Goal: Task Accomplishment & Management: Use online tool/utility

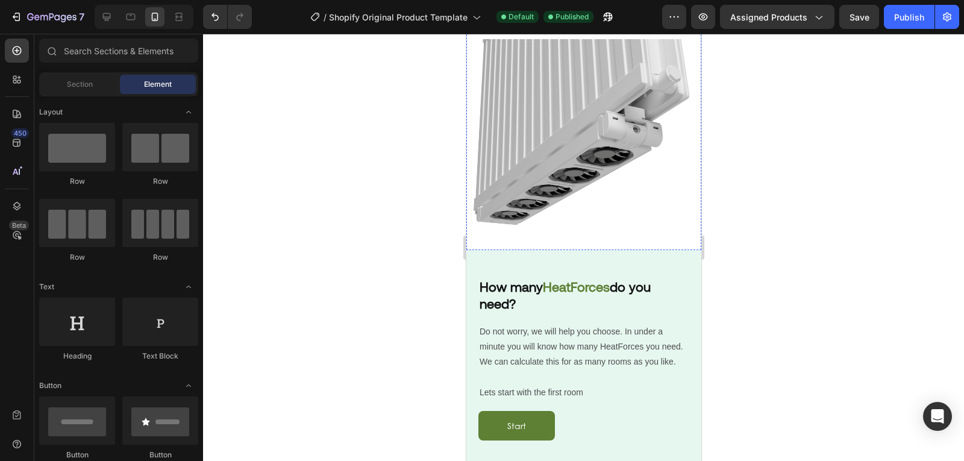
scroll to position [915, 0]
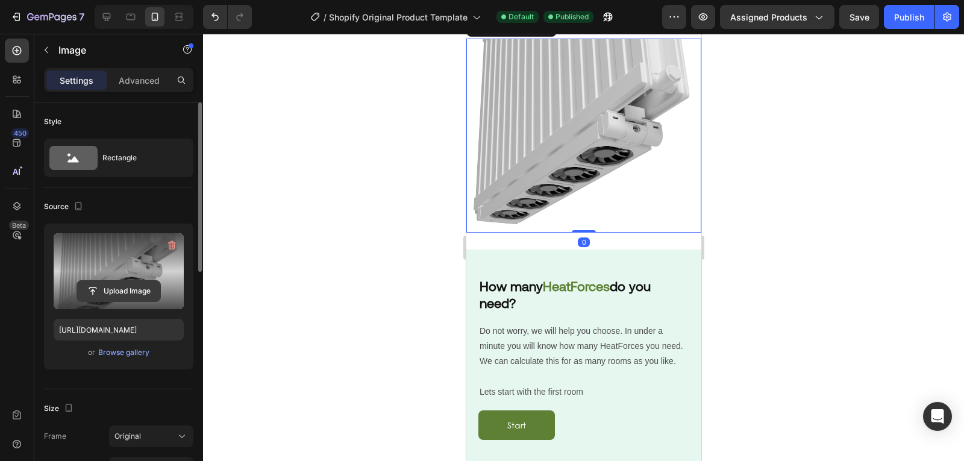
click at [84, 283] on input "file" at bounding box center [118, 291] width 83 height 20
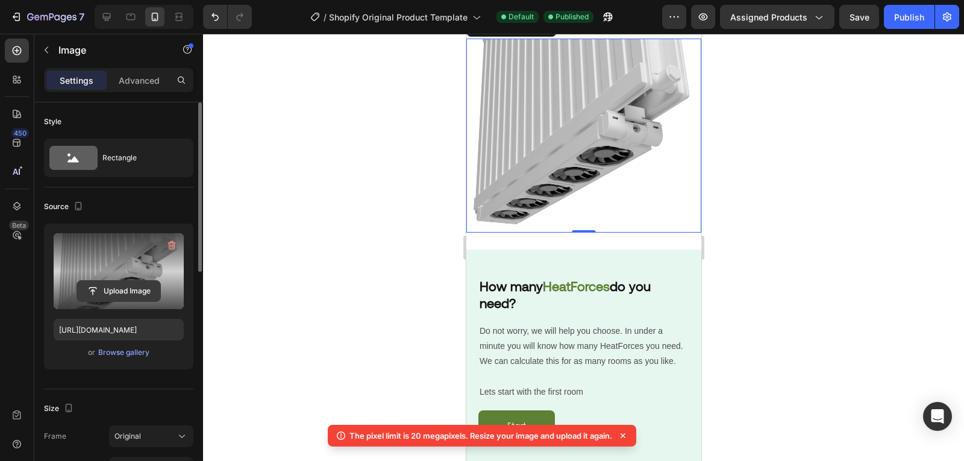
click at [148, 286] on input "file" at bounding box center [118, 291] width 83 height 20
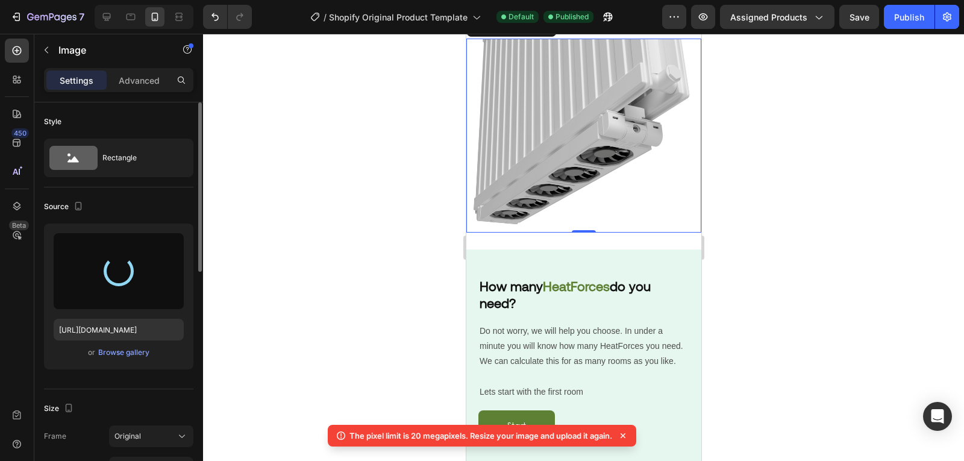
type input "[URL][DOMAIN_NAME]"
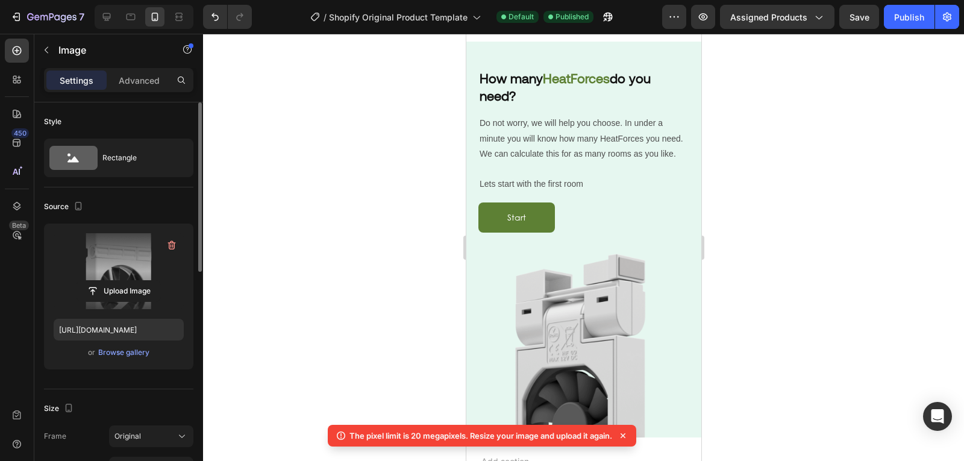
scroll to position [1404, 0]
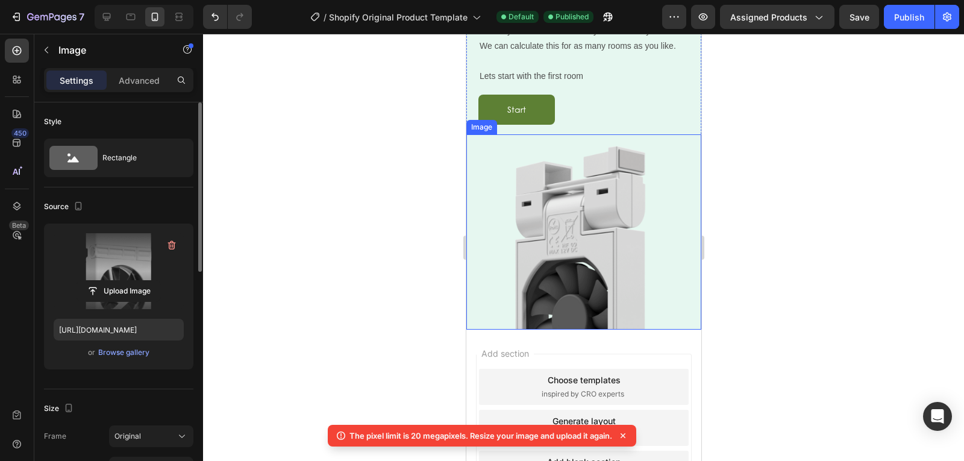
click at [554, 265] on img at bounding box center [583, 236] width 188 height 188
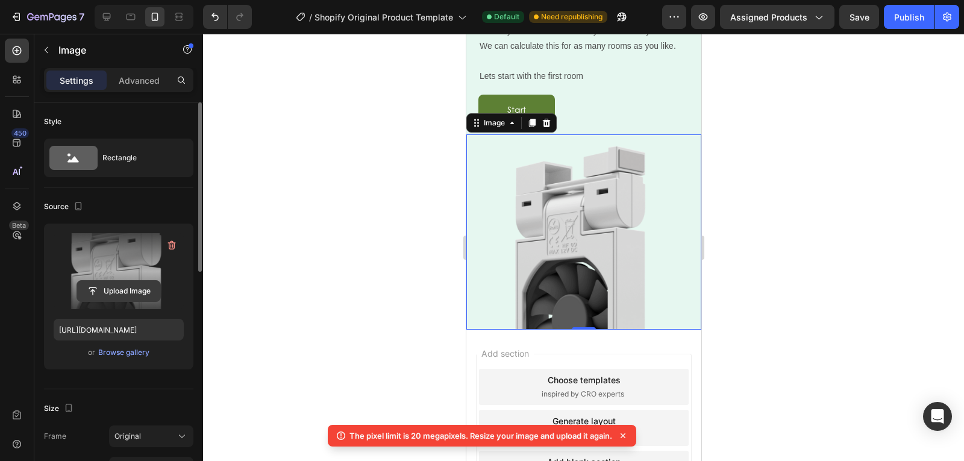
click at [102, 293] on input "file" at bounding box center [118, 291] width 83 height 20
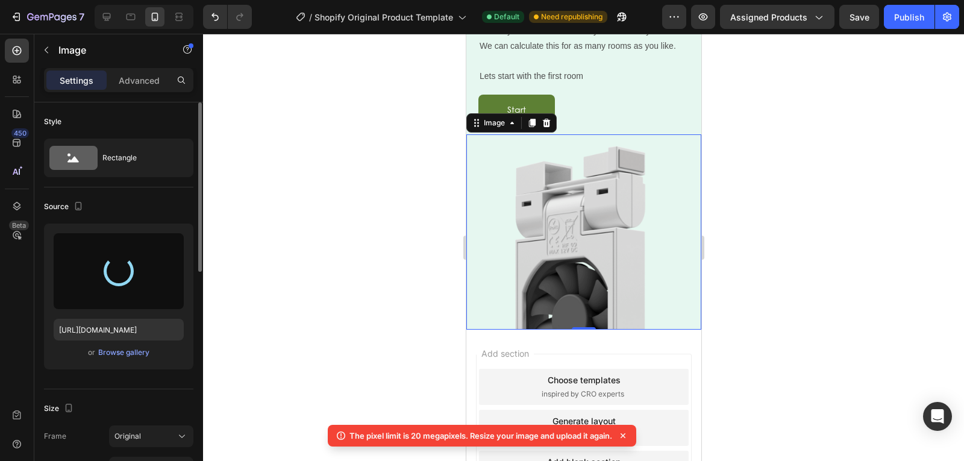
scroll to position [1291, 0]
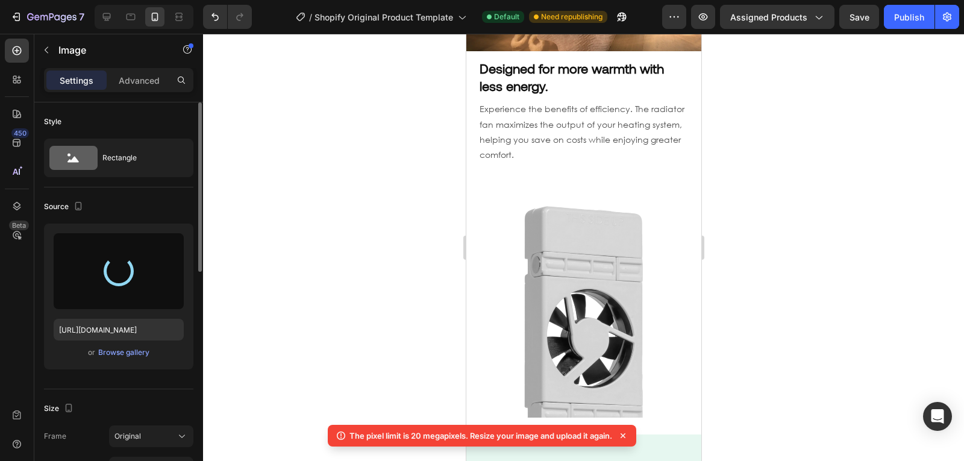
type input "[URL][DOMAIN_NAME]"
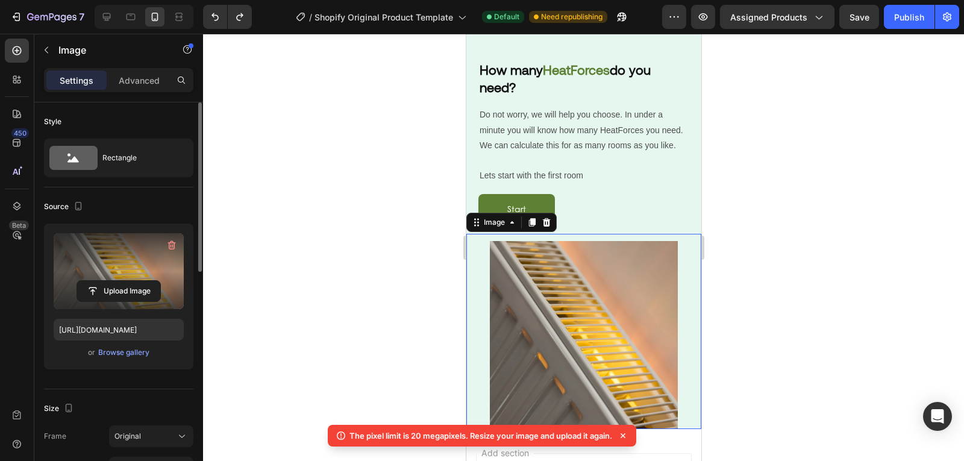
scroll to position [1161, 0]
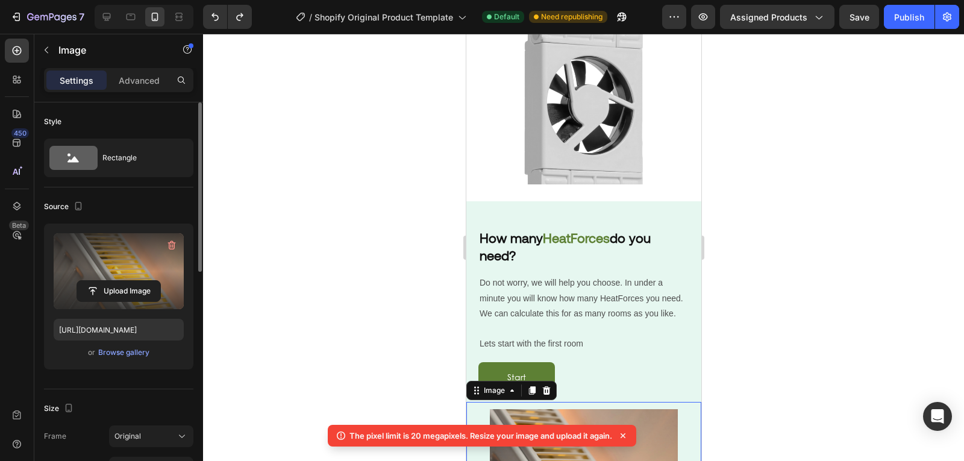
click at [383, 278] on div at bounding box center [583, 247] width 761 height 427
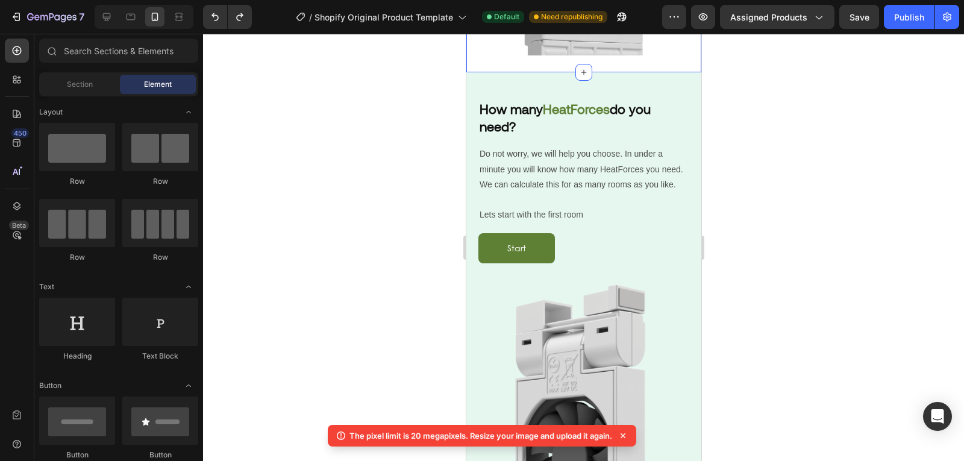
scroll to position [1290, 0]
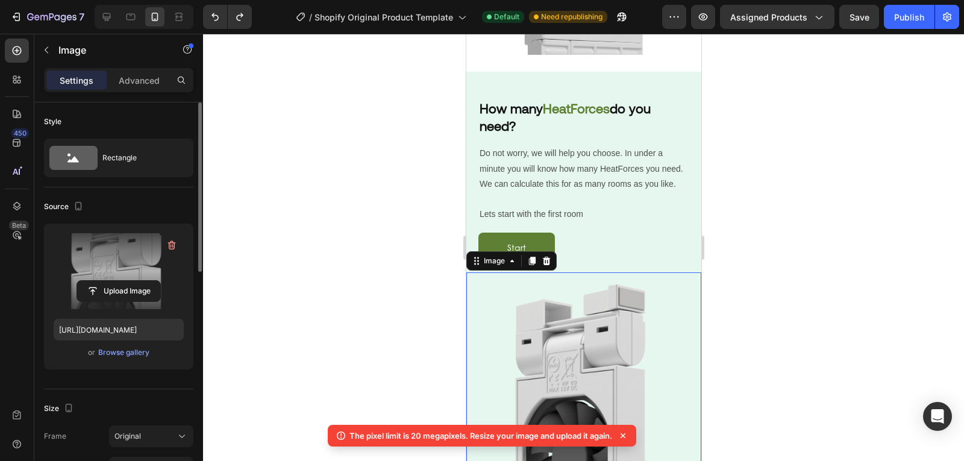
click at [145, 266] on label at bounding box center [119, 271] width 130 height 76
click at [145, 281] on input "file" at bounding box center [118, 291] width 83 height 20
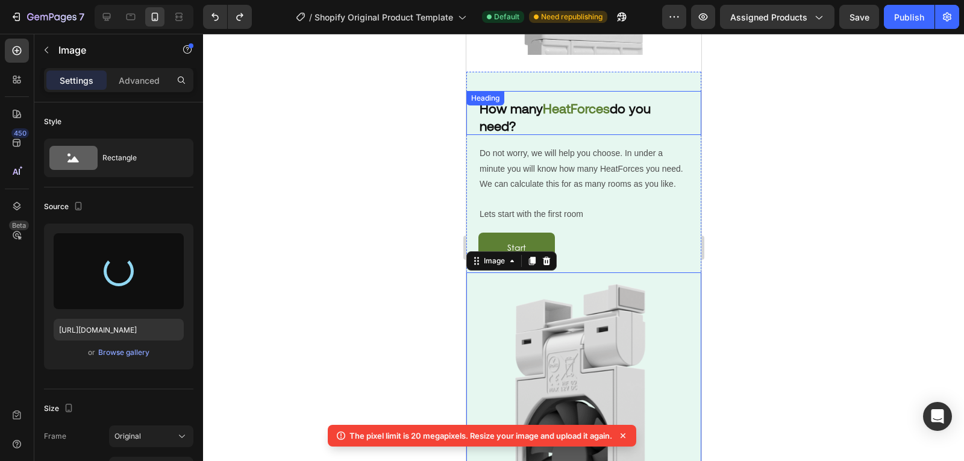
type input "[URL][DOMAIN_NAME]"
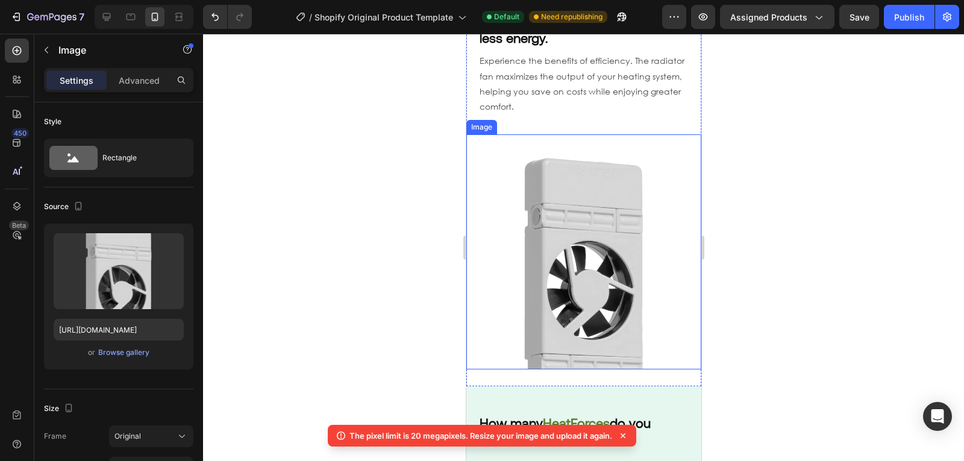
scroll to position [987, 0]
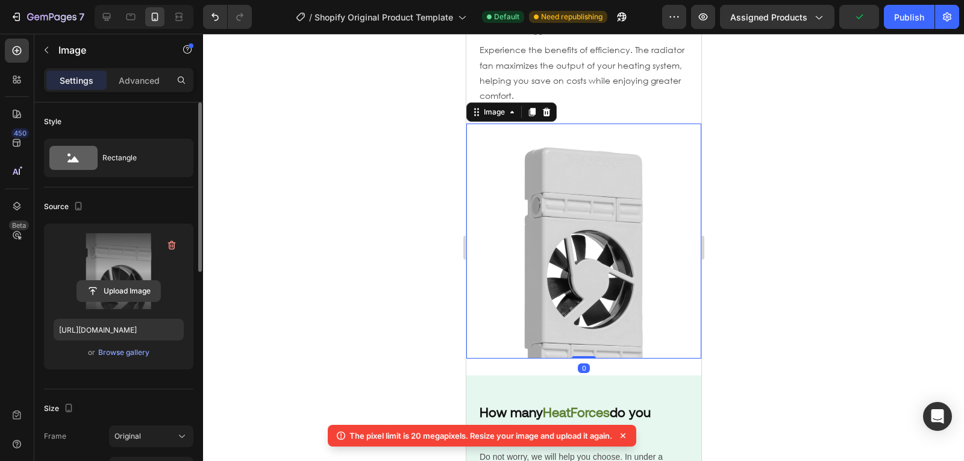
click at [139, 287] on input "file" at bounding box center [118, 291] width 83 height 20
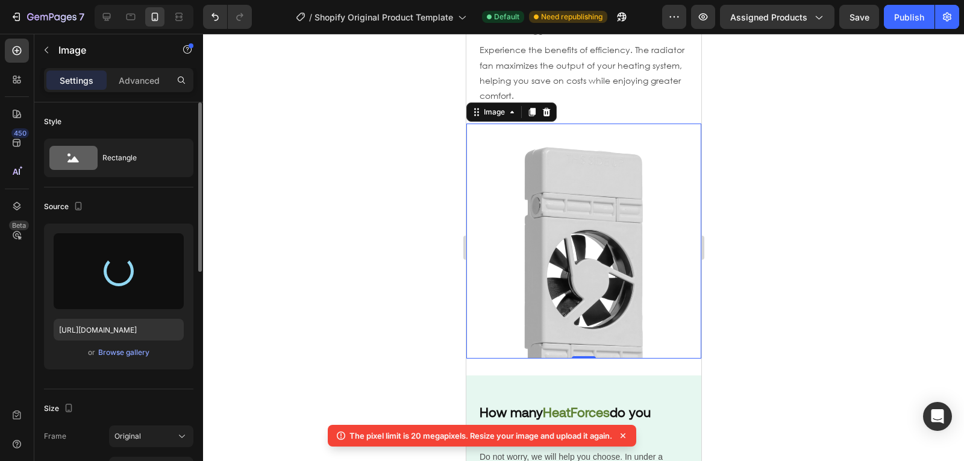
type input "[URL][DOMAIN_NAME]"
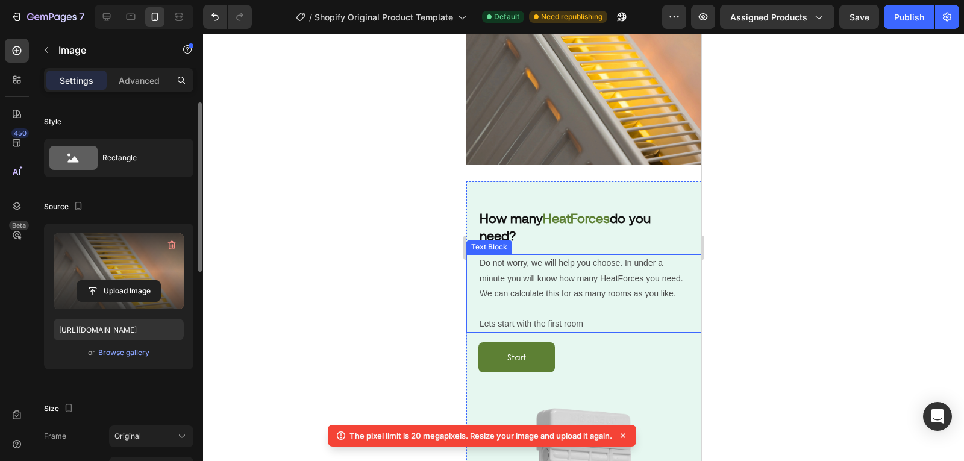
scroll to position [1182, 0]
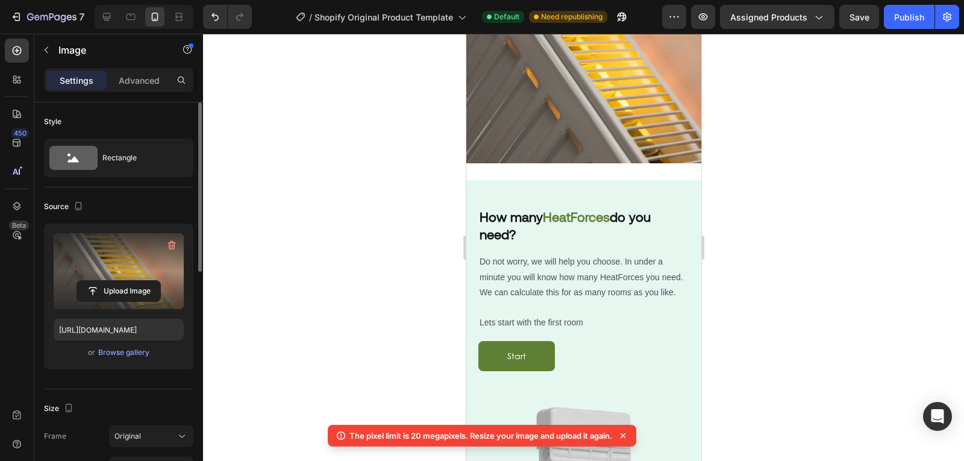
click at [627, 433] on icon at bounding box center [623, 435] width 12 height 12
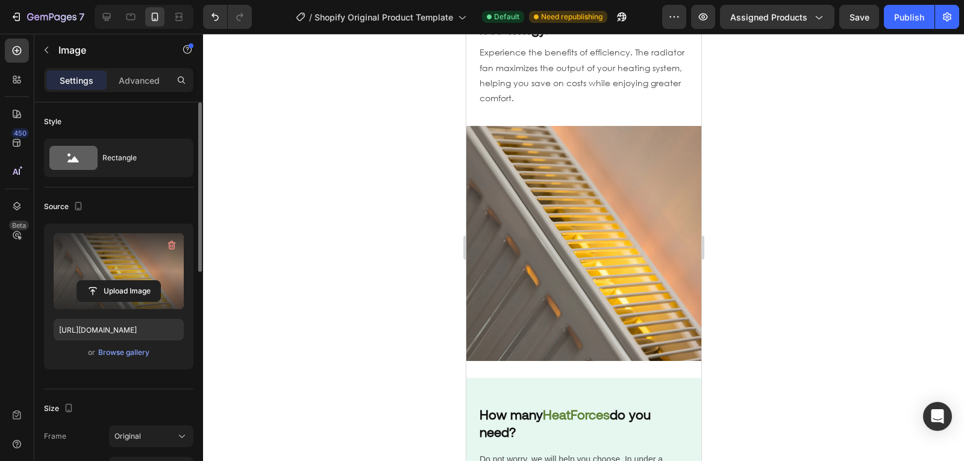
scroll to position [988, 0]
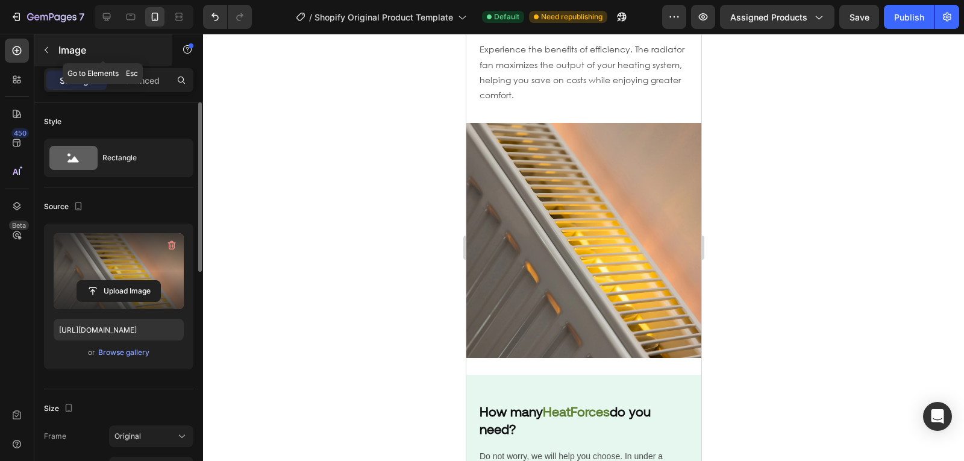
click at [48, 45] on button "button" at bounding box center [46, 49] width 19 height 19
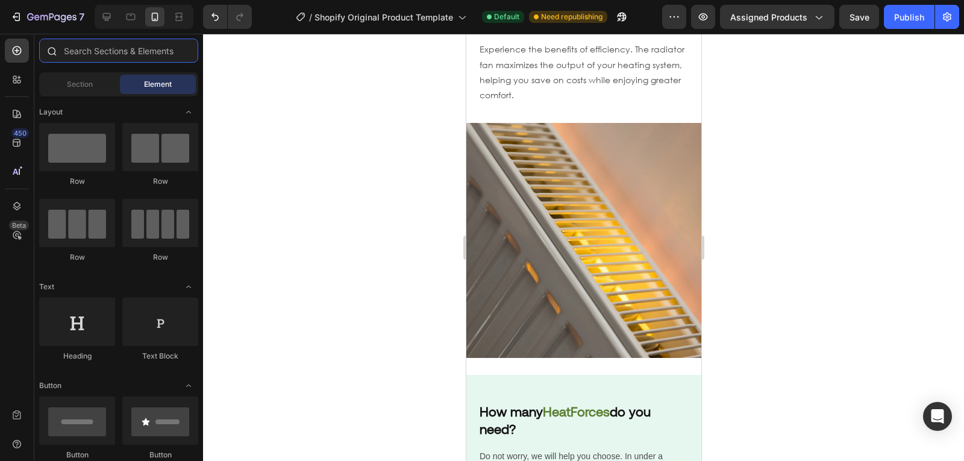
click at [86, 59] on input "text" at bounding box center [118, 51] width 159 height 24
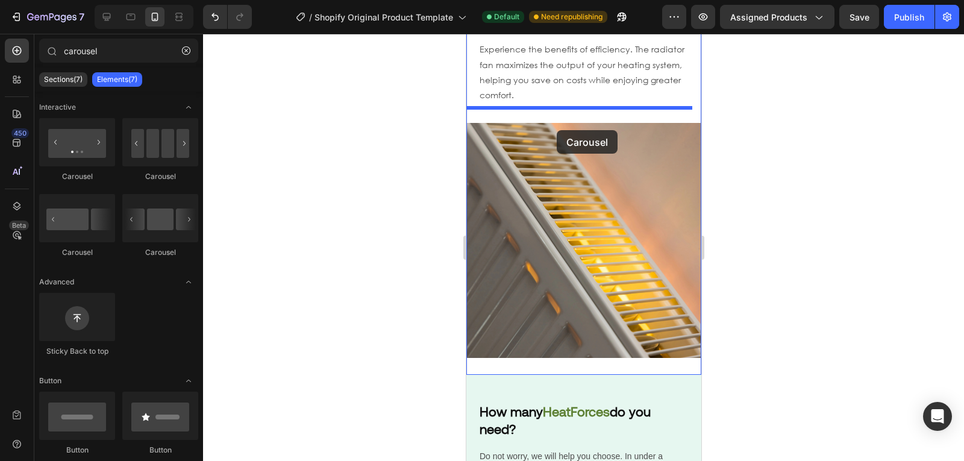
drag, startPoint x: 643, startPoint y: 269, endPoint x: 556, endPoint y: 130, distance: 164.2
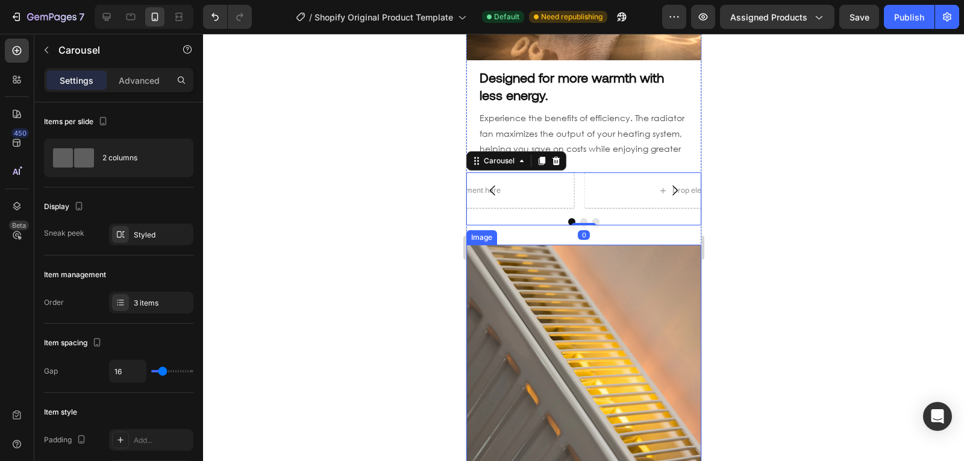
scroll to position [916, 0]
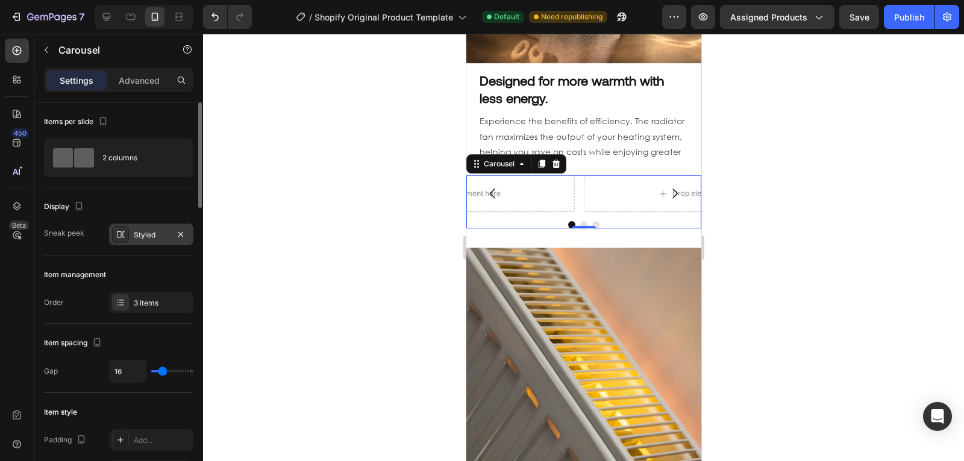
click at [148, 242] on div "Styled" at bounding box center [151, 234] width 84 height 22
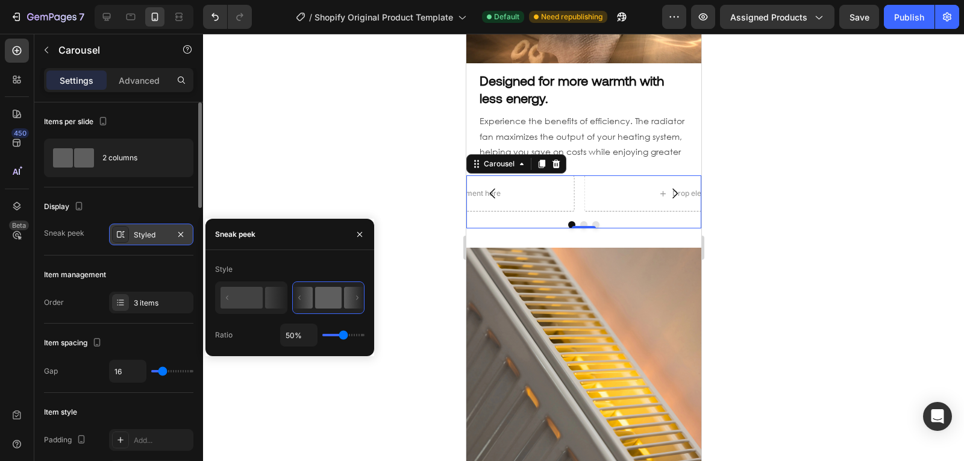
click at [148, 242] on div "Styled" at bounding box center [151, 234] width 84 height 22
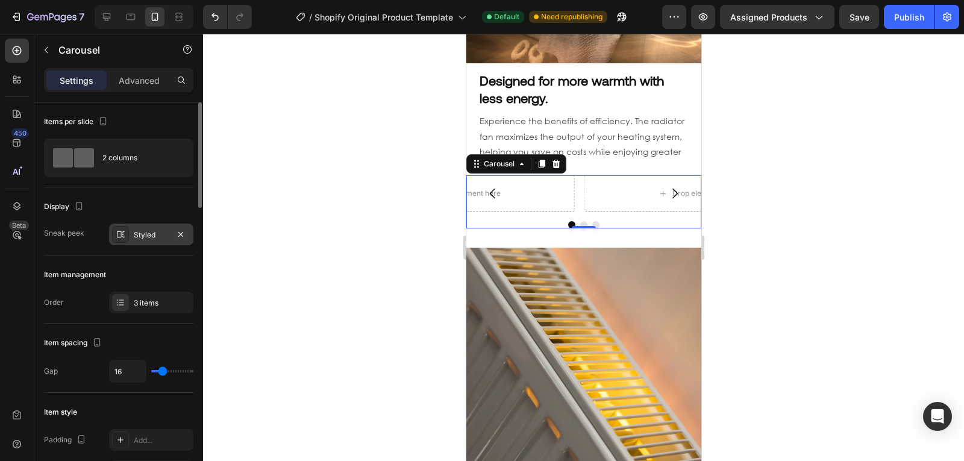
click at [148, 242] on div "Styled" at bounding box center [151, 234] width 84 height 22
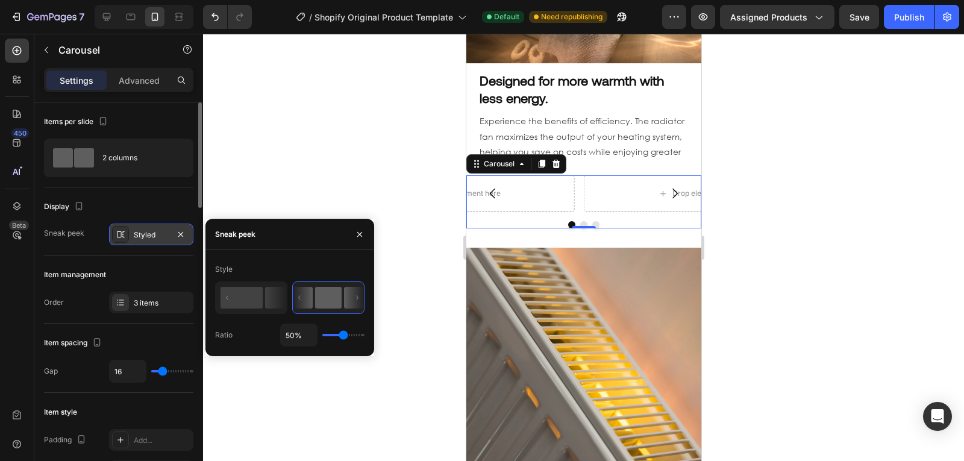
click at [148, 242] on div "Styled" at bounding box center [151, 234] width 84 height 22
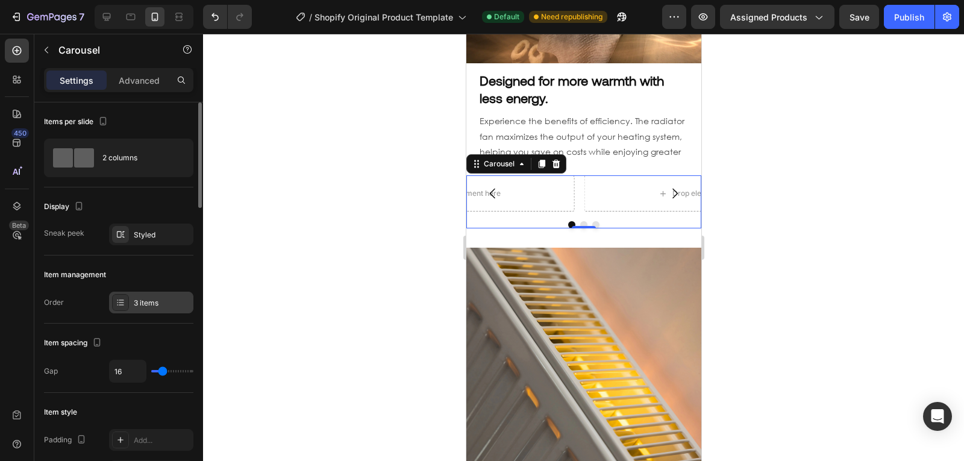
click at [151, 304] on div "3 items" at bounding box center [162, 302] width 57 height 11
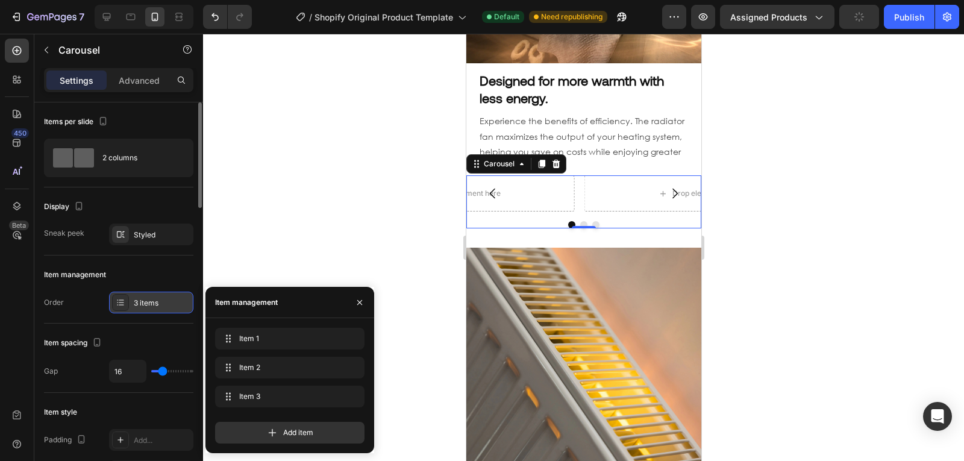
click at [151, 304] on div "3 items" at bounding box center [162, 302] width 57 height 11
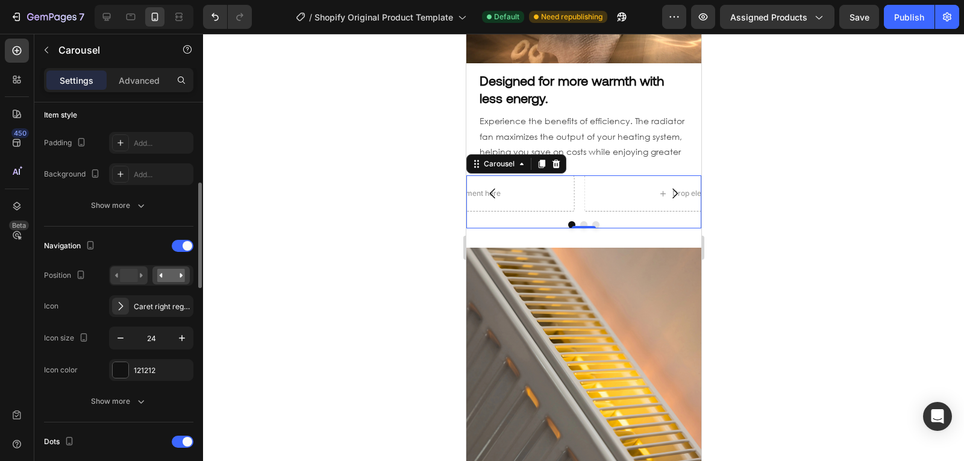
scroll to position [297, 0]
click at [134, 276] on rect at bounding box center [128, 274] width 17 height 13
click at [172, 277] on rect at bounding box center [171, 274] width 28 height 13
drag, startPoint x: 181, startPoint y: 235, endPoint x: 181, endPoint y: 242, distance: 6.6
click at [181, 242] on div "Navigation" at bounding box center [118, 244] width 149 height 19
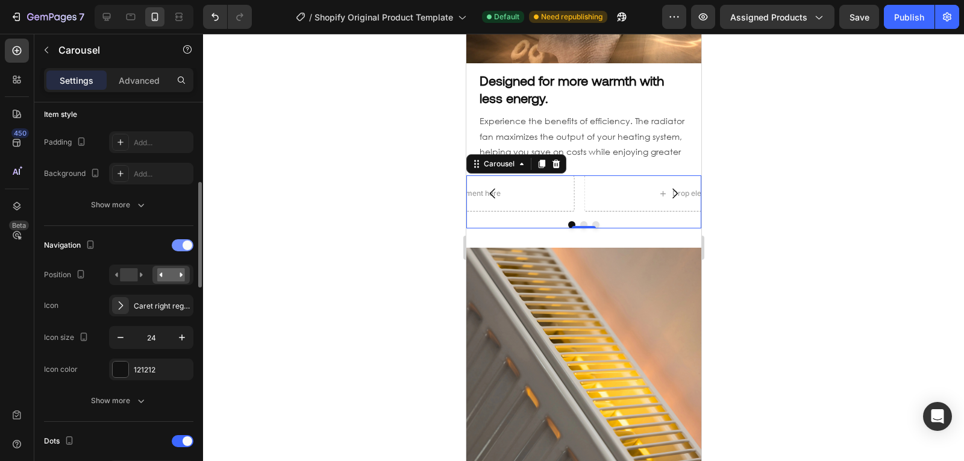
click at [181, 242] on div at bounding box center [183, 245] width 22 height 12
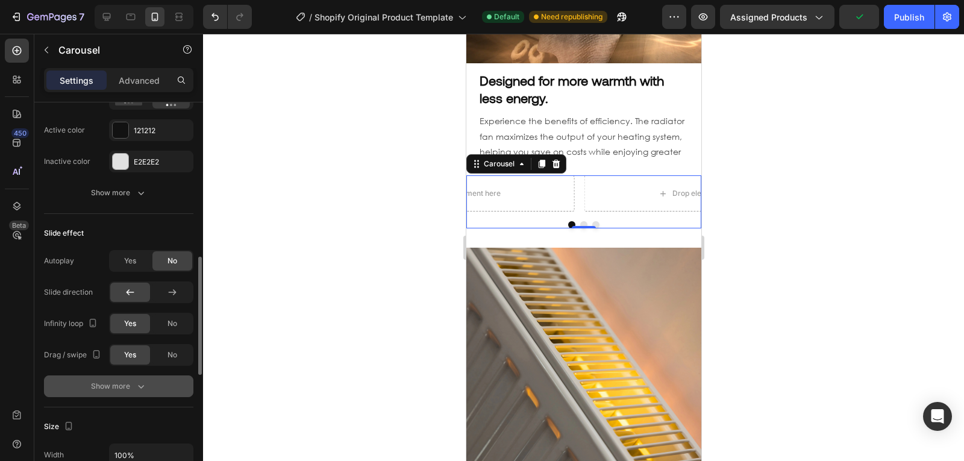
scroll to position [511, 0]
click at [135, 382] on icon "button" at bounding box center [141, 387] width 12 height 12
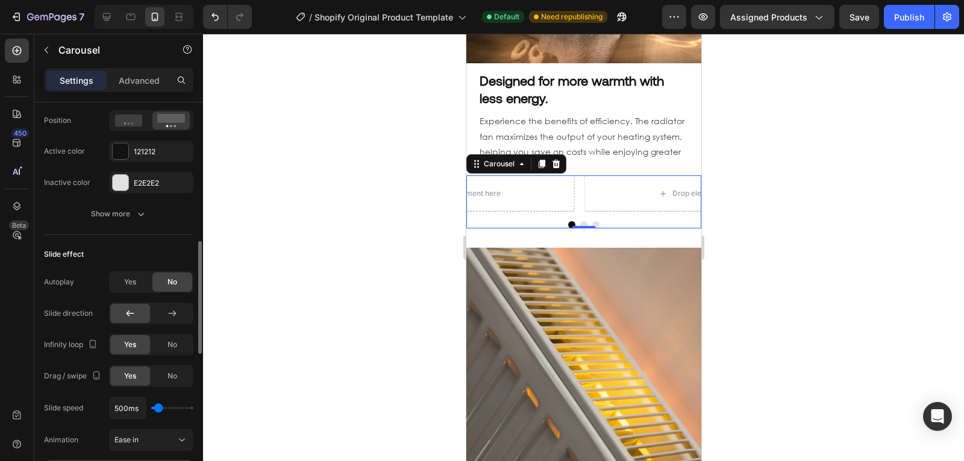
scroll to position [489, 0]
click at [156, 216] on button "Show more" at bounding box center [118, 216] width 149 height 22
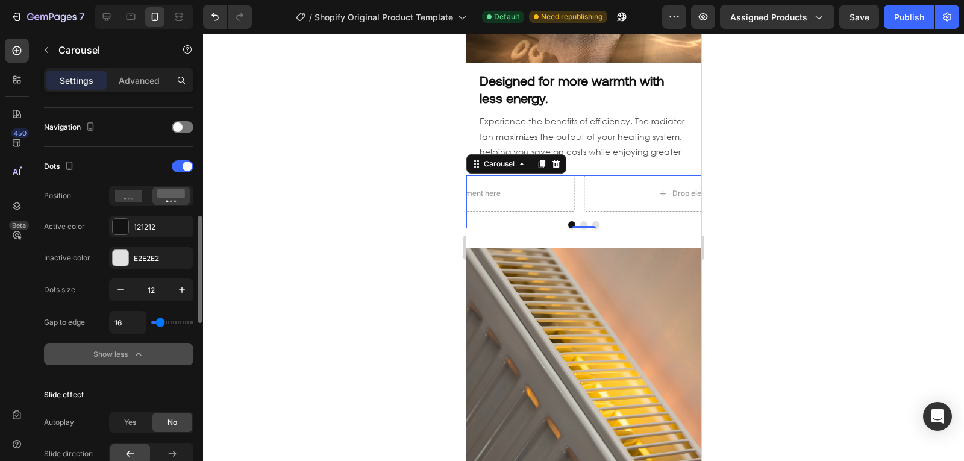
scroll to position [415, 0]
click at [176, 169] on div at bounding box center [183, 167] width 22 height 12
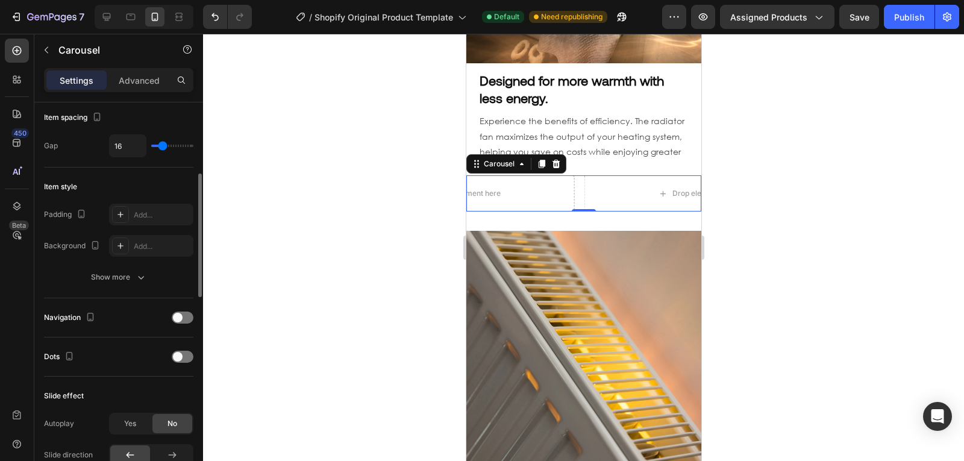
scroll to position [0, 0]
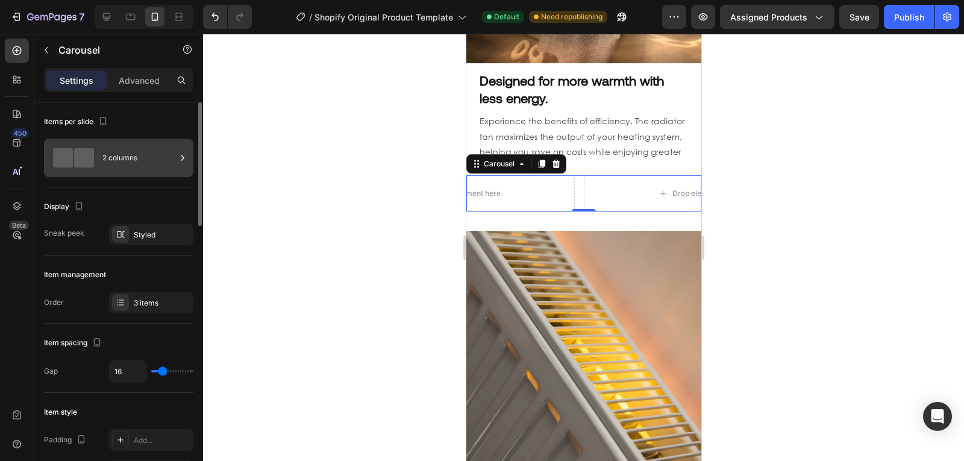
click at [134, 160] on div "2 columns" at bounding box center [138, 158] width 73 height 28
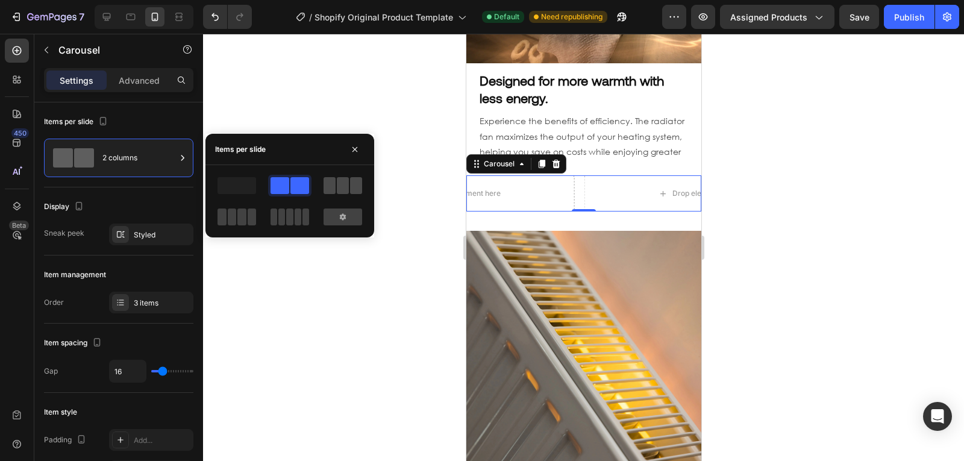
click at [327, 192] on span at bounding box center [329, 185] width 12 height 17
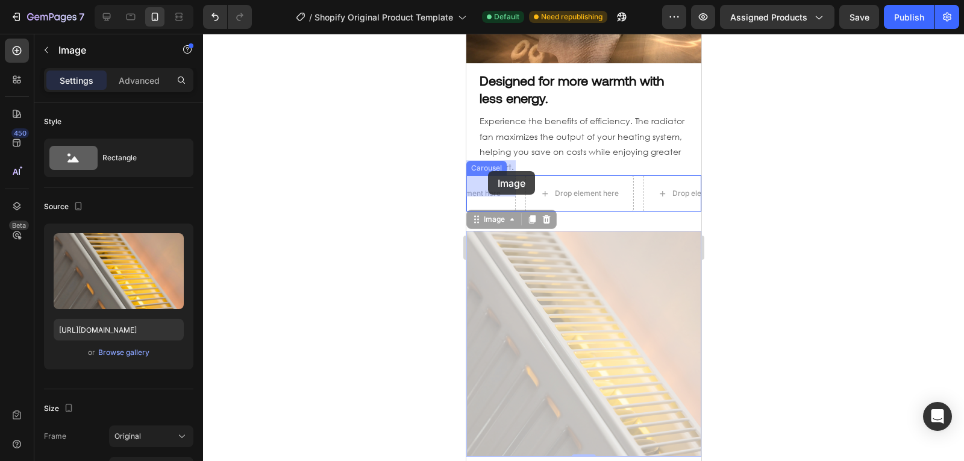
drag, startPoint x: 578, startPoint y: 297, endPoint x: 487, endPoint y: 172, distance: 155.3
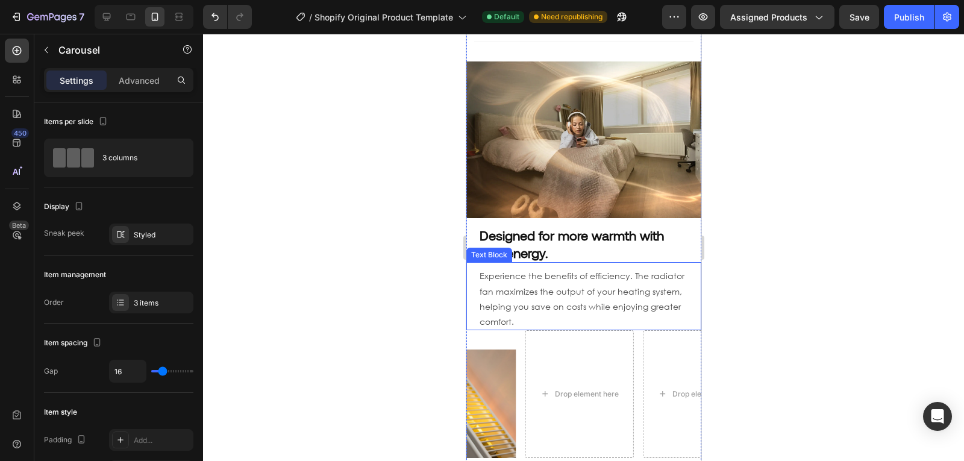
scroll to position [771, 0]
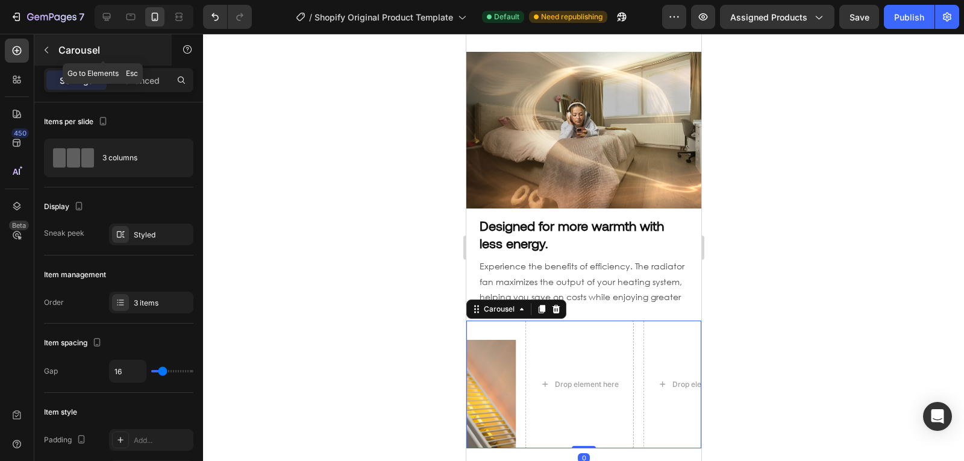
click at [88, 47] on p "Carousel" at bounding box center [109, 50] width 102 height 14
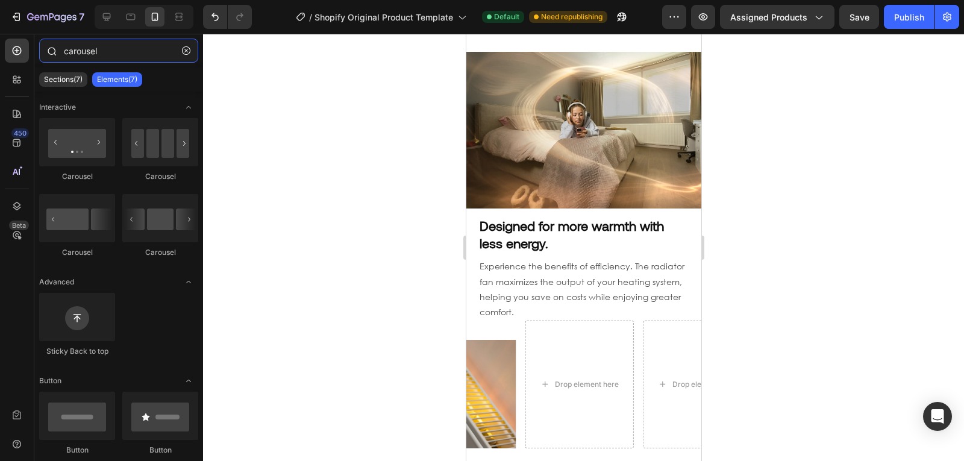
click at [89, 55] on input "carousel" at bounding box center [118, 51] width 159 height 24
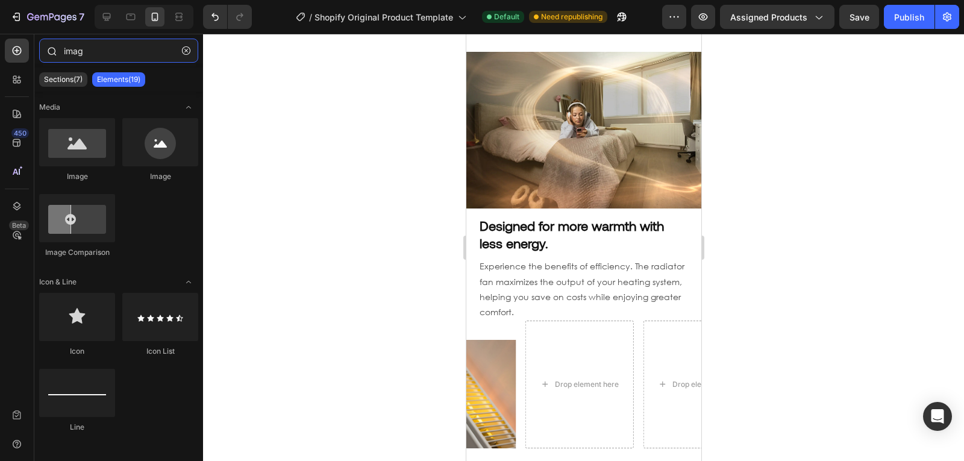
type input "image"
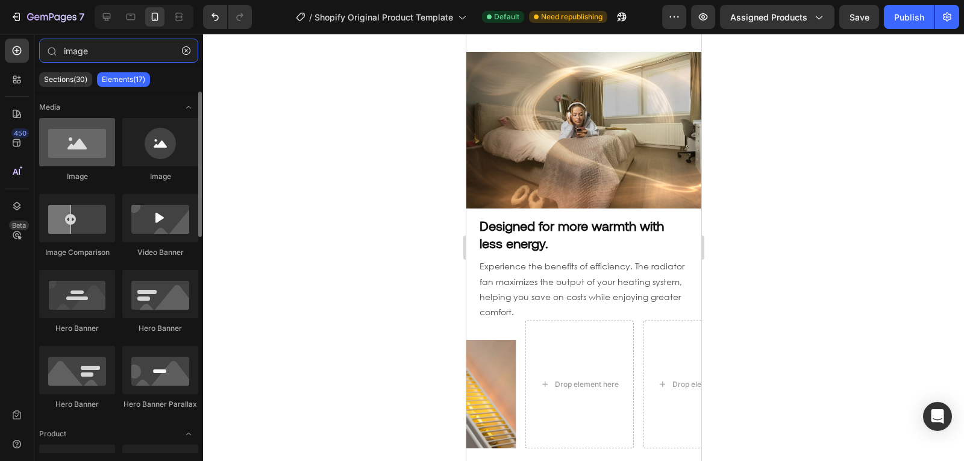
type input "image"
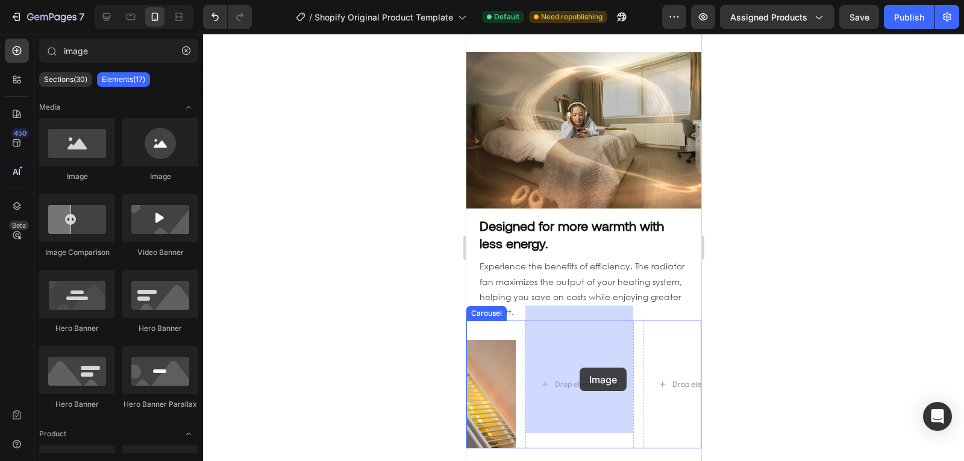
drag, startPoint x: 554, startPoint y: 191, endPoint x: 574, endPoint y: 367, distance: 176.4
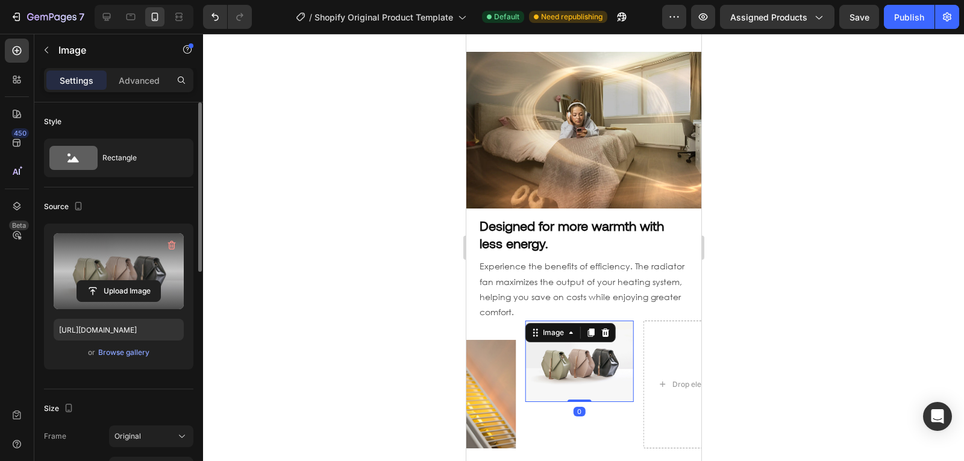
click at [113, 255] on label at bounding box center [119, 271] width 130 height 76
click at [113, 281] on input "file" at bounding box center [118, 291] width 83 height 20
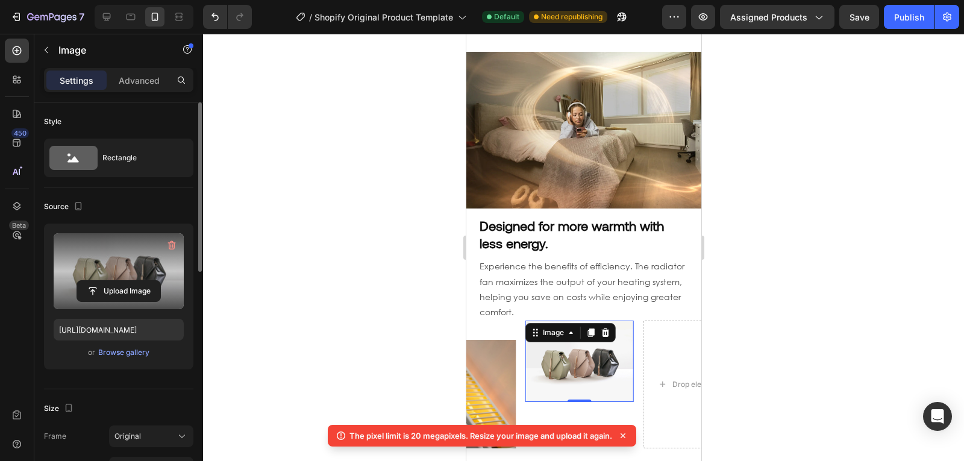
click at [137, 276] on label at bounding box center [119, 271] width 130 height 76
click at [137, 281] on input "file" at bounding box center [118, 291] width 83 height 20
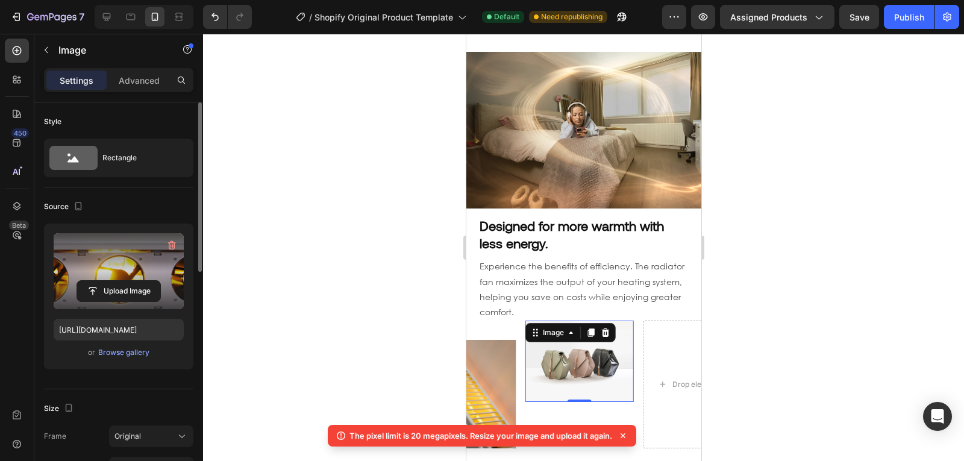
type input "[URL][DOMAIN_NAME]"
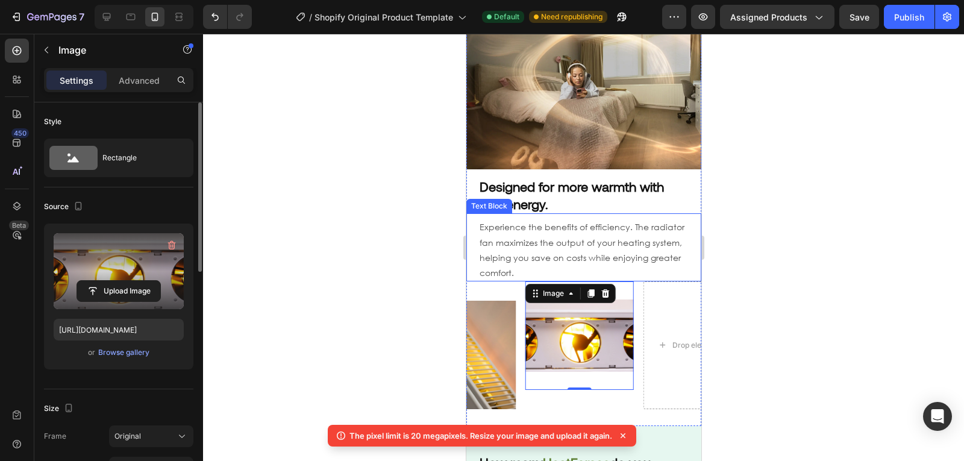
scroll to position [811, 0]
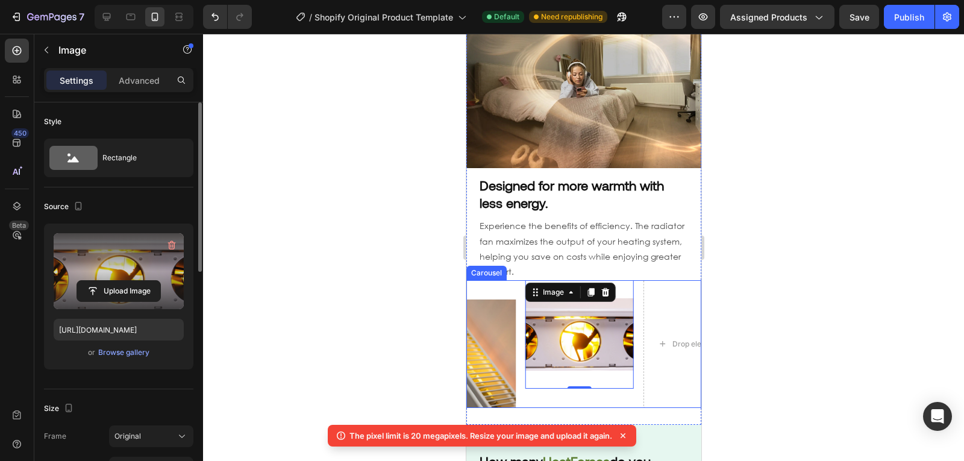
click at [529, 386] on div "Image 0" at bounding box center [579, 344] width 108 height 128
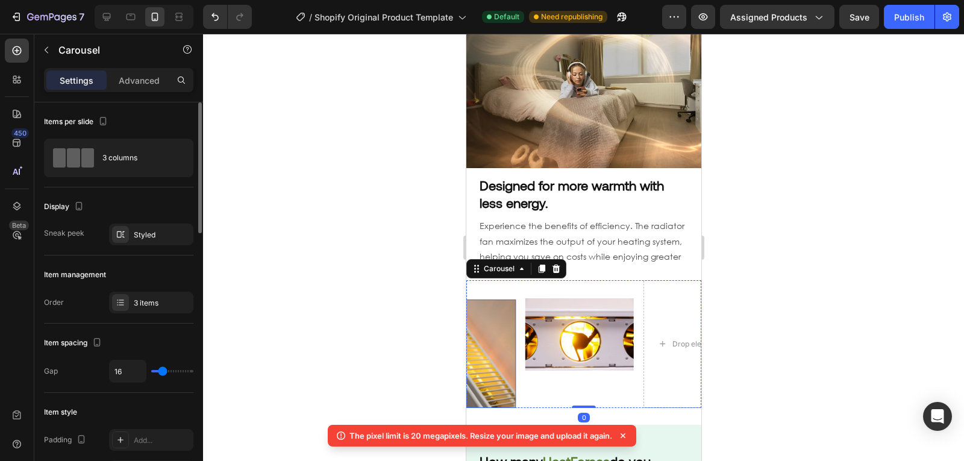
click at [513, 352] on img at bounding box center [460, 353] width 108 height 108
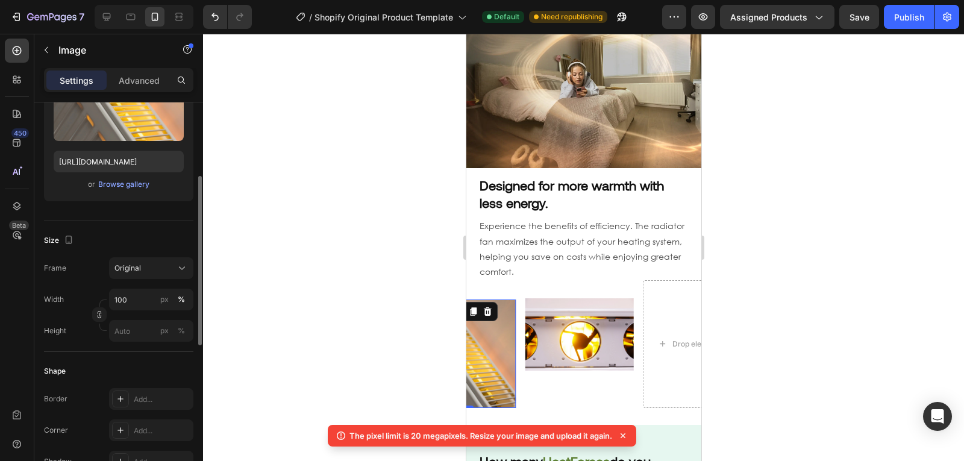
scroll to position [169, 0]
click at [178, 267] on icon at bounding box center [182, 267] width 12 height 12
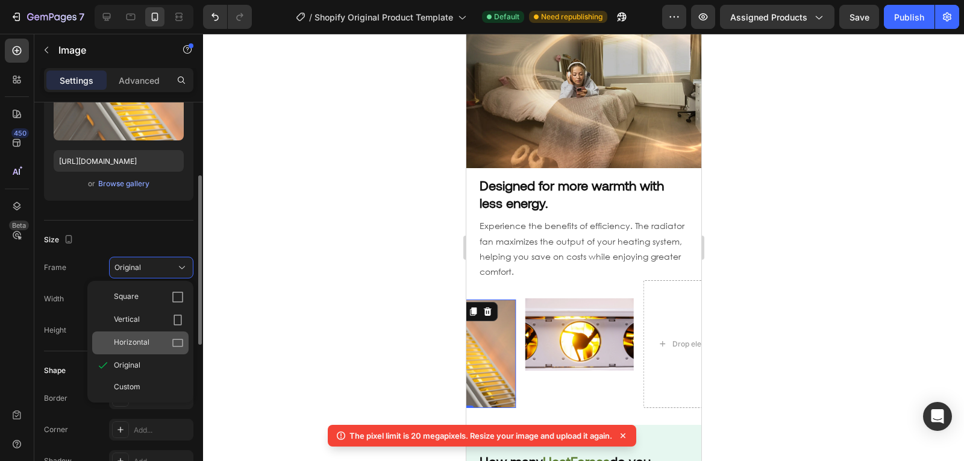
click at [176, 339] on icon at bounding box center [177, 343] width 11 height 8
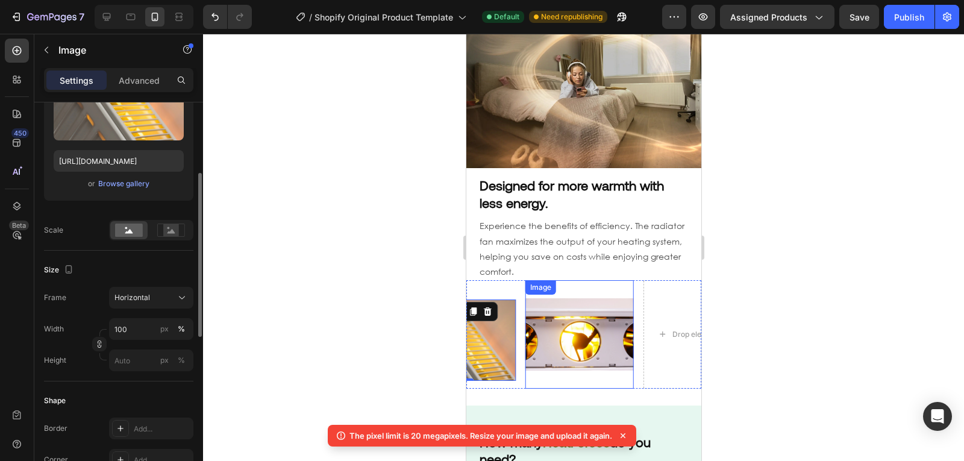
click at [596, 337] on img at bounding box center [579, 334] width 108 height 108
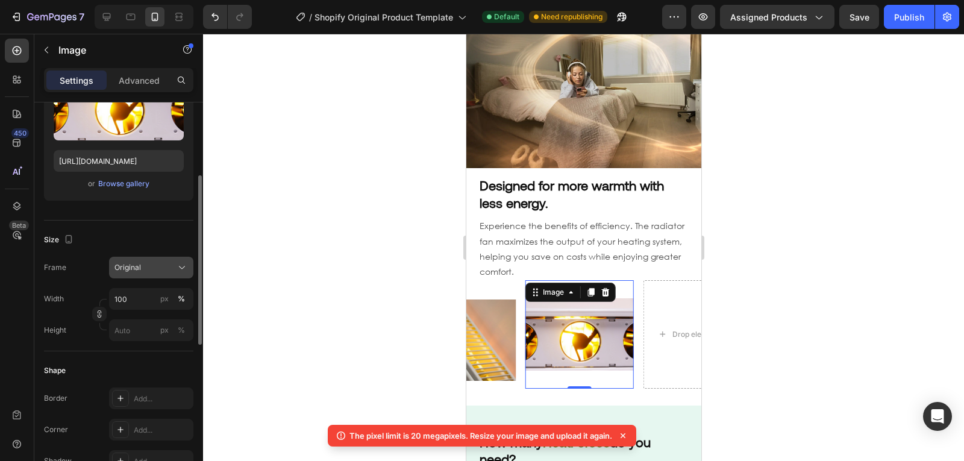
click at [153, 273] on button "Original" at bounding box center [151, 268] width 84 height 22
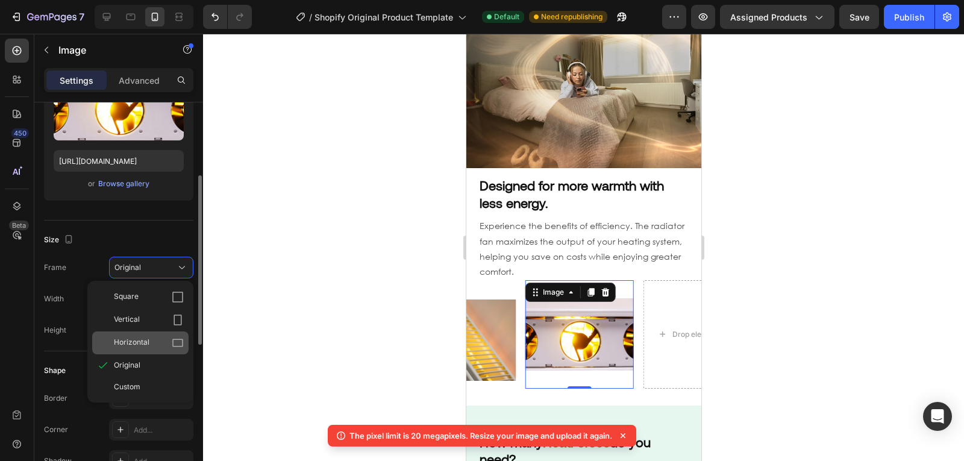
click at [160, 337] on div "Horizontal" at bounding box center [149, 343] width 70 height 12
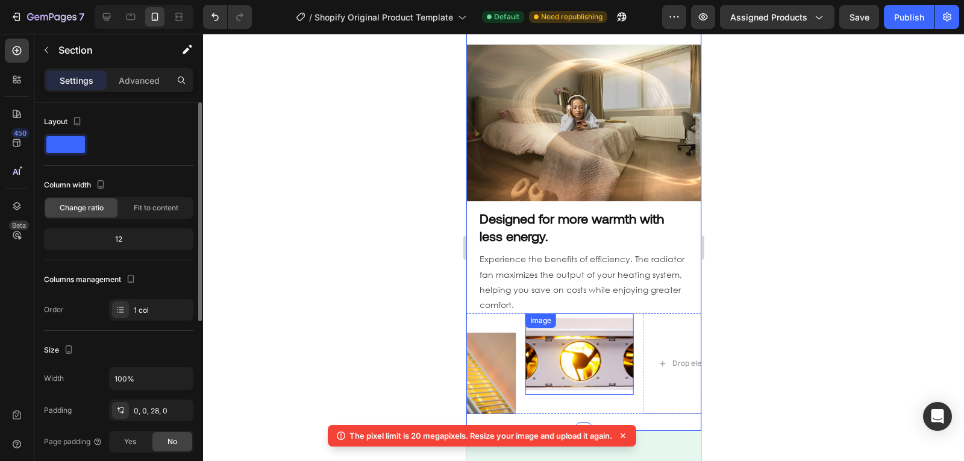
scroll to position [779, 0]
click at [605, 383] on div "Image" at bounding box center [579, 363] width 108 height 101
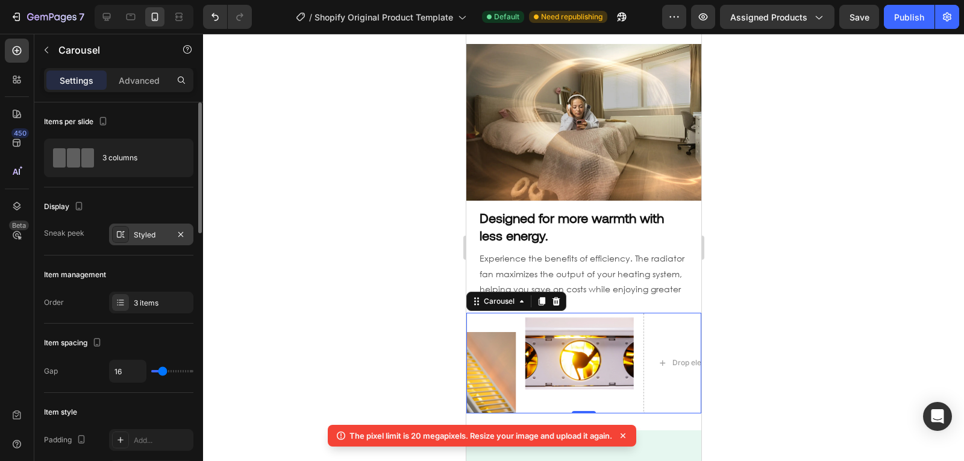
click at [146, 228] on div "Styled" at bounding box center [151, 234] width 84 height 22
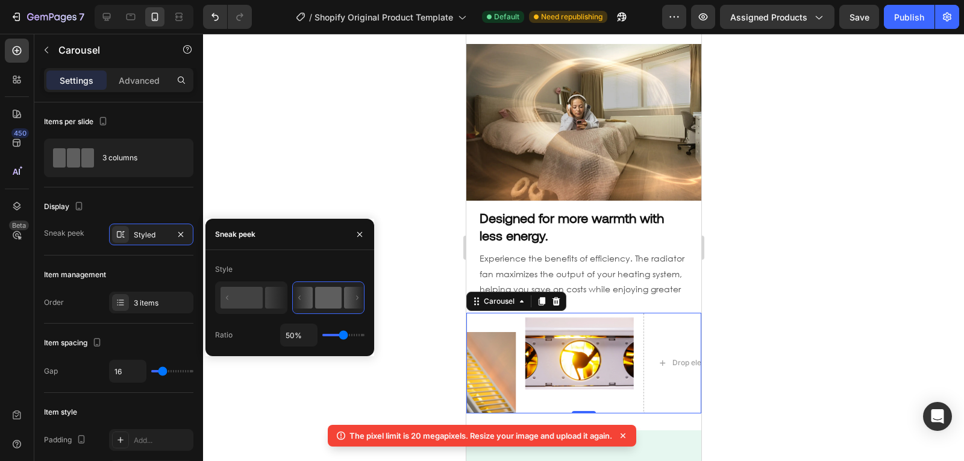
type input "71%"
type input "71"
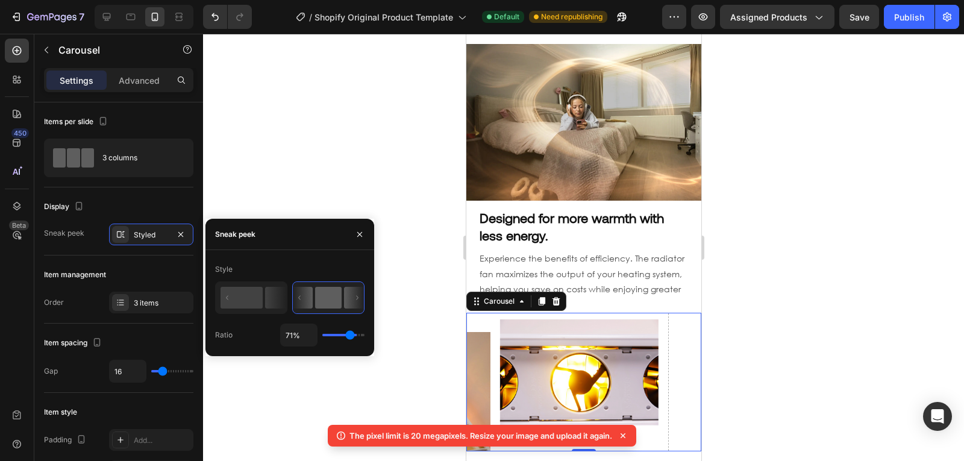
type input "80%"
type input "80"
type input "65%"
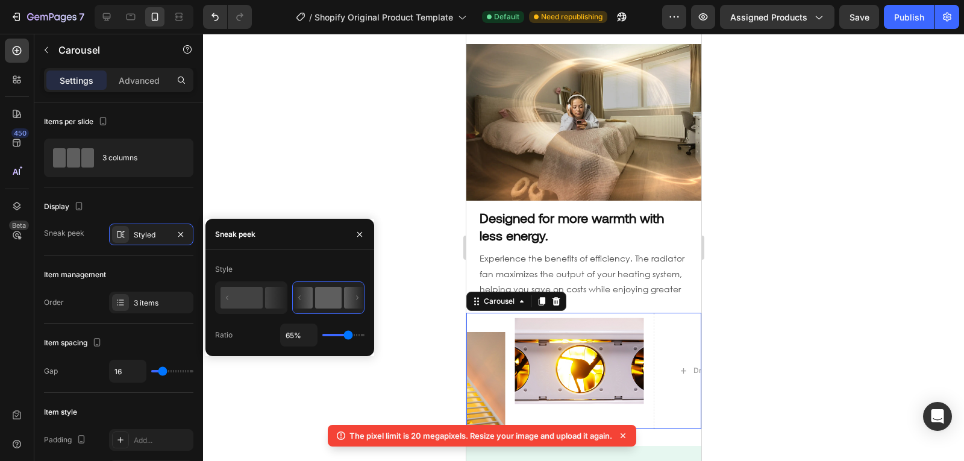
type input "65"
click at [348, 336] on input "range" at bounding box center [343, 335] width 42 height 2
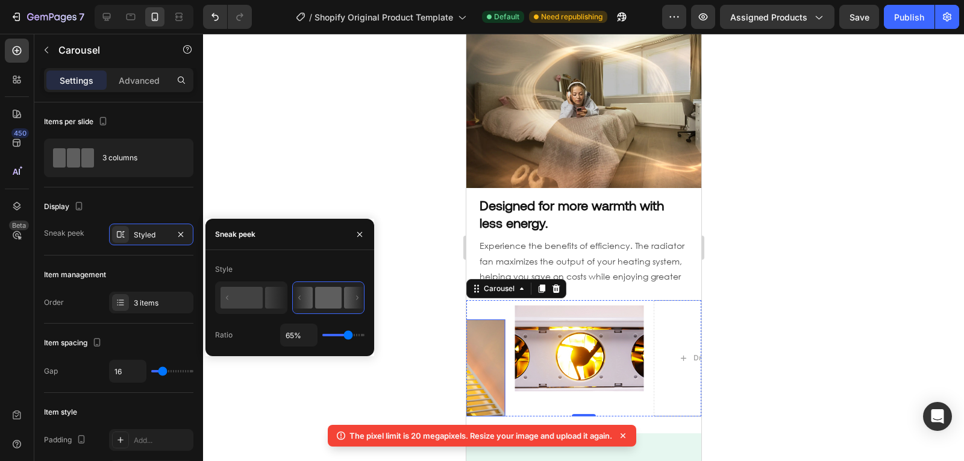
scroll to position [792, 0]
type input "63%"
type input "63"
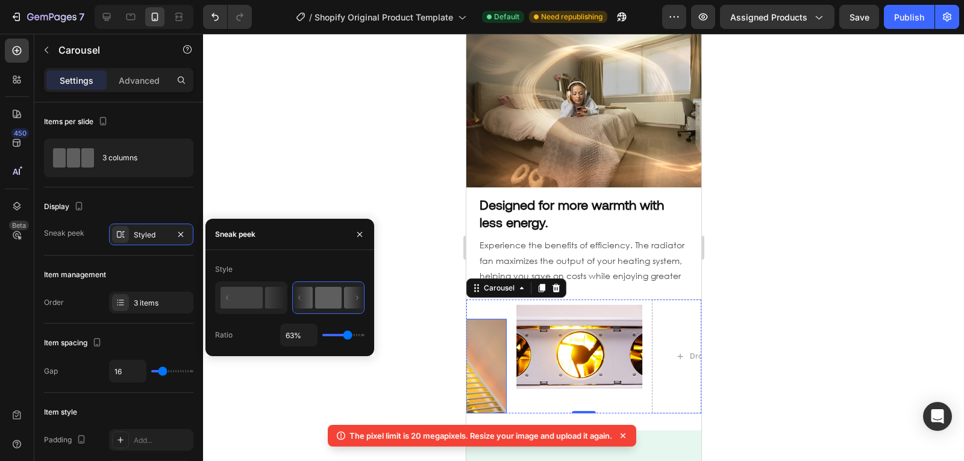
type input "62%"
type input "62"
type input "60%"
type input "60"
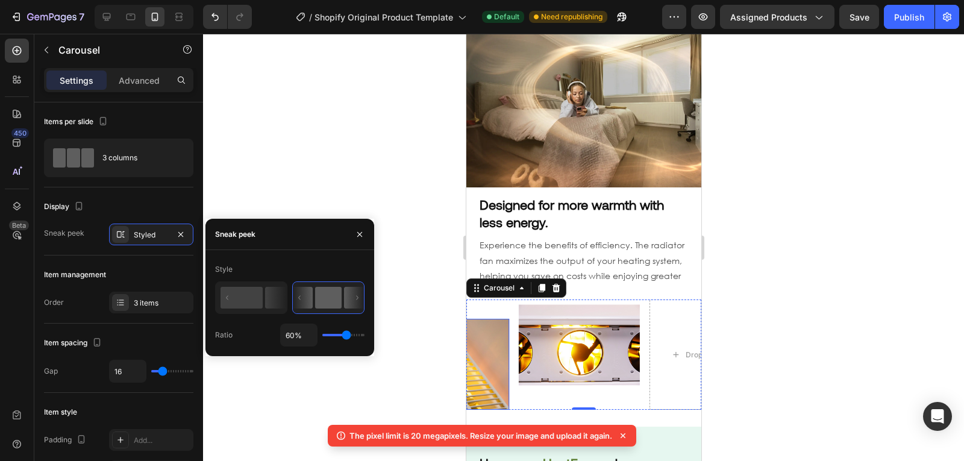
type input "58%"
type input "58"
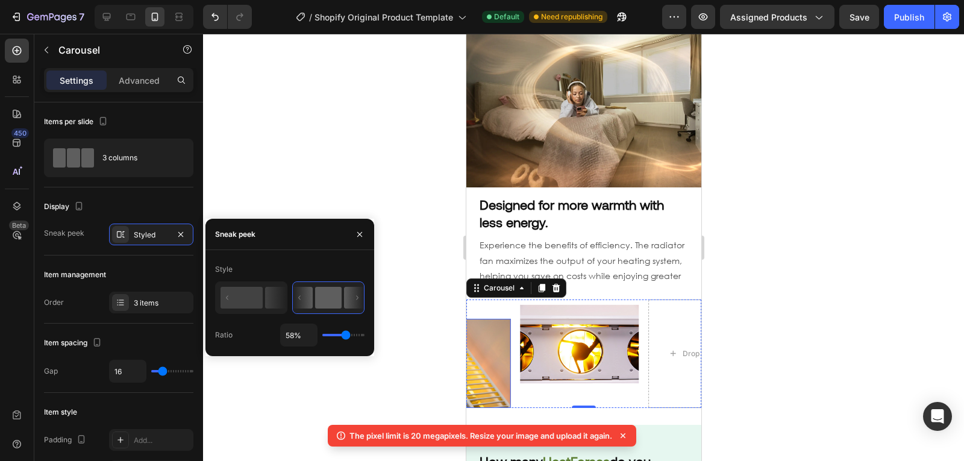
type input "60%"
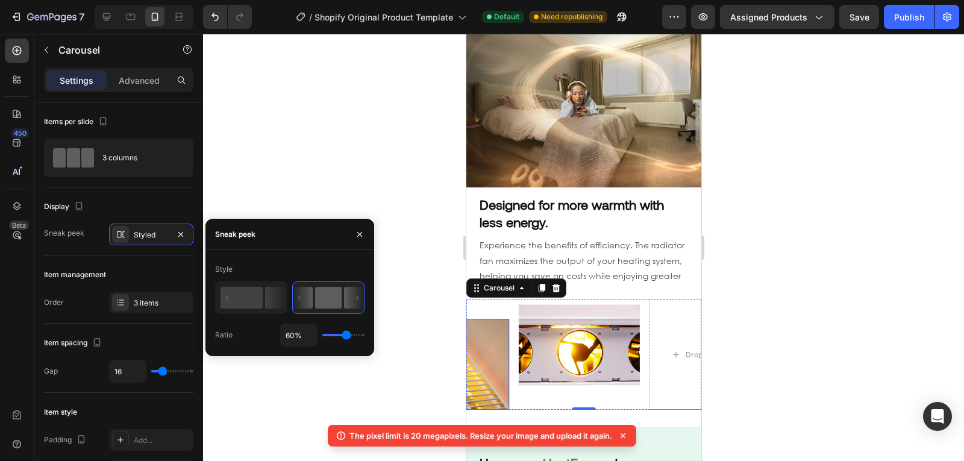
type input "60"
click at [346, 334] on input "range" at bounding box center [343, 335] width 42 height 2
click at [630, 299] on img at bounding box center [578, 344] width 121 height 91
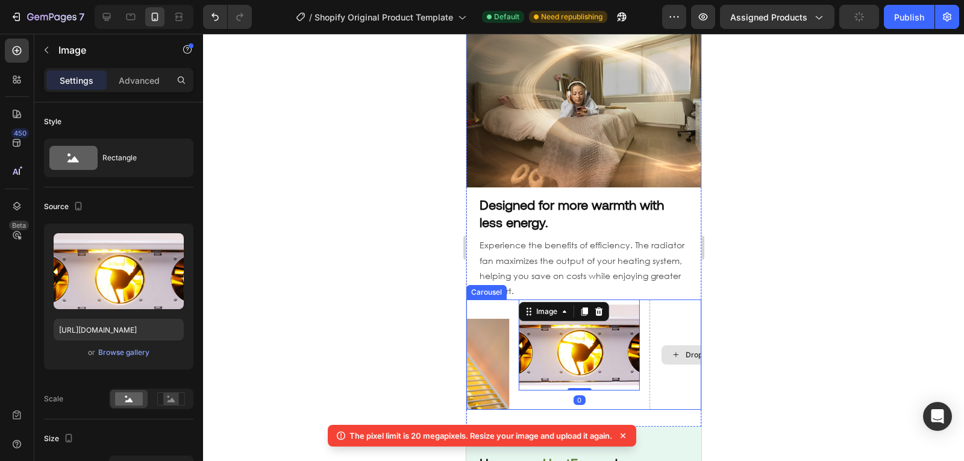
click at [658, 346] on div "Drop element here" at bounding box center [709, 354] width 121 height 110
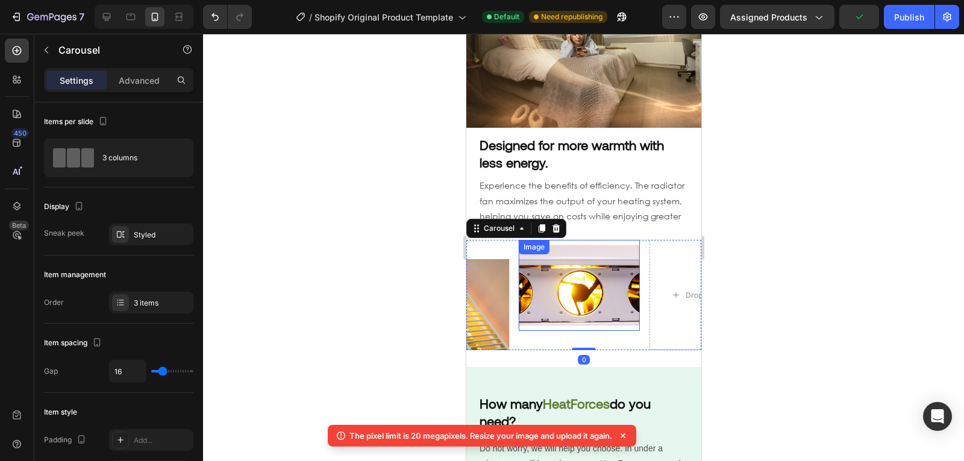
scroll to position [858, 0]
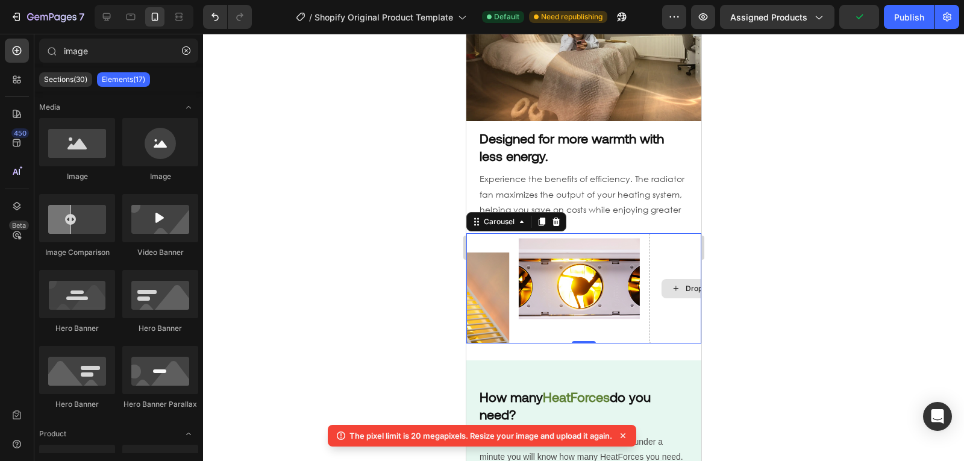
click at [682, 279] on div "Drop element here" at bounding box center [710, 288] width 98 height 19
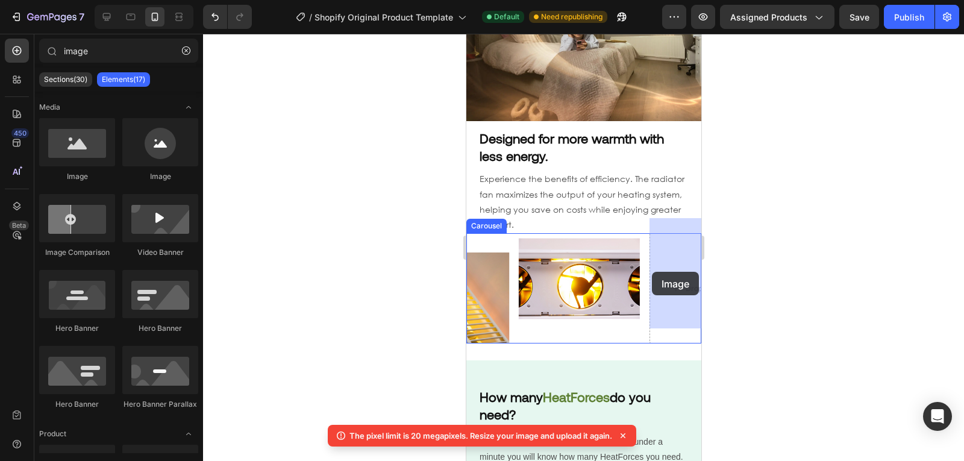
drag, startPoint x: 555, startPoint y: 172, endPoint x: 651, endPoint y: 272, distance: 138.4
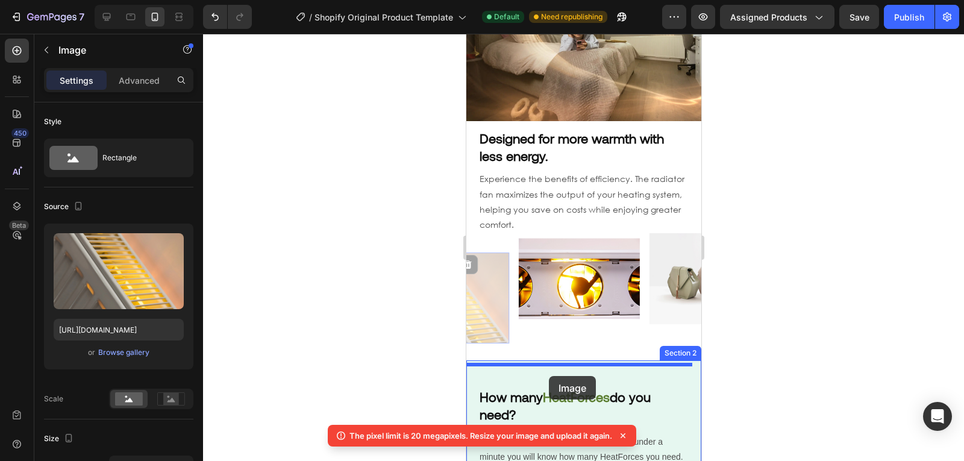
drag, startPoint x: 494, startPoint y: 282, endPoint x: 548, endPoint y: 376, distance: 107.9
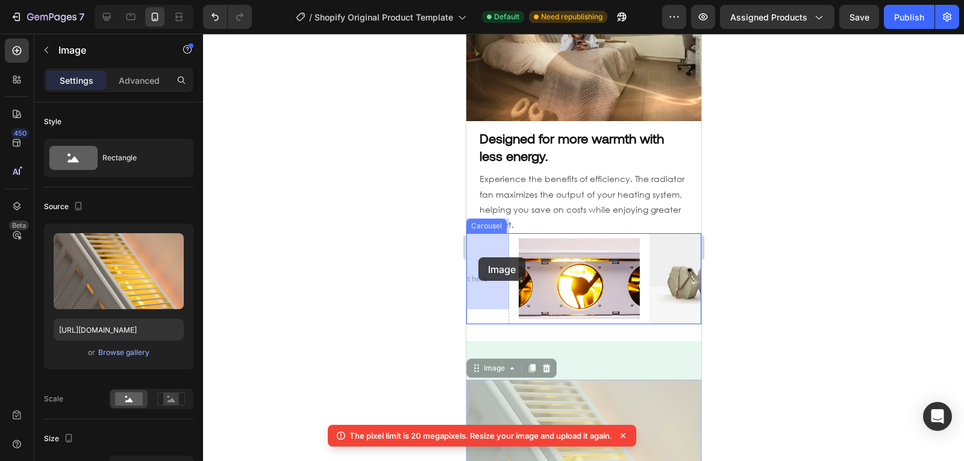
drag, startPoint x: 555, startPoint y: 394, endPoint x: 478, endPoint y: 257, distance: 156.9
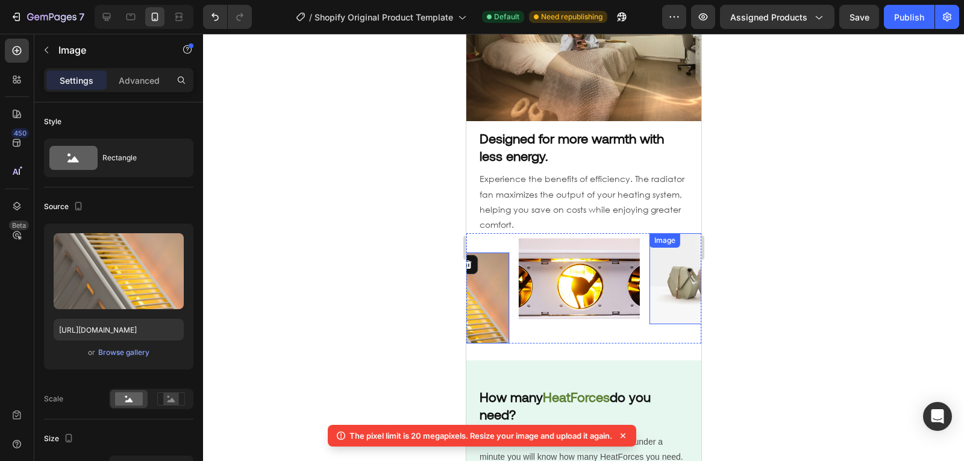
click at [656, 267] on img at bounding box center [709, 278] width 121 height 91
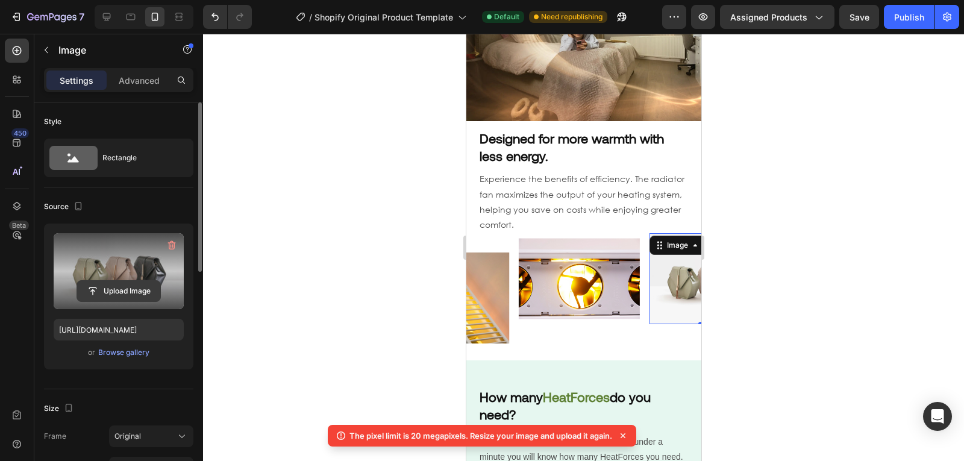
click at [143, 296] on input "file" at bounding box center [118, 291] width 83 height 20
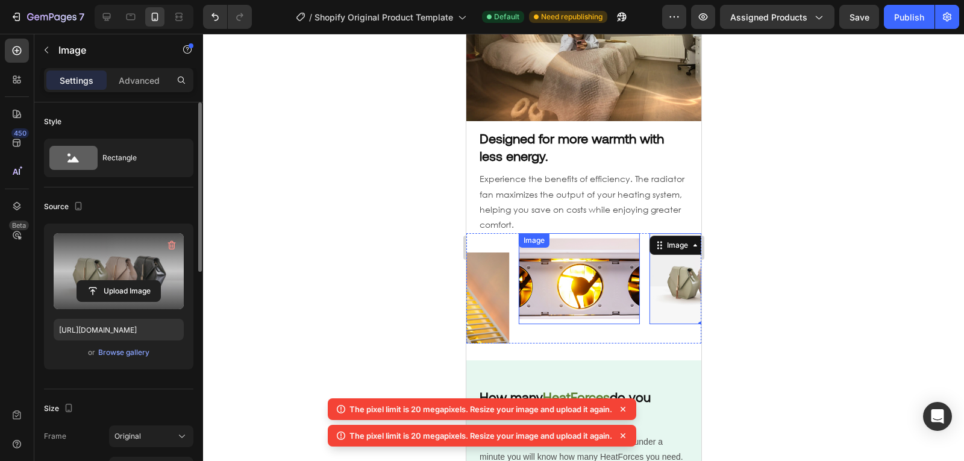
click at [597, 263] on img at bounding box center [578, 278] width 121 height 91
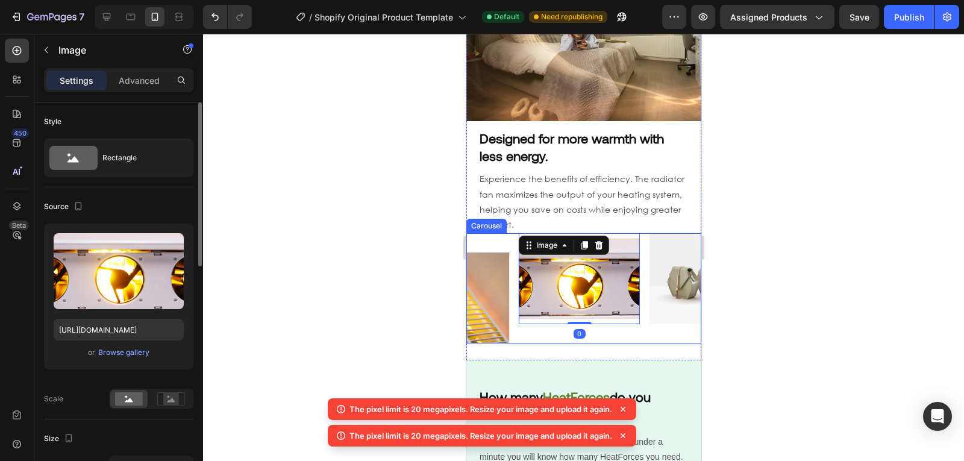
click at [534, 317] on div "Image 0" at bounding box center [578, 288] width 121 height 110
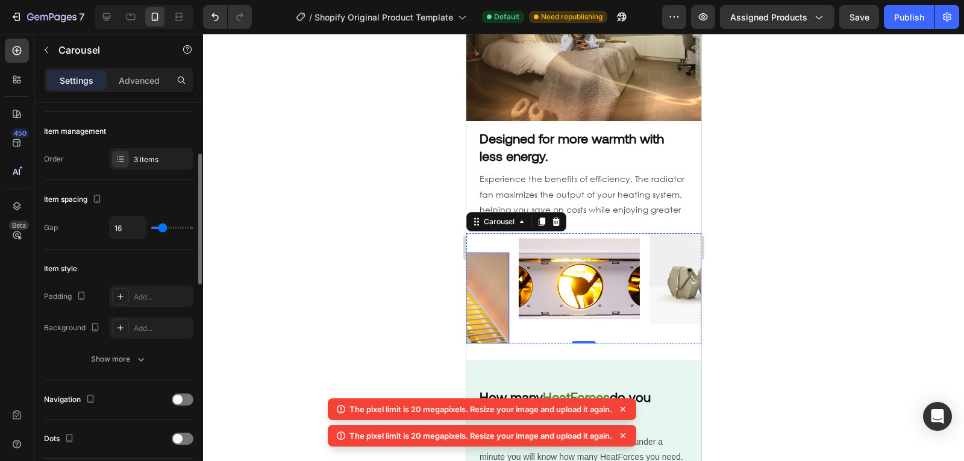
scroll to position [147, 0]
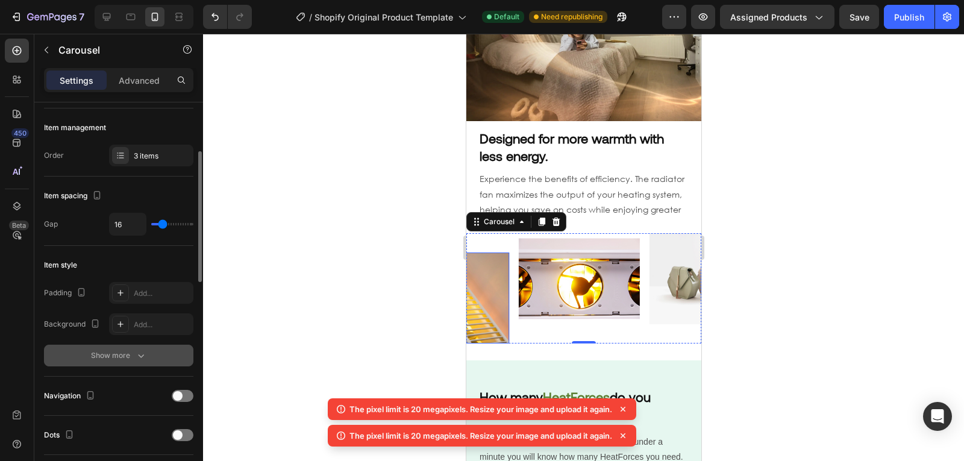
click at [132, 357] on div "Show more" at bounding box center [119, 355] width 56 height 12
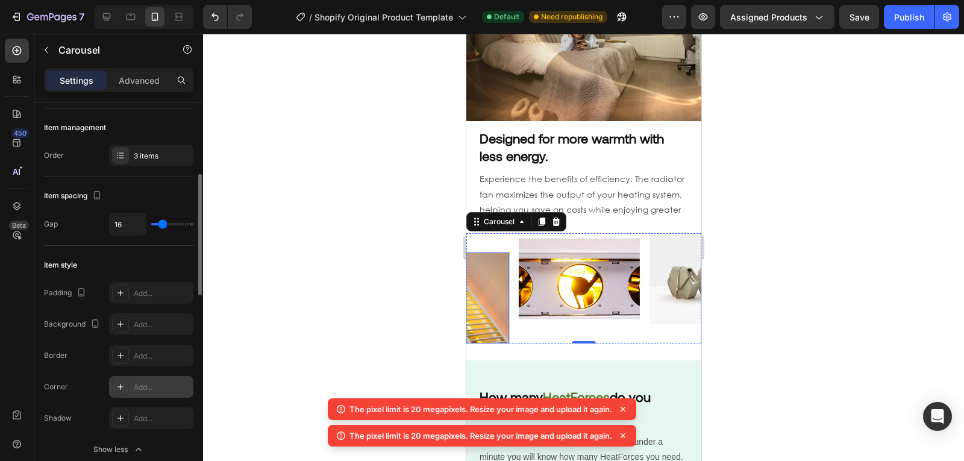
scroll to position [173, 0]
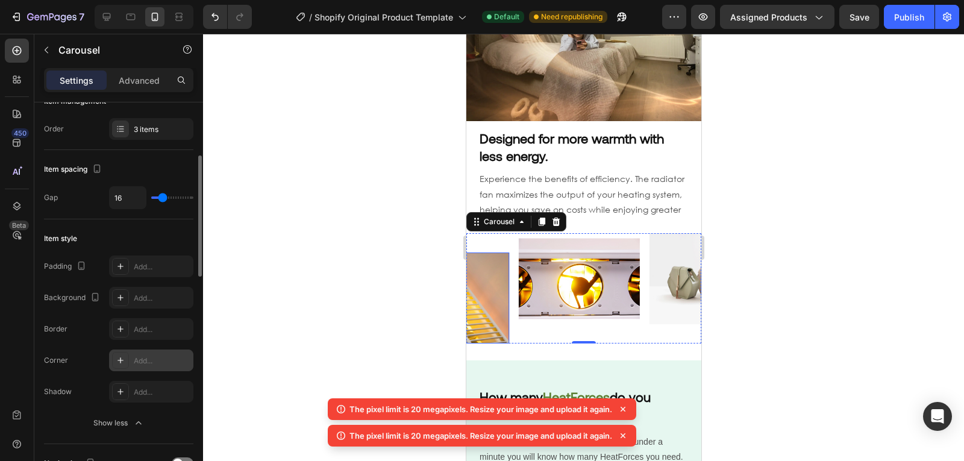
click at [131, 363] on div "Add..." at bounding box center [151, 360] width 84 height 22
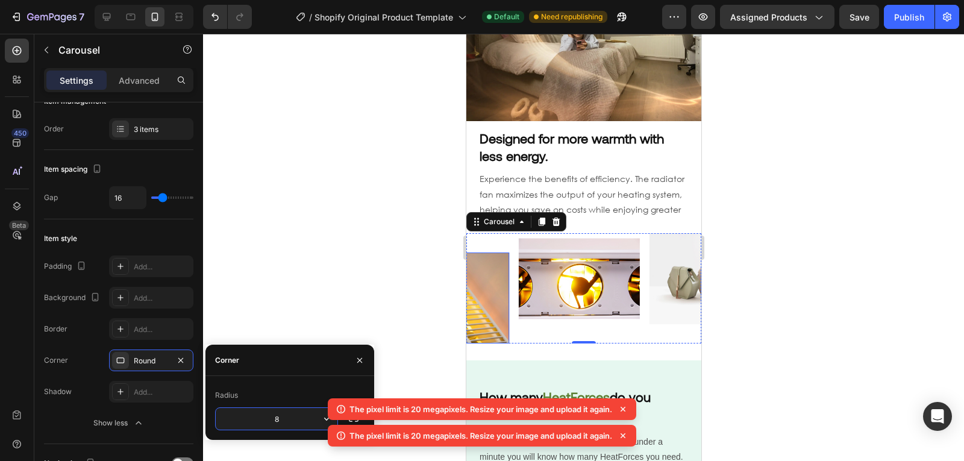
click at [296, 426] on input "8" at bounding box center [277, 419] width 122 height 22
click at [282, 423] on input "8" at bounding box center [277, 419] width 122 height 22
type input "60"
click at [283, 370] on div "Corner" at bounding box center [289, 359] width 169 height 31
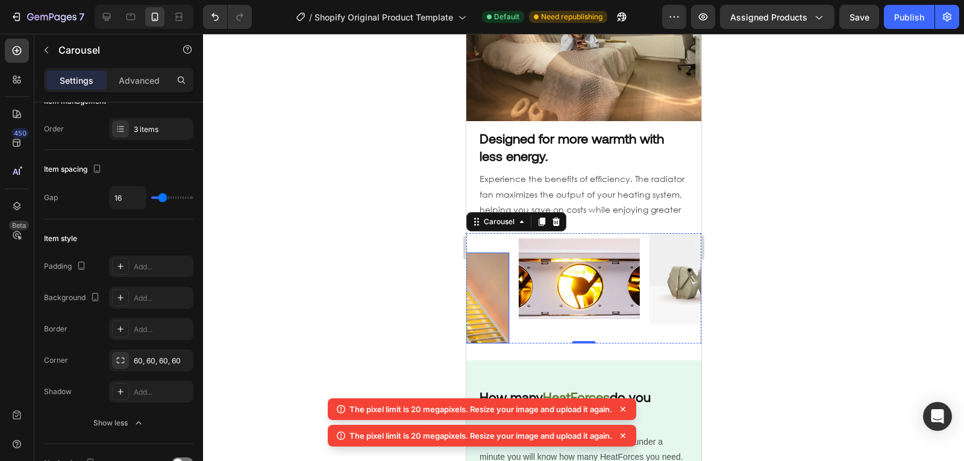
click at [297, 239] on div at bounding box center [583, 247] width 761 height 427
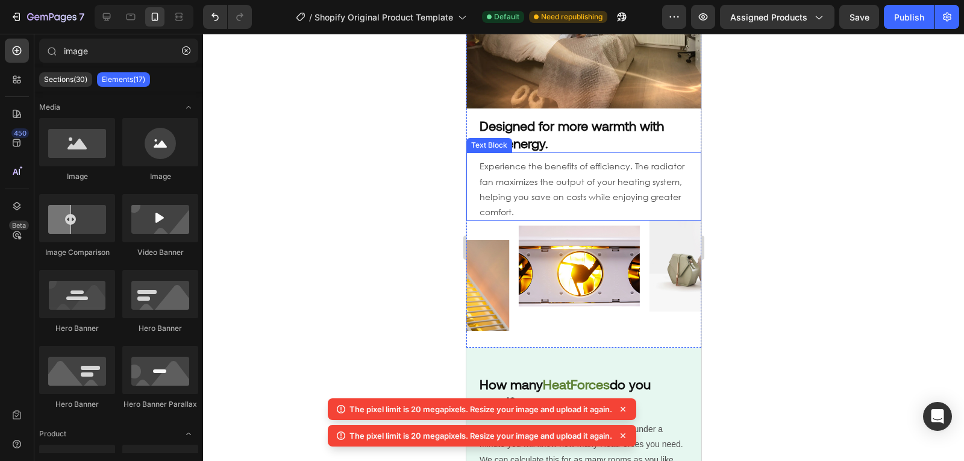
scroll to position [883, 0]
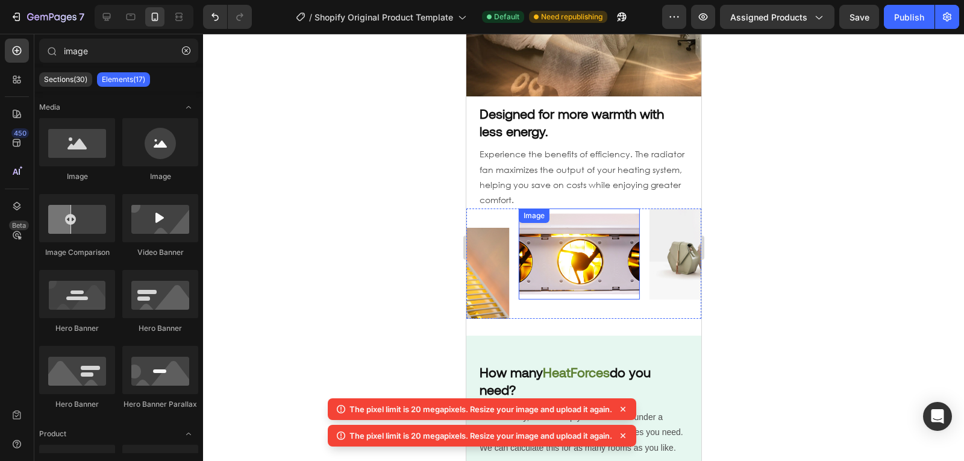
click at [576, 263] on img at bounding box center [578, 253] width 121 height 91
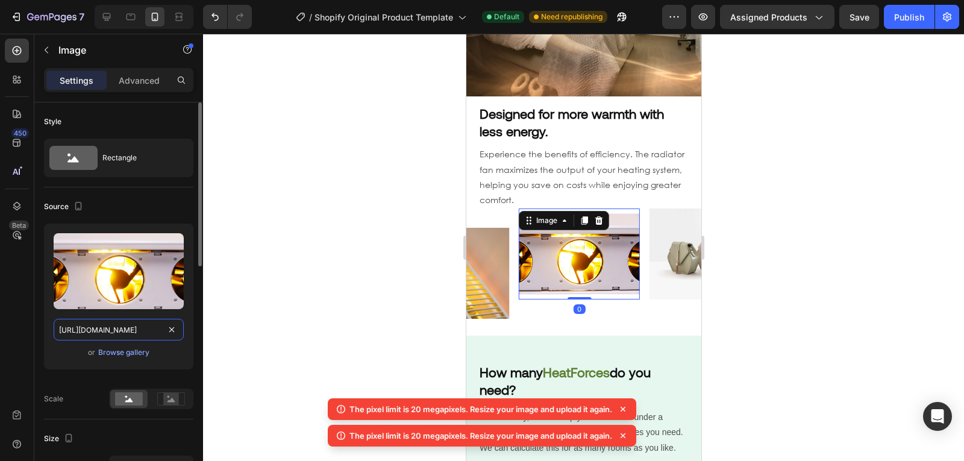
click at [125, 333] on input "[URL][DOMAIN_NAME]" at bounding box center [119, 330] width 130 height 22
click at [137, 330] on input "[URL][DOMAIN_NAME]" at bounding box center [119, 330] width 130 height 22
click at [504, 268] on img at bounding box center [447, 273] width 121 height 91
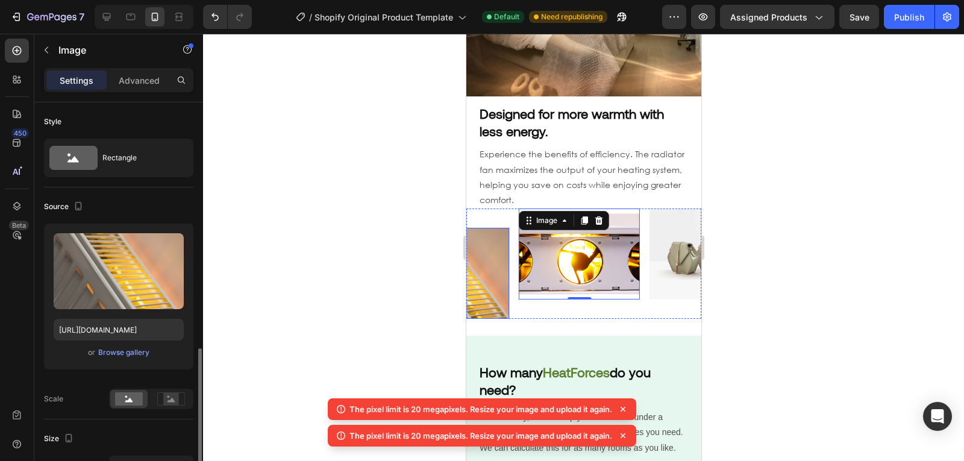
scroll to position [173, 0]
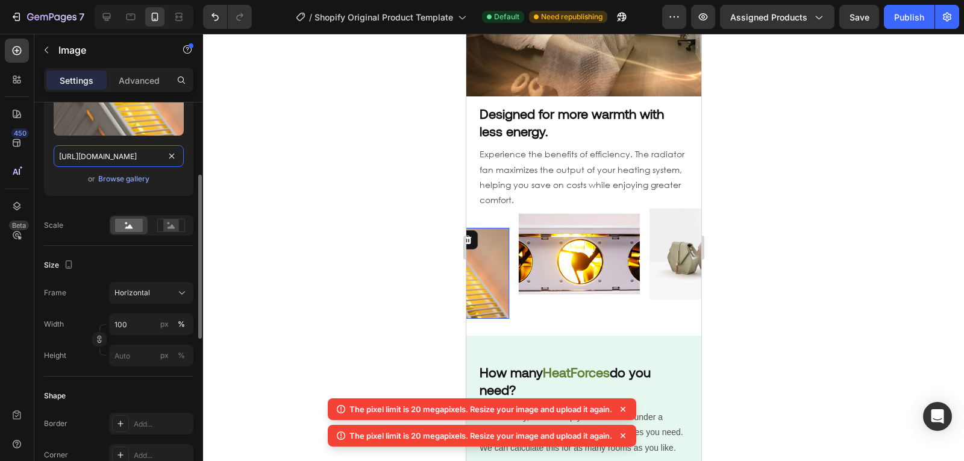
click at [123, 157] on input "[URL][DOMAIN_NAME]" at bounding box center [119, 156] width 130 height 22
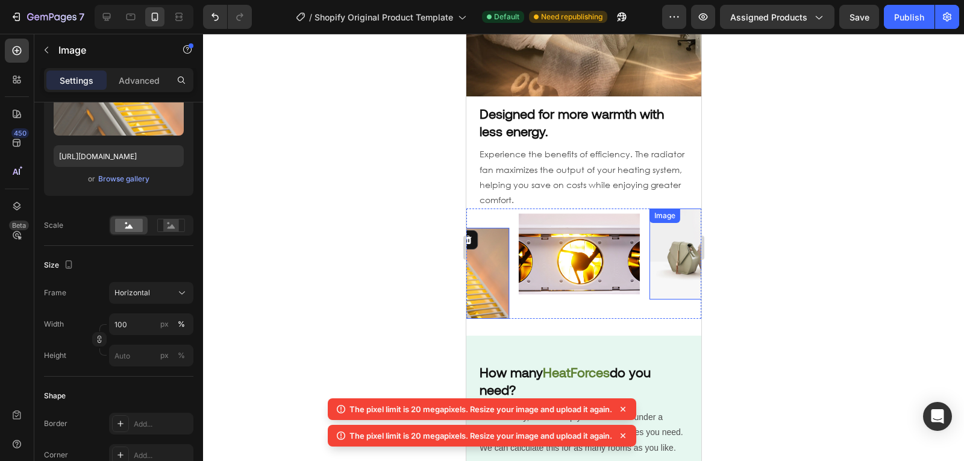
click at [677, 243] on img at bounding box center [709, 253] width 121 height 91
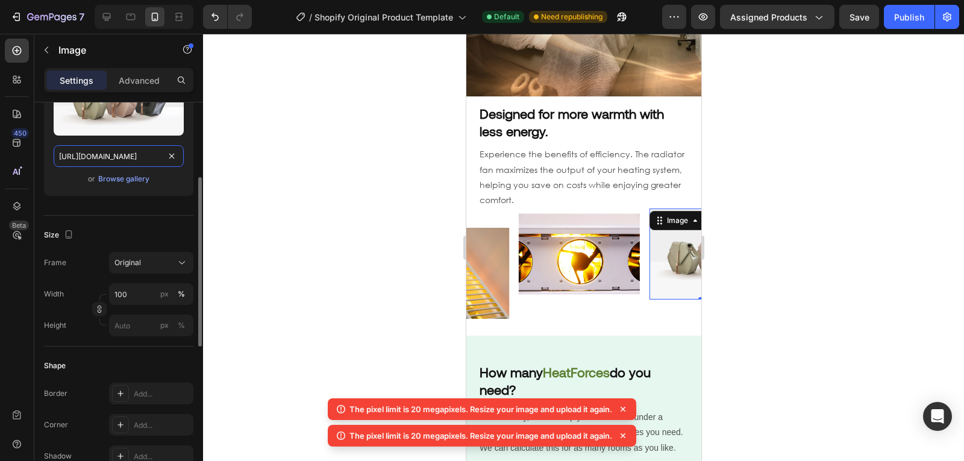
click at [108, 156] on input "[URL][DOMAIN_NAME]" at bounding box center [119, 156] width 130 height 22
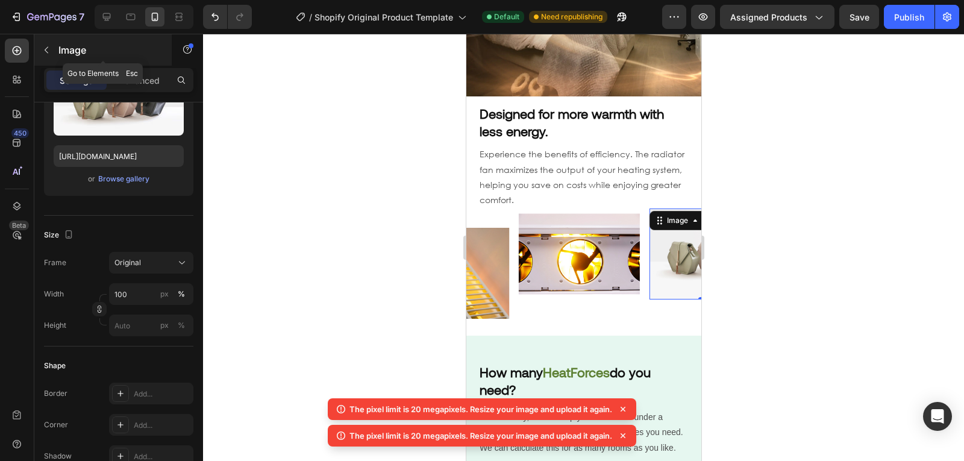
click at [52, 57] on button "button" at bounding box center [46, 49] width 19 height 19
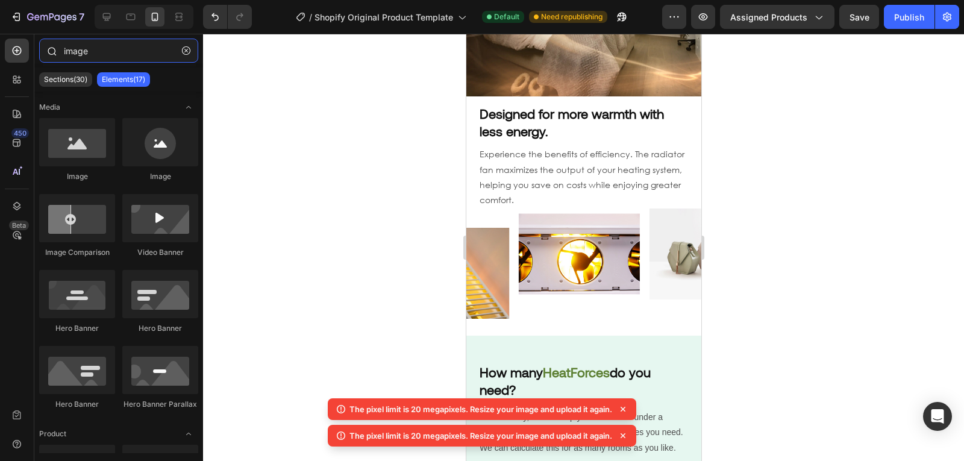
click at [98, 60] on input "image" at bounding box center [118, 51] width 159 height 24
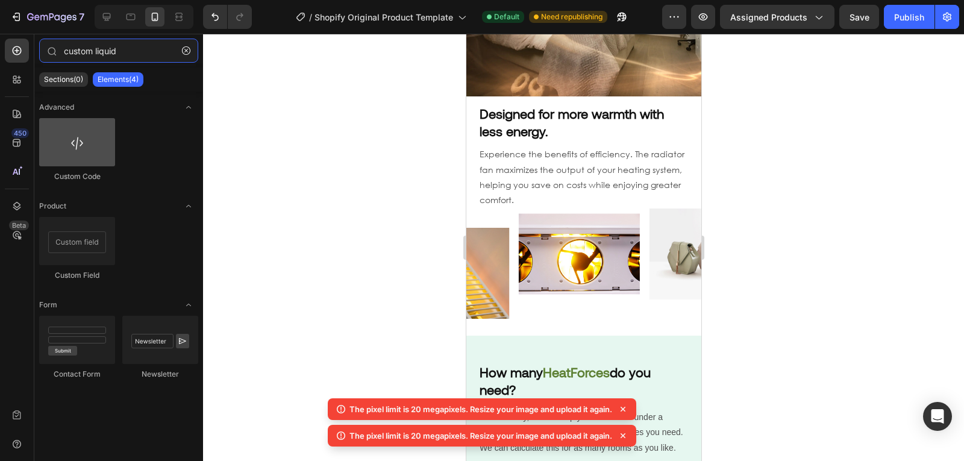
type input "custom liquid"
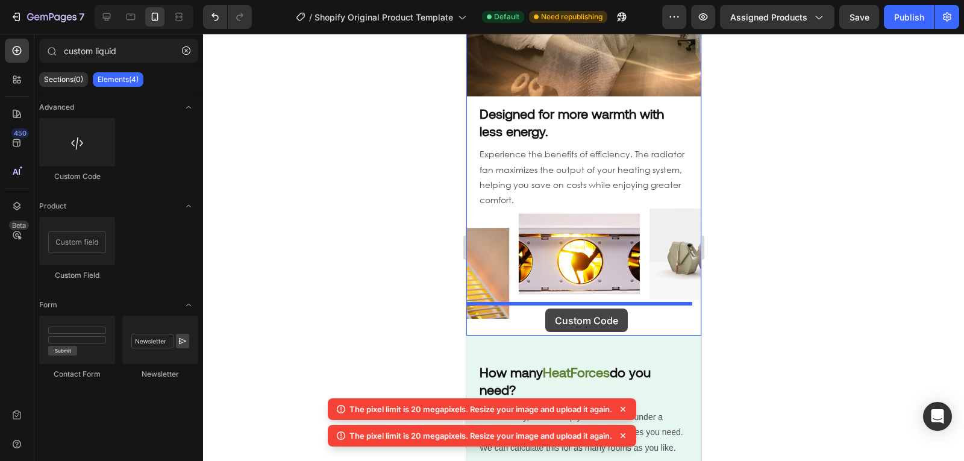
drag, startPoint x: 546, startPoint y: 196, endPoint x: 544, endPoint y: 308, distance: 112.6
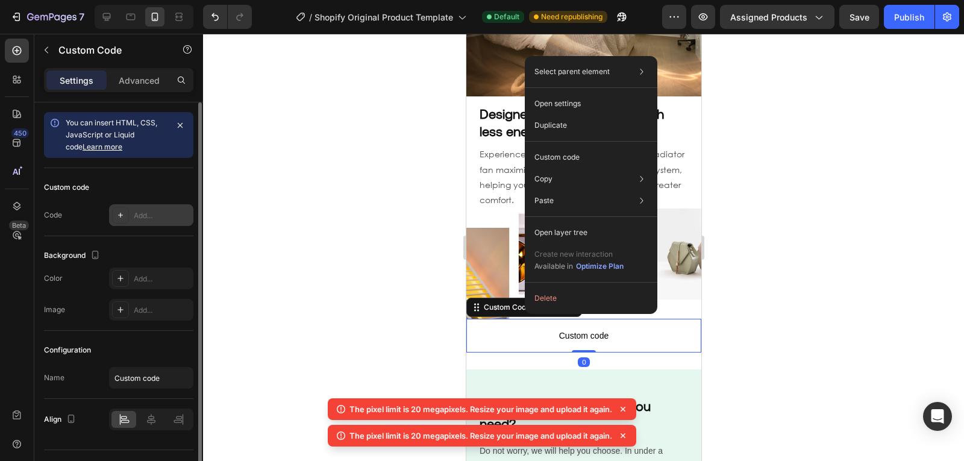
click at [132, 214] on div "Add..." at bounding box center [151, 215] width 84 height 22
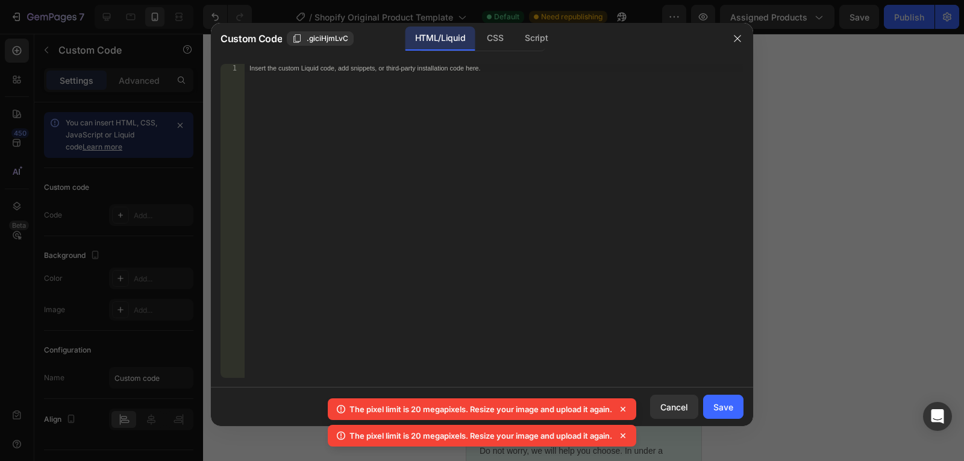
click at [377, 176] on div "Insert the custom Liquid code, add snippets, or third-party installation code h…" at bounding box center [493, 229] width 499 height 331
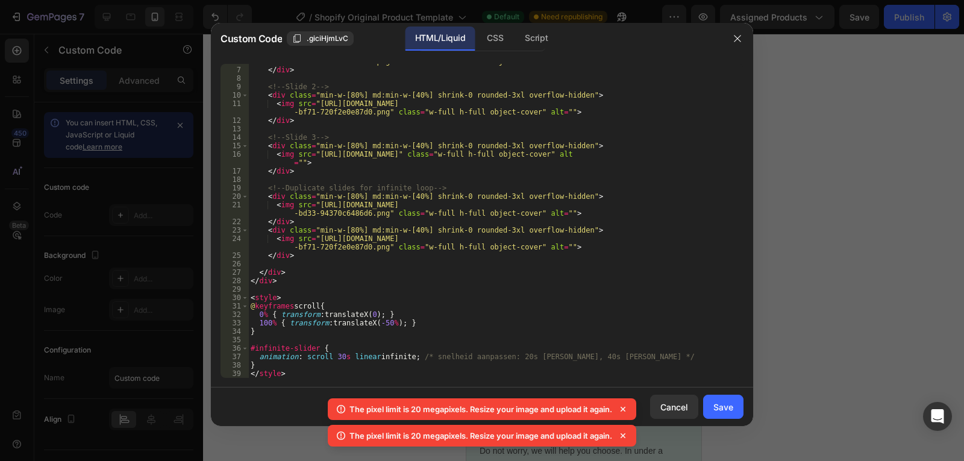
scroll to position [57, 0]
click at [736, 401] on button "Save" at bounding box center [723, 406] width 40 height 24
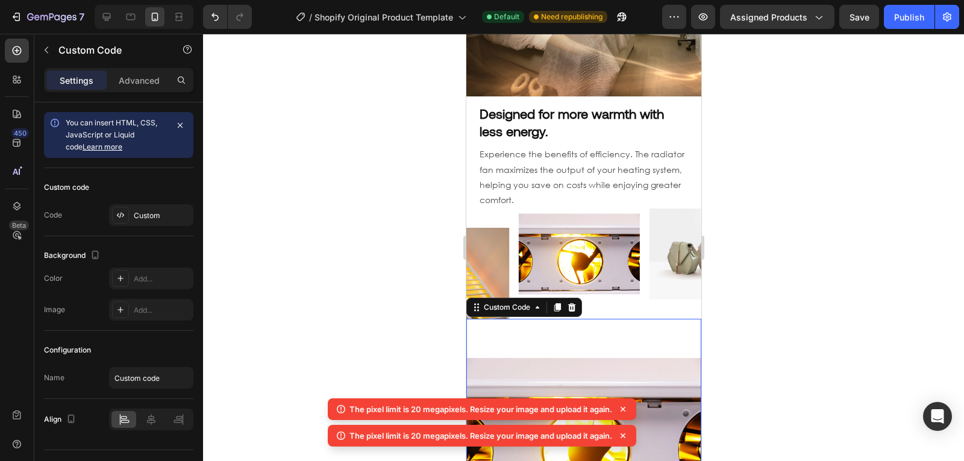
click at [626, 411] on icon at bounding box center [623, 409] width 12 height 12
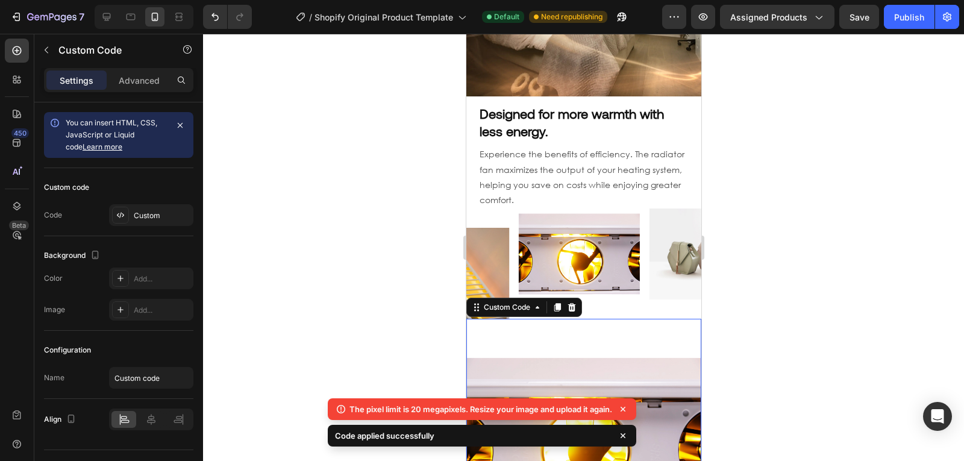
click at [623, 408] on icon at bounding box center [622, 408] width 5 height 5
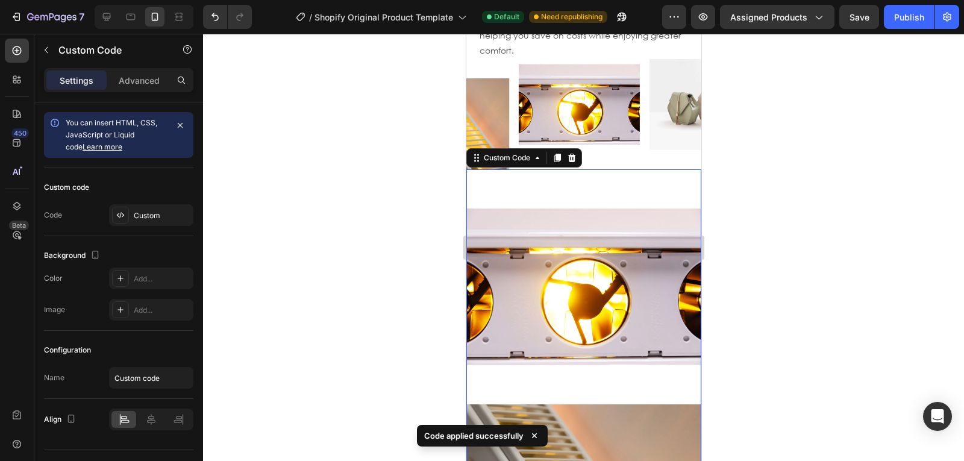
scroll to position [1031, 0]
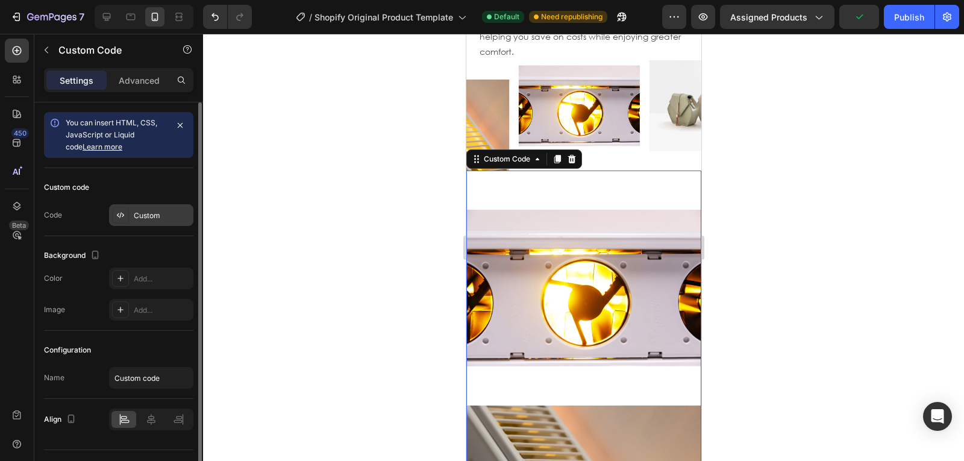
click at [169, 215] on div "Custom" at bounding box center [162, 215] width 57 height 11
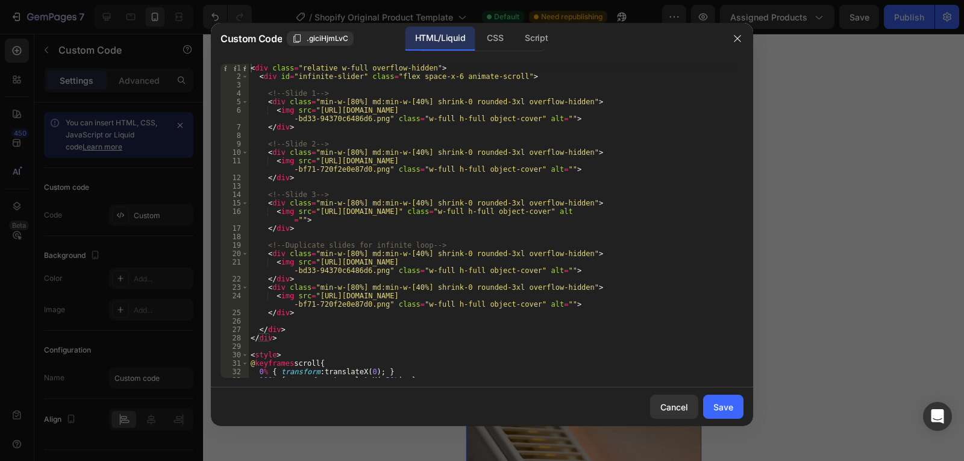
scroll to position [66, 0]
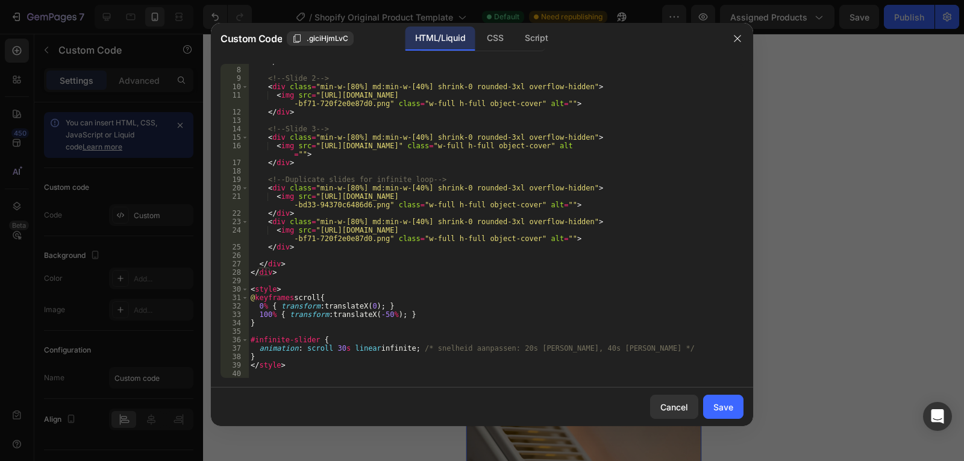
click at [364, 323] on div "</ div > <!-- Slide 2 --> < div class = "min-w-[80%] md:min-w-[40%] shrink-0 ro…" at bounding box center [491, 222] width 486 height 331
type textarea "</style>"
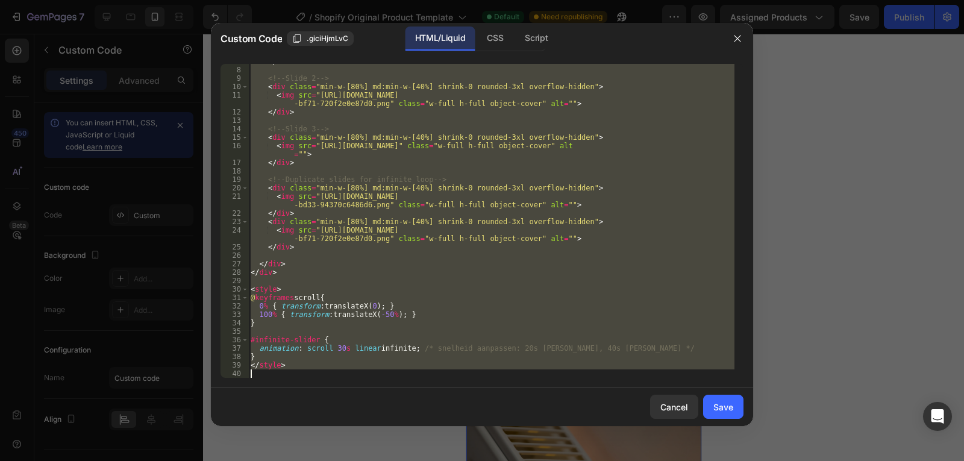
paste textarea
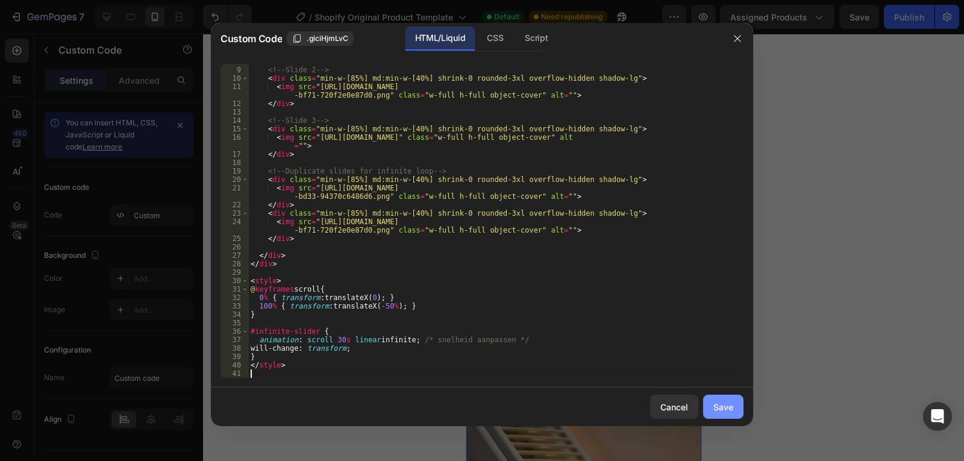
click at [731, 400] on div "Save" at bounding box center [723, 406] width 20 height 13
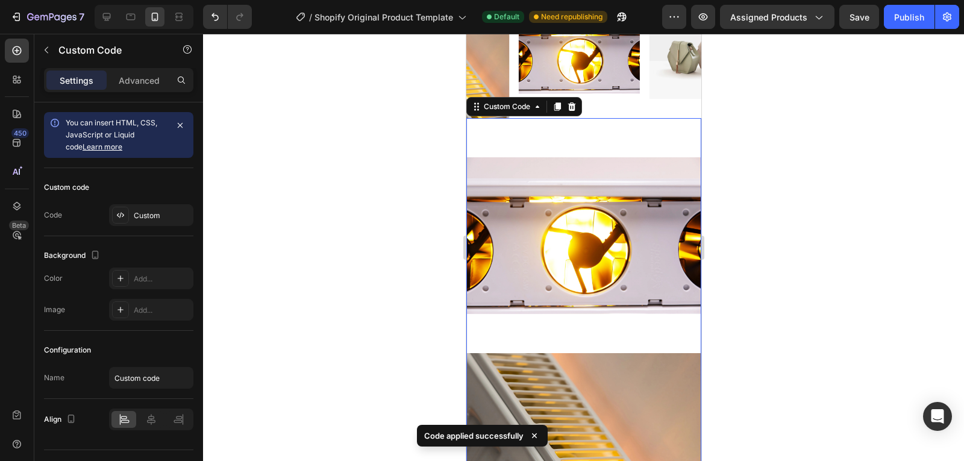
scroll to position [1085, 0]
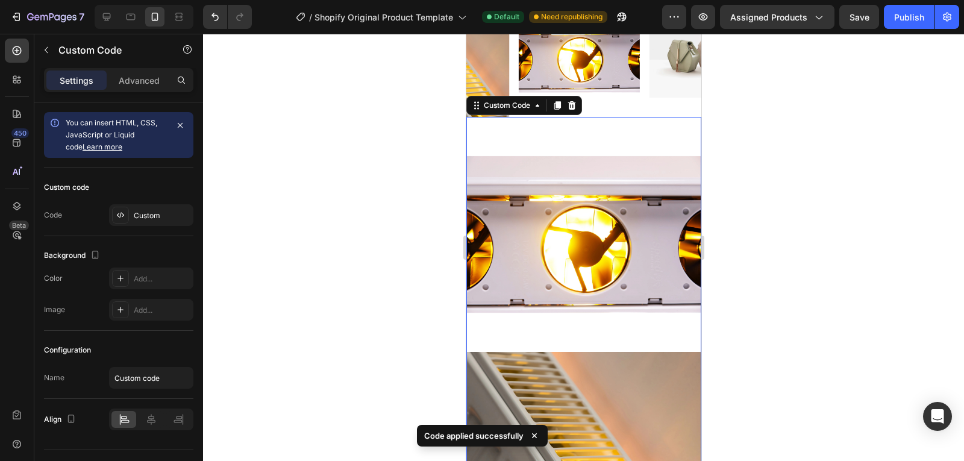
click at [777, 303] on div at bounding box center [583, 247] width 761 height 427
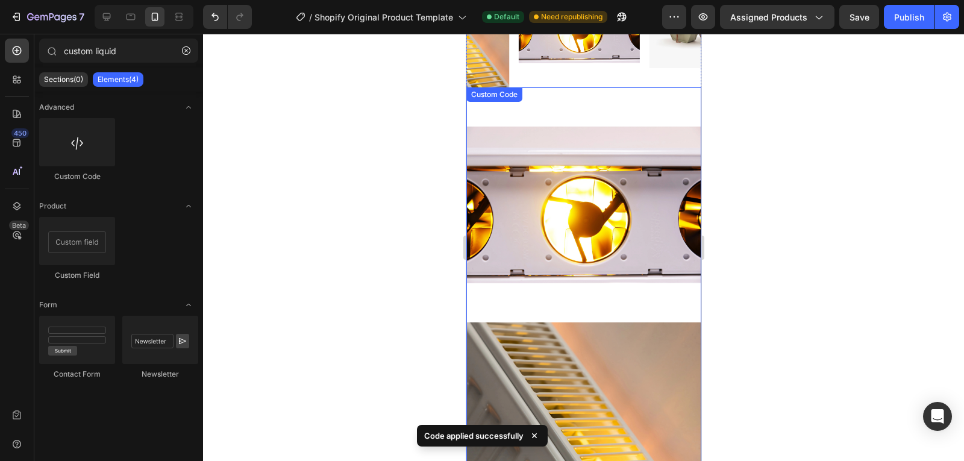
scroll to position [1113, 0]
click at [529, 165] on img at bounding box center [582, 205] width 235 height 235
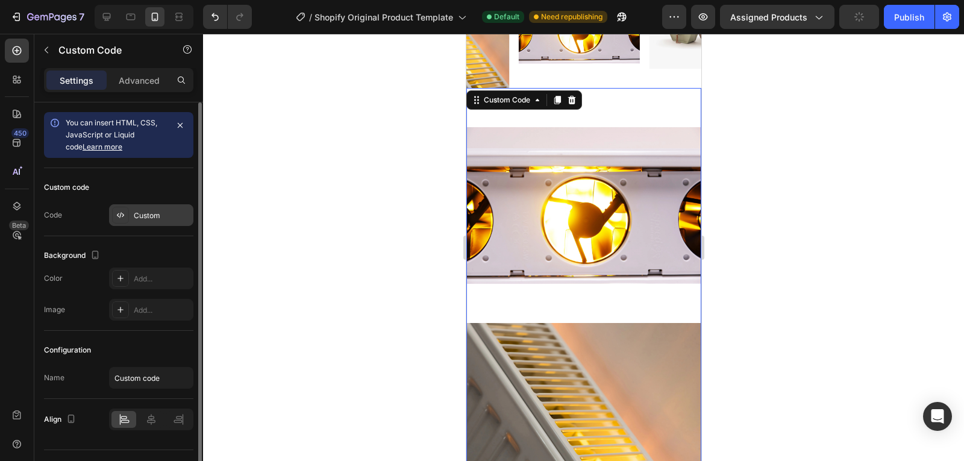
click at [160, 208] on div "Custom" at bounding box center [151, 215] width 84 height 22
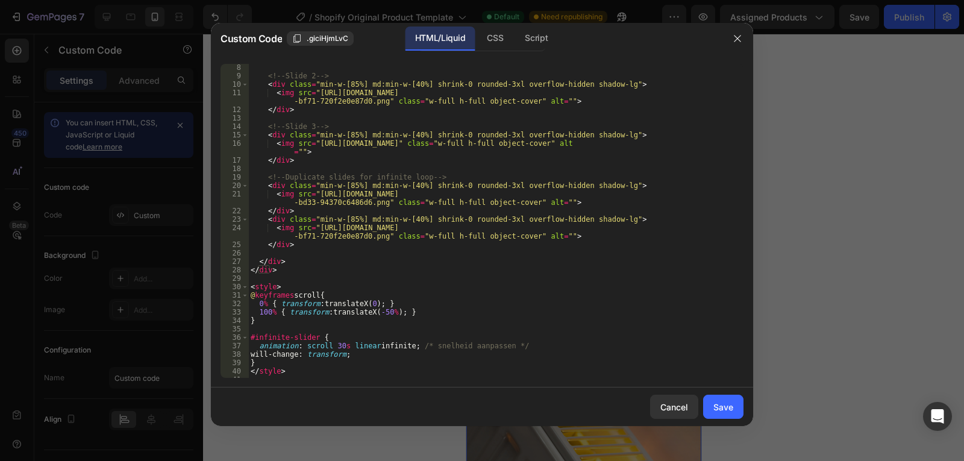
scroll to position [0, 0]
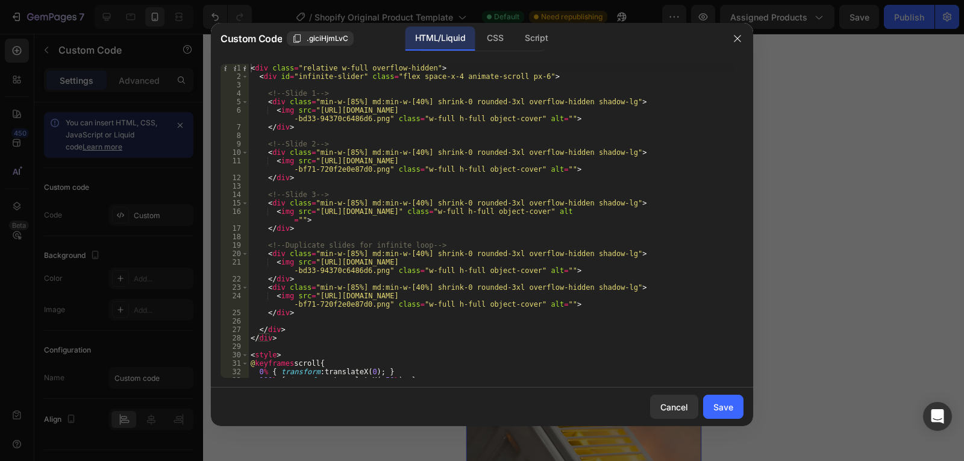
click at [338, 285] on div "< div class = "relative w-full overflow-hidden" > < div id = "infinite-slider" …" at bounding box center [491, 229] width 486 height 331
type textarea "</style>"
paste textarea
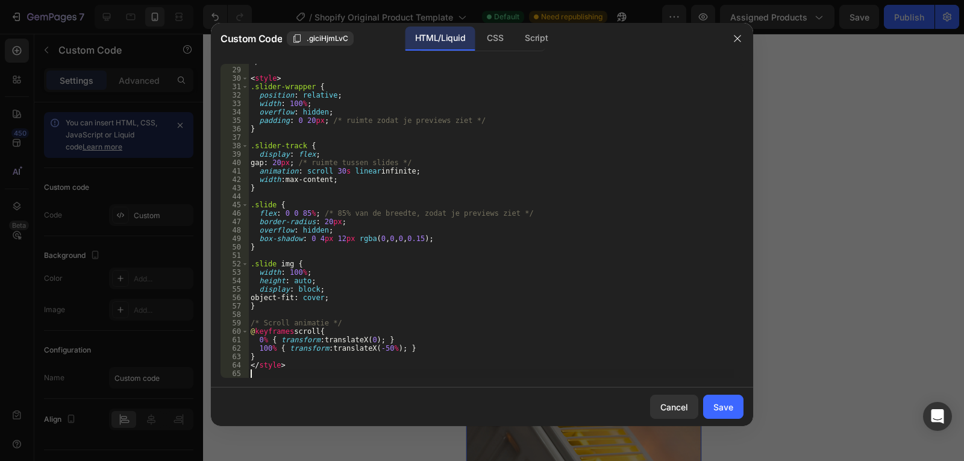
scroll to position [268, 0]
click at [729, 400] on div "Save" at bounding box center [723, 406] width 20 height 13
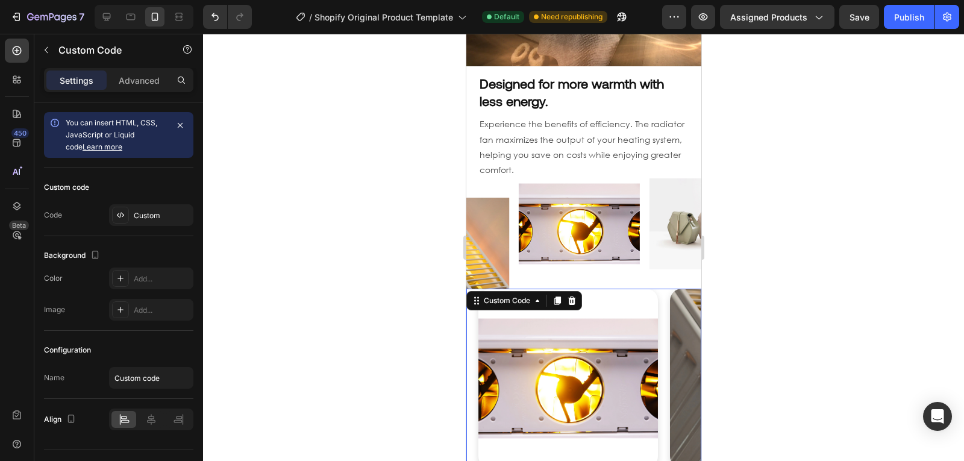
scroll to position [912, 0]
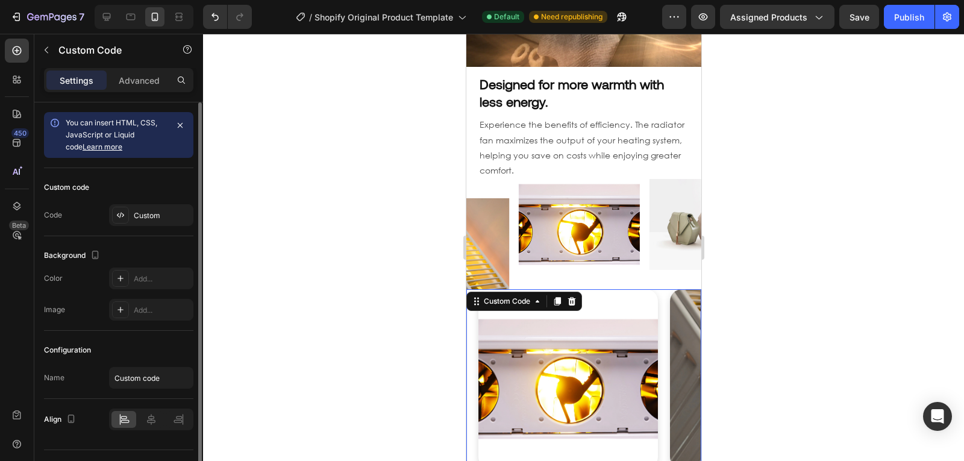
click at [158, 226] on div "Custom code Code Custom" at bounding box center [118, 202] width 149 height 68
click at [155, 224] on div "Custom" at bounding box center [151, 215] width 84 height 22
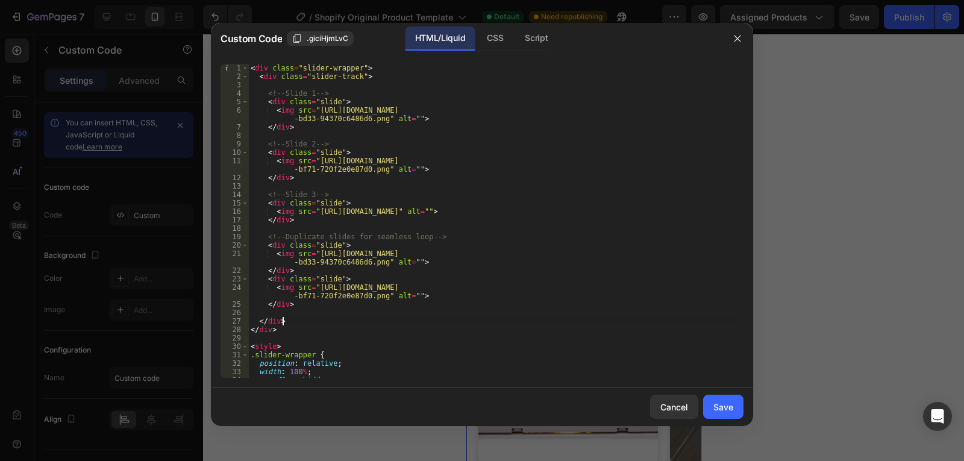
drag, startPoint x: 347, startPoint y: 324, endPoint x: 339, endPoint y: 303, distance: 22.5
click at [339, 303] on div "< div class = "slider-wrapper" > < div class = "slider-track" > <!-- Slide 1 --…" at bounding box center [491, 229] width 486 height 331
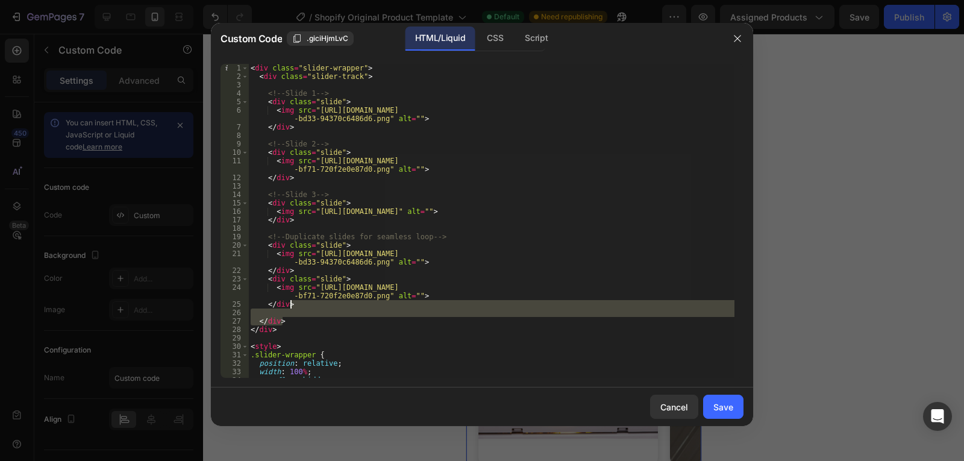
click at [345, 323] on div "< div class = "slider-wrapper" > < div class = "slider-track" > <!-- Slide 1 --…" at bounding box center [491, 221] width 486 height 314
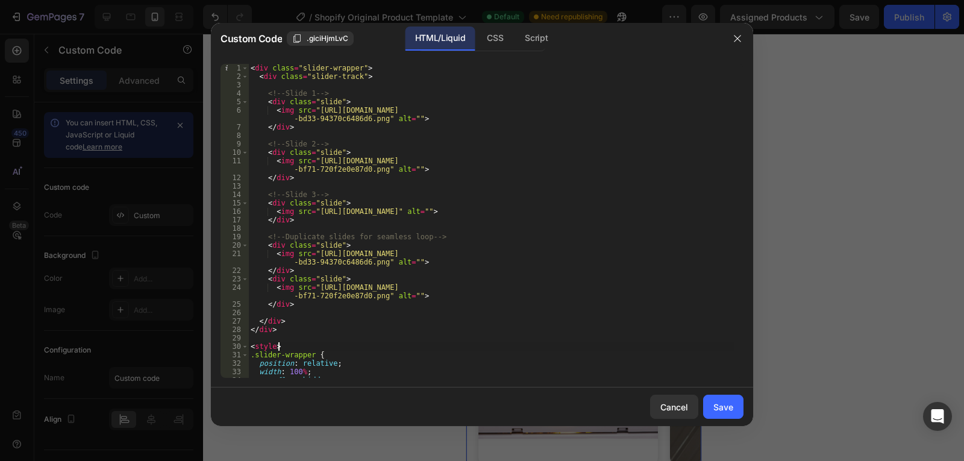
click at [332, 347] on div "< div class = "slider-wrapper" > < div class = "slider-track" > <!-- Slide 1 --…" at bounding box center [491, 229] width 486 height 331
click at [312, 321] on div "< div class = "slider-wrapper" > < div class = "slider-track" > <!-- Slide 1 --…" at bounding box center [491, 229] width 486 height 331
click at [304, 322] on div "< div class = "slider-wrapper" > < div class = "slider-track" > <!-- Slide 1 --…" at bounding box center [491, 229] width 486 height 331
click at [305, 328] on div "< div class = "slider-wrapper" > < div class = "slider-track" > <!-- Slide 1 --…" at bounding box center [491, 229] width 486 height 331
type textarea "</div>"
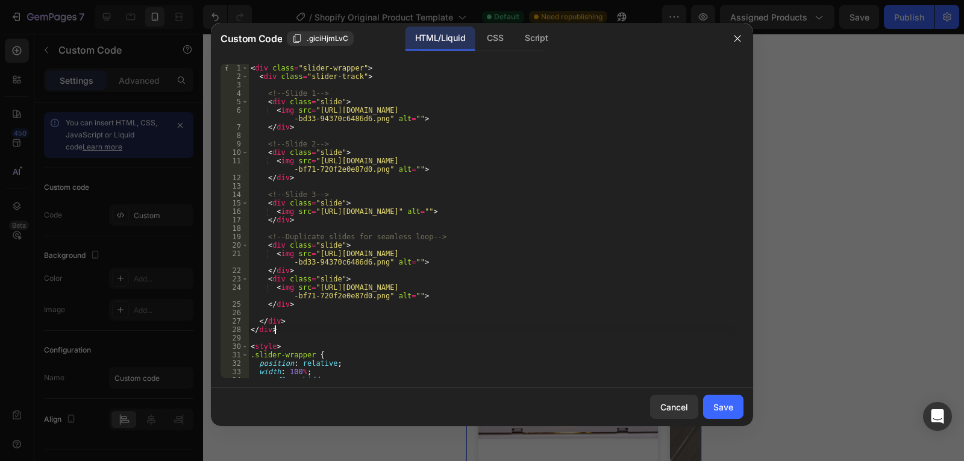
click at [306, 328] on div "< div class = "slider-wrapper" > < div class = "slider-track" > <!-- Slide 1 --…" at bounding box center [491, 229] width 486 height 331
click at [302, 328] on div "< div class = "slider-wrapper" > < div class = "slider-track" > <!-- Slide 1 --…" at bounding box center [491, 229] width 486 height 331
click at [730, 42] on button "button" at bounding box center [736, 38] width 19 height 19
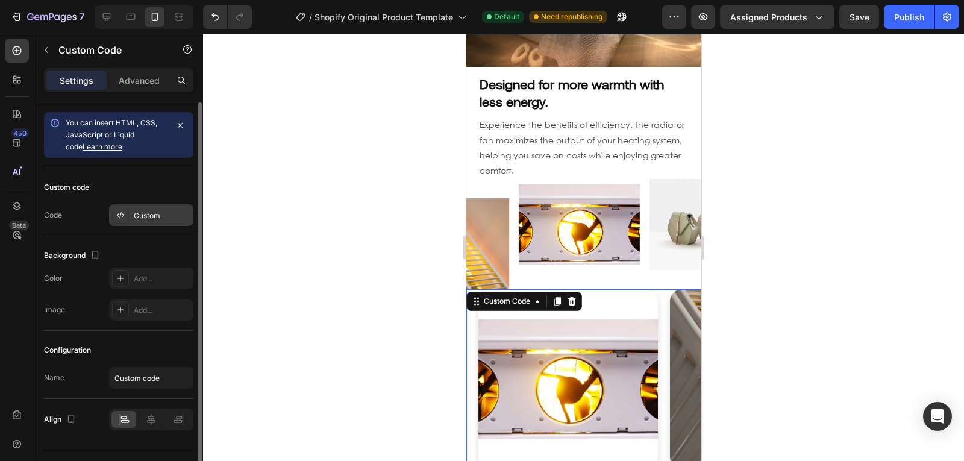
click at [150, 209] on div "Custom" at bounding box center [151, 215] width 84 height 22
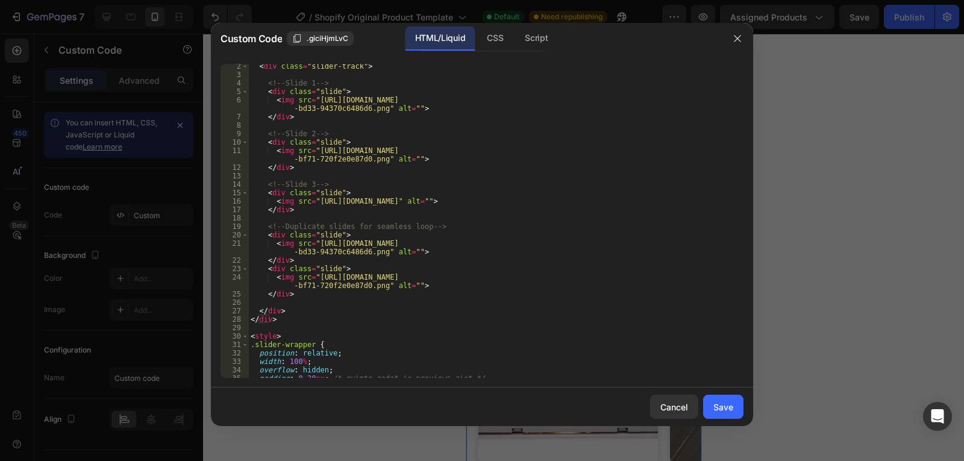
scroll to position [0, 0]
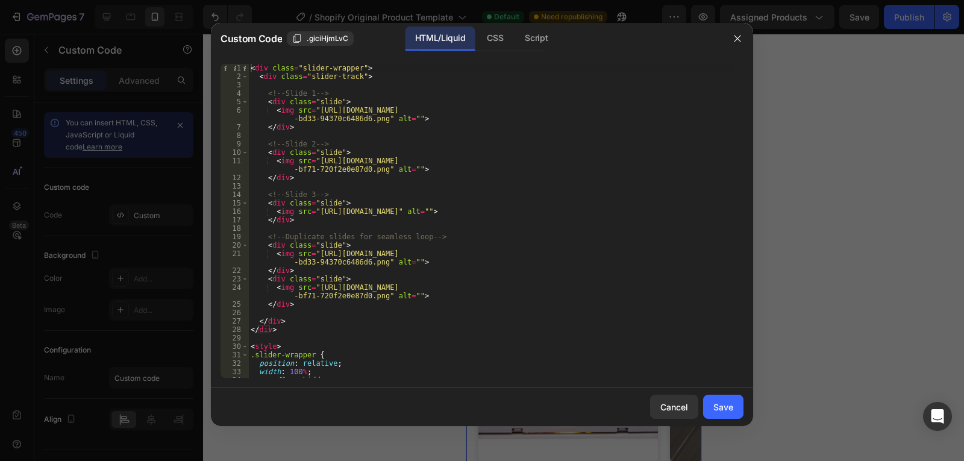
click at [439, 204] on div "< div class = "slider-wrapper" > < div class = "slider-track" > <!-- Slide 1 --…" at bounding box center [491, 229] width 486 height 331
click at [429, 204] on div "< div class = "slider-wrapper" > < div class = "slider-track" > <!-- Slide 1 --…" at bounding box center [491, 229] width 486 height 331
click at [375, 168] on div "< div class = "slider-wrapper" > < div class = "slider-track" > <!-- Slide 1 --…" at bounding box center [491, 229] width 486 height 331
click at [371, 152] on div "< div class = "slider-wrapper" > < div class = "slider-track" > <!-- Slide 1 --…" at bounding box center [491, 229] width 486 height 331
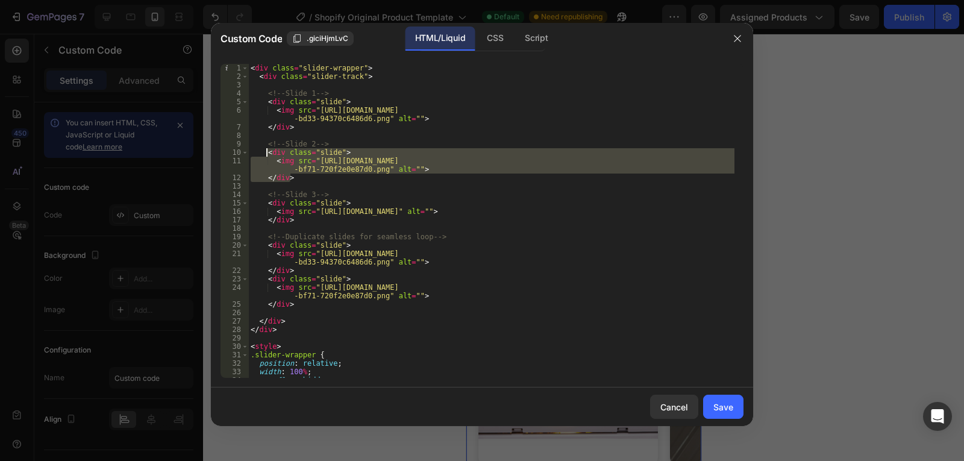
drag, startPoint x: 428, startPoint y: 175, endPoint x: 268, endPoint y: 149, distance: 161.7
click at [268, 149] on div "< div class = "slider-wrapper" > < div class = "slider-track" > <!-- Slide 1 --…" at bounding box center [491, 229] width 486 height 331
type textarea "<div class="slide"> <img src="[URL][DOMAIN_NAME]" alt="">"
click at [321, 182] on div "< div class = "slider-wrapper" > < div class = "slider-track" > <!-- Slide 1 --…" at bounding box center [491, 229] width 486 height 331
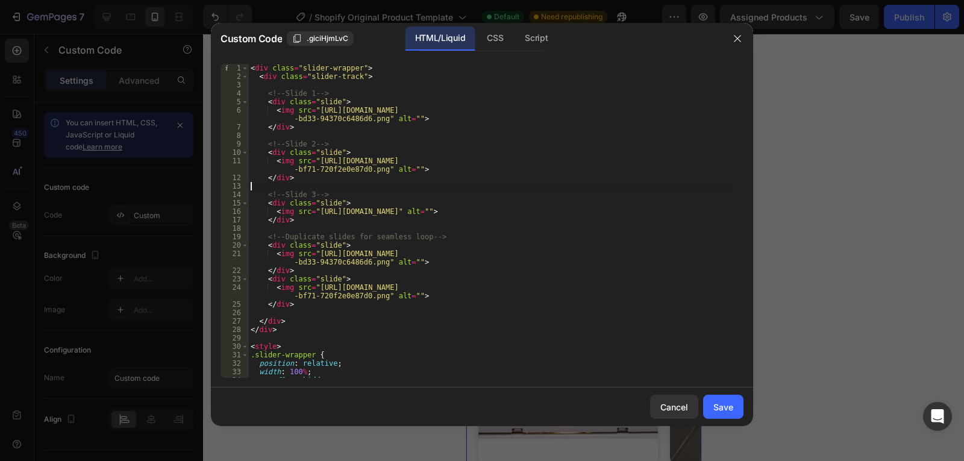
click at [310, 176] on div "< div class = "slider-wrapper" > < div class = "slider-track" > <!-- Slide 1 --…" at bounding box center [491, 229] width 486 height 331
click at [313, 177] on div "< div class = "slider-wrapper" > < div class = "slider-track" > <!-- Slide 1 --…" at bounding box center [491, 221] width 486 height 314
click at [316, 176] on div "< div class = "slider-wrapper" > < div class = "slider-track" > <!-- Slide 1 --…" at bounding box center [491, 229] width 486 height 331
click at [316, 163] on div "< div class = "slider-wrapper" > < div class = "slider-track" > <!-- Slide 1 --…" at bounding box center [491, 229] width 486 height 331
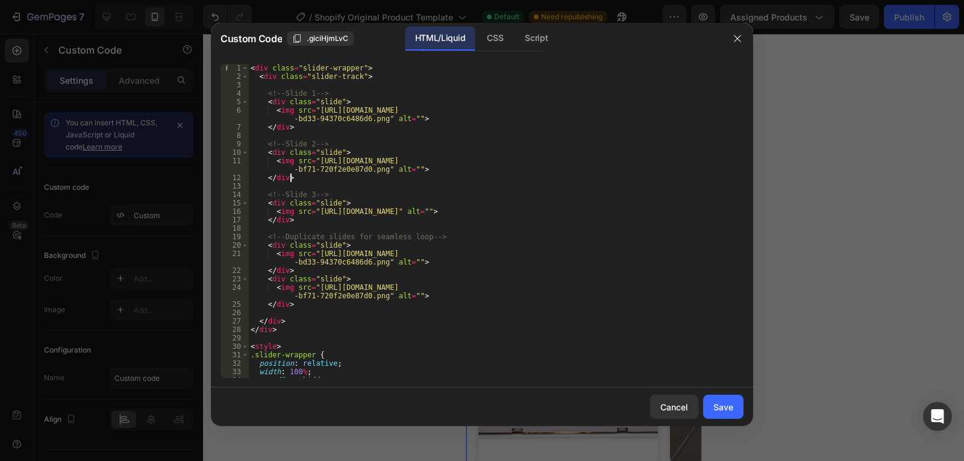
click at [322, 179] on div "< div class = "slider-wrapper" > < div class = "slider-track" > <!-- Slide 1 --…" at bounding box center [491, 229] width 486 height 331
click at [373, 180] on div "< div class = "slider-wrapper" > < div class = "slider-track" > <!-- Slide 1 --…" at bounding box center [491, 229] width 486 height 331
click at [348, 175] on div "< div class = "slider-wrapper" > < div class = "slider-track" > <!-- Slide 1 --…" at bounding box center [491, 229] width 486 height 331
click at [397, 201] on div "< div class = "slider-wrapper" > < div class = "slider-track" > <!-- Slide 1 --…" at bounding box center [491, 229] width 486 height 331
click at [397, 199] on div "< div class = "slider-wrapper" > < div class = "slider-track" > <!-- Slide 1 --…" at bounding box center [491, 221] width 486 height 314
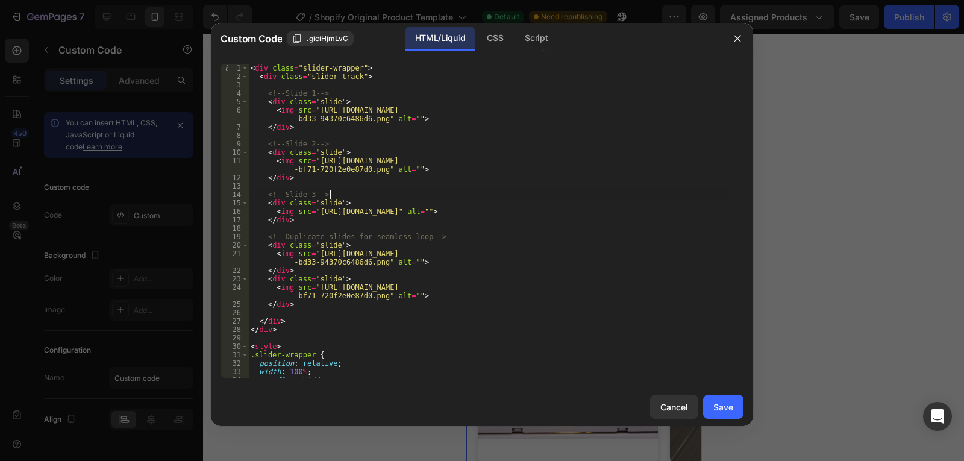
click at [352, 193] on div "< div class = "slider-wrapper" > < div class = "slider-track" > <!-- Slide 1 --…" at bounding box center [491, 229] width 486 height 331
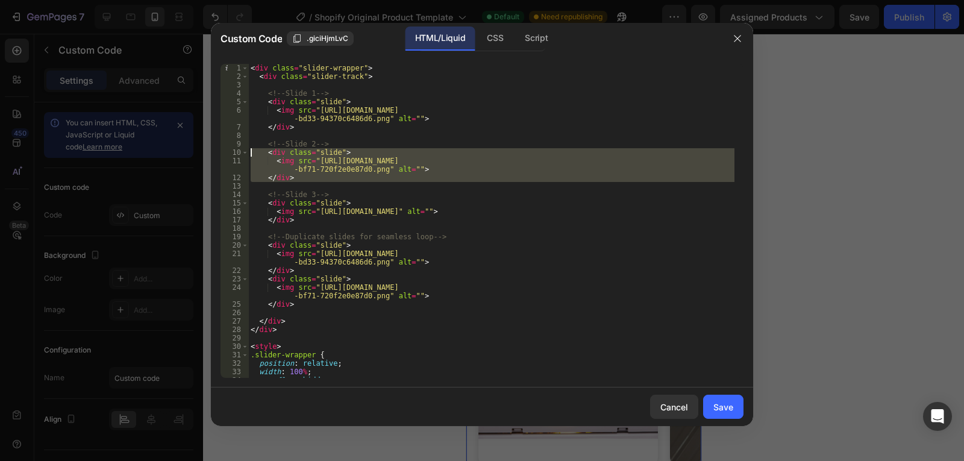
drag, startPoint x: 336, startPoint y: 189, endPoint x: 251, endPoint y: 154, distance: 92.6
click at [251, 154] on div "< div class = "slider-wrapper" > < div class = "slider-track" > <!-- Slide 1 --…" at bounding box center [491, 229] width 486 height 331
click at [251, 154] on div "< div class = "slider-wrapper" > < div class = "slider-track" > <!-- Slide 1 --…" at bounding box center [491, 221] width 486 height 314
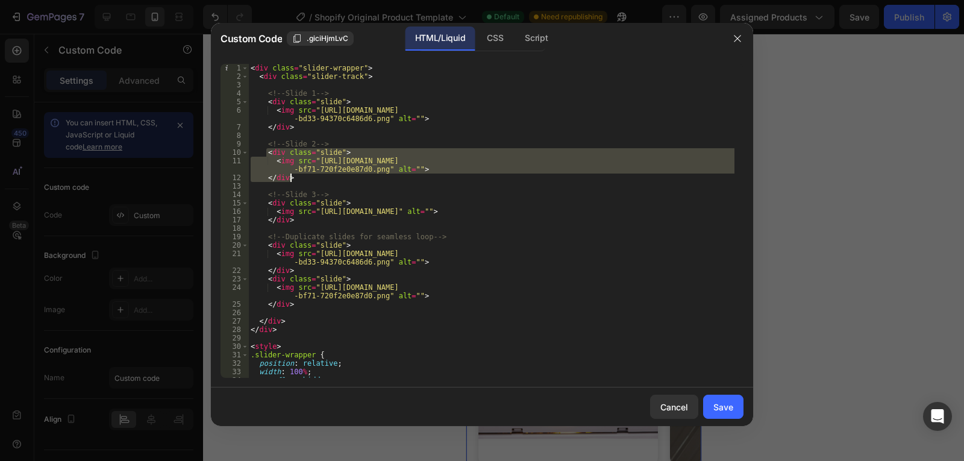
drag, startPoint x: 267, startPoint y: 153, endPoint x: 308, endPoint y: 179, distance: 49.0
click at [308, 179] on div "< div class = "slider-wrapper" > < div class = "slider-track" > <!-- Slide 1 --…" at bounding box center [491, 229] width 486 height 331
click at [308, 179] on div "< div class = "slider-wrapper" > < div class = "slider-track" > <!-- Slide 1 --…" at bounding box center [491, 221] width 486 height 314
drag, startPoint x: 308, startPoint y: 179, endPoint x: 266, endPoint y: 153, distance: 49.5
click at [266, 153] on div "< div class = "slider-wrapper" > < div class = "slider-track" > <!-- Slide 1 --…" at bounding box center [491, 229] width 486 height 331
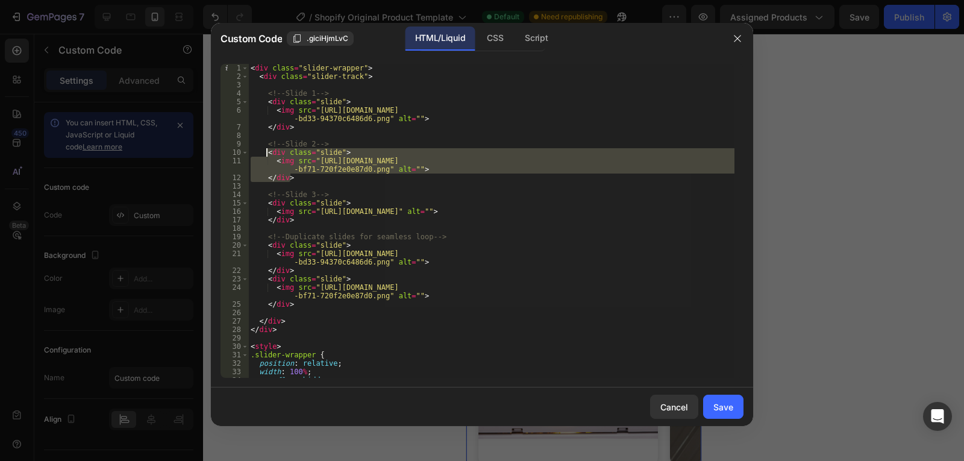
click at [266, 153] on div "< div class = "slider-wrapper" > < div class = "slider-track" > <!-- Slide 1 --…" at bounding box center [491, 221] width 486 height 314
type textarea "<div class="slide">"
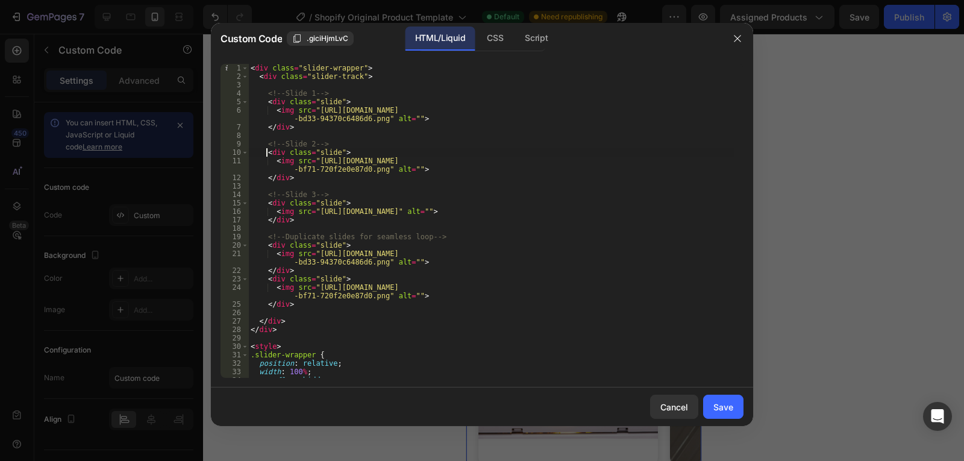
click at [291, 187] on div "< div class = "slider-wrapper" > < div class = "slider-track" > <!-- Slide 1 --…" at bounding box center [491, 229] width 486 height 331
click at [300, 185] on div "< div class = "slider-wrapper" > < div class = "slider-track" > <!-- Slide 1 --…" at bounding box center [491, 229] width 486 height 331
click at [308, 178] on div "< div class = "slider-wrapper" > < div class = "slider-track" > <!-- Slide 1 --…" at bounding box center [491, 229] width 486 height 331
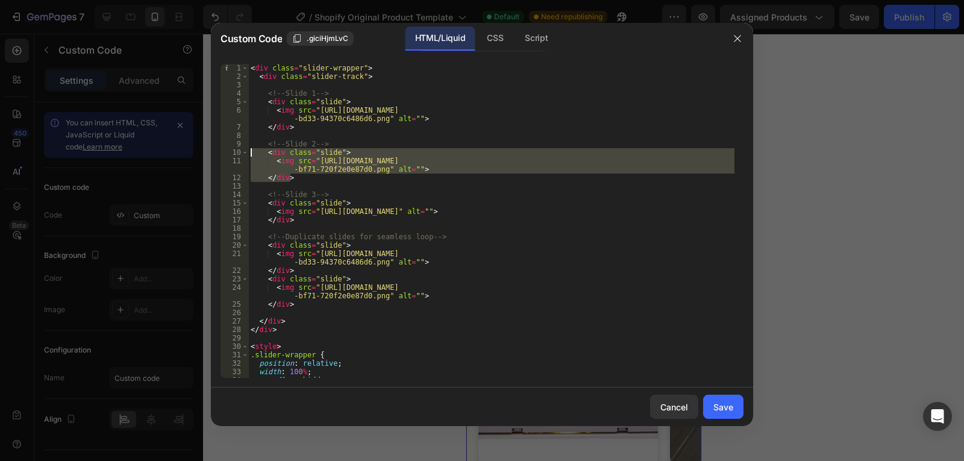
drag, startPoint x: 308, startPoint y: 178, endPoint x: 251, endPoint y: 152, distance: 62.5
click at [251, 152] on div "< div class = "slider-wrapper" > < div class = "slider-track" > <!-- Slide 1 --…" at bounding box center [491, 229] width 486 height 331
click at [263, 154] on div "< div class = "slider-wrapper" > < div class = "slider-track" > <!-- Slide 1 --…" at bounding box center [491, 221] width 486 height 314
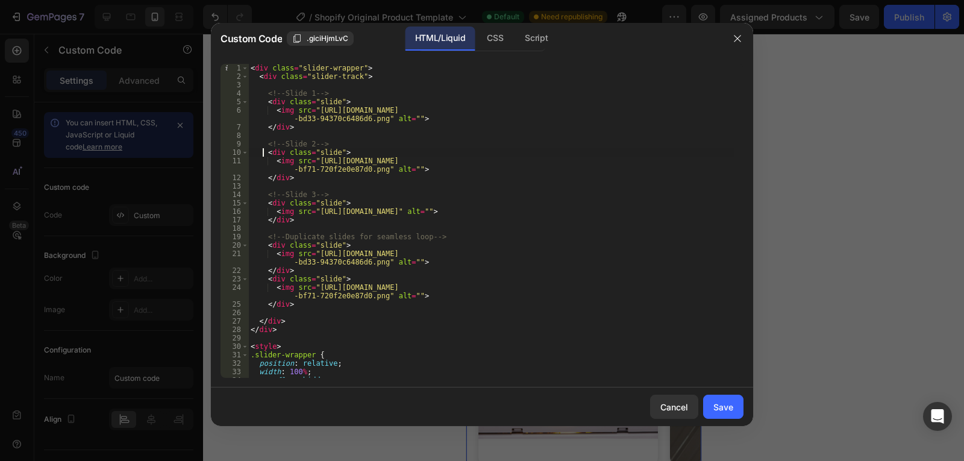
click at [264, 154] on div "< div class = "slider-wrapper" > < div class = "slider-track" > <!-- Slide 1 --…" at bounding box center [491, 229] width 486 height 331
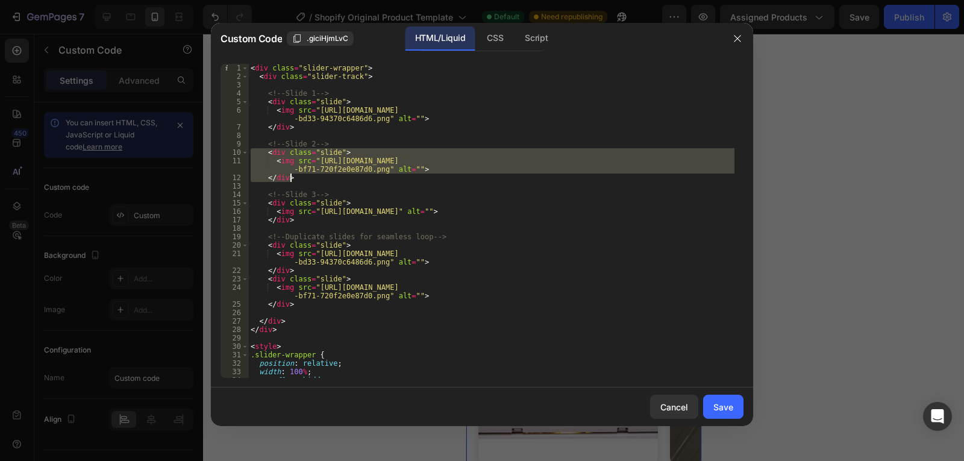
drag, startPoint x: 264, startPoint y: 154, endPoint x: 300, endPoint y: 178, distance: 43.8
click at [300, 178] on div "< div class = "slider-wrapper" > < div class = "slider-track" > <!-- Slide 1 --…" at bounding box center [491, 229] width 486 height 331
click at [289, 173] on div "< div class = "slider-wrapper" > < div class = "slider-track" > <!-- Slide 1 --…" at bounding box center [491, 221] width 486 height 314
drag, startPoint x: 299, startPoint y: 176, endPoint x: 261, endPoint y: 152, distance: 44.6
click at [261, 152] on div "< div class = "slider-wrapper" > < div class = "slider-track" > <!-- Slide 1 --…" at bounding box center [491, 229] width 486 height 331
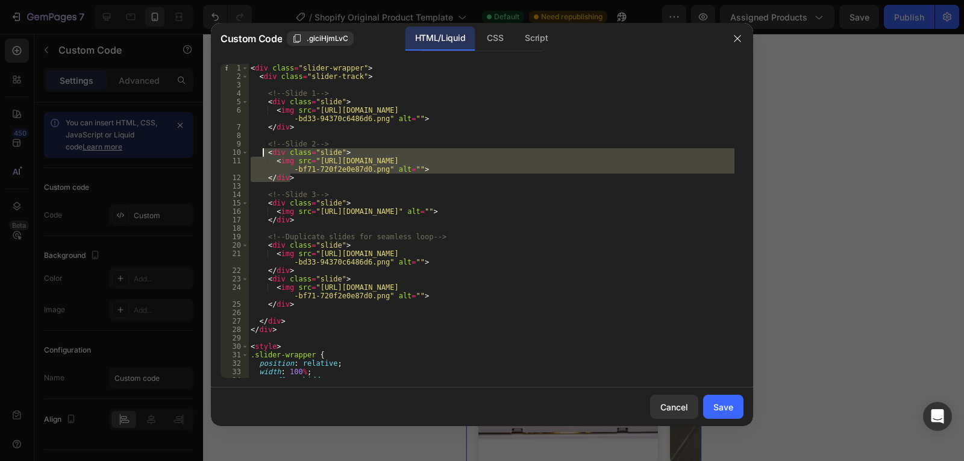
click at [276, 159] on div "< div class = "slider-wrapper" > < div class = "slider-track" > <!-- Slide 1 --…" at bounding box center [491, 221] width 486 height 314
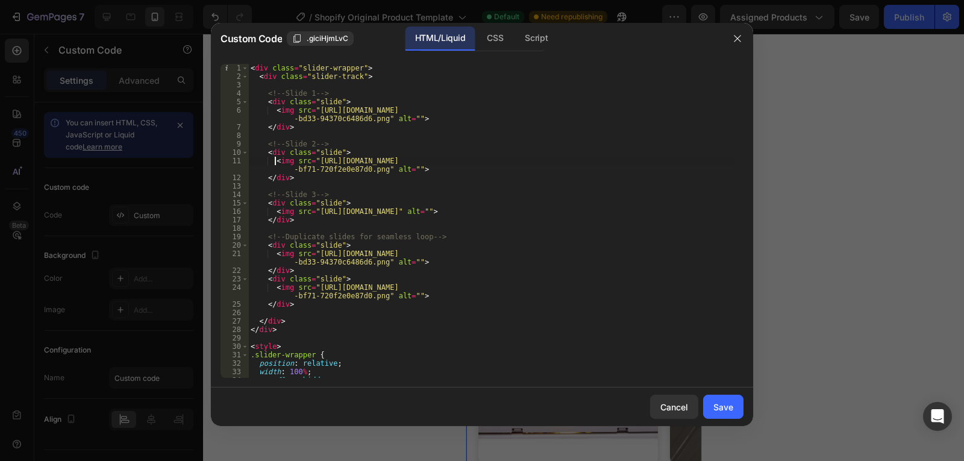
click at [314, 177] on div "< div class = "slider-wrapper" > < div class = "slider-track" > <!-- Slide 1 --…" at bounding box center [491, 229] width 486 height 331
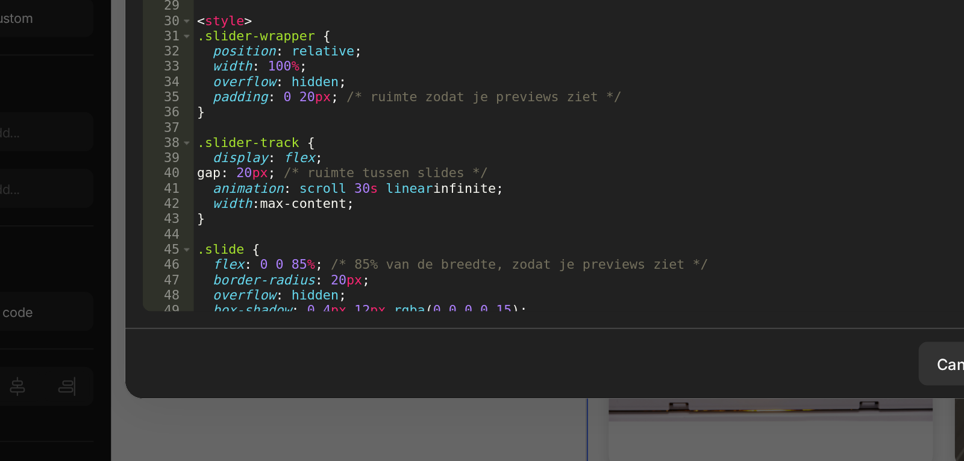
scroll to position [138, 0]
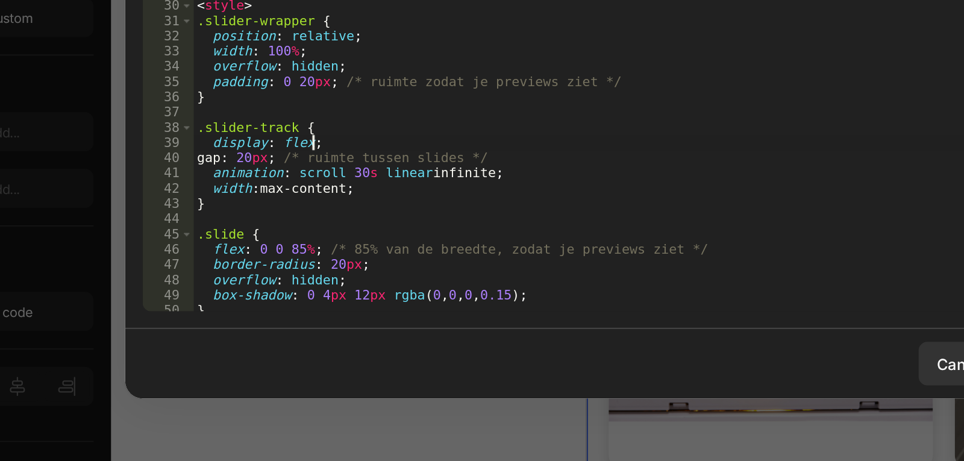
click at [327, 282] on div "< div class = "slide" > < img src = "[URL][DOMAIN_NAME]" alt = "" > </ div > <!…" at bounding box center [491, 226] width 486 height 331
click at [323, 279] on div "< div class = "slide" > < img src = "[URL][DOMAIN_NAME]" alt = "" > </ div > <!…" at bounding box center [491, 226] width 486 height 331
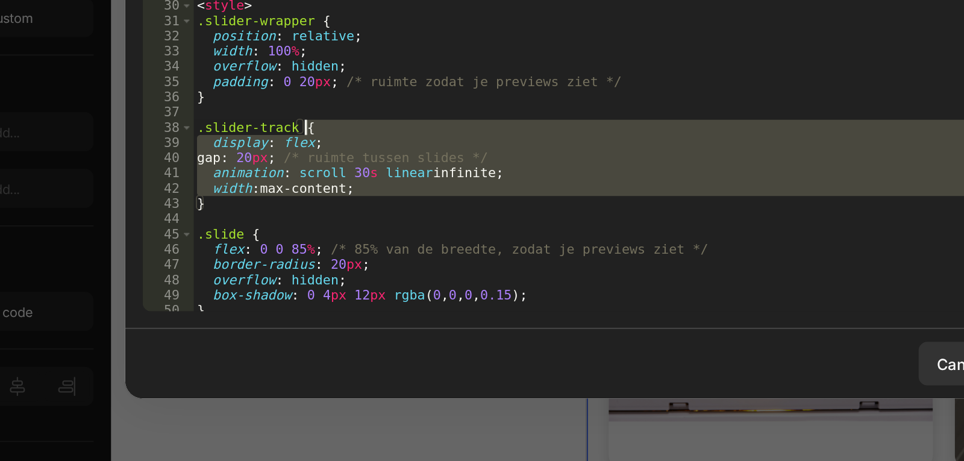
click at [323, 279] on div "< div class = "slide" > < img src = "[URL][DOMAIN_NAME]" alt = "" > </ div > <!…" at bounding box center [491, 226] width 486 height 331
click at [332, 281] on div "< div class = "slide" > < img src = "[URL][DOMAIN_NAME]" alt = "" > </ div > <!…" at bounding box center [491, 221] width 486 height 314
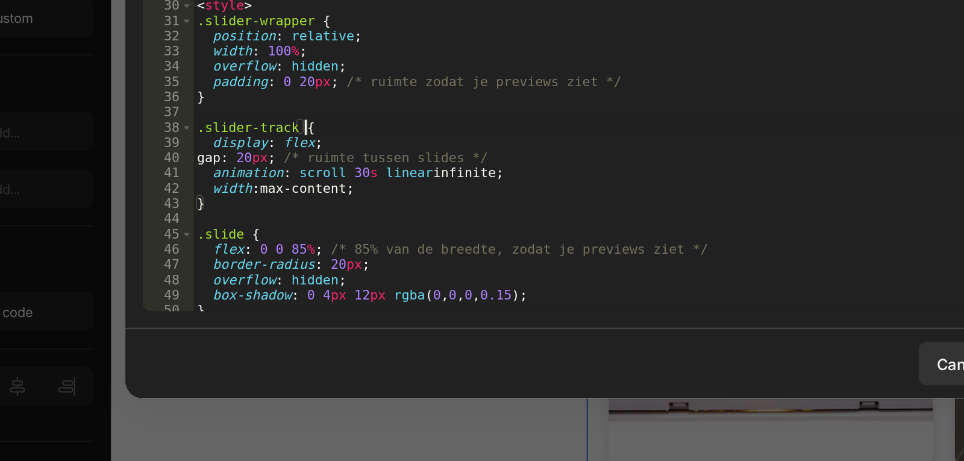
click at [328, 275] on div "< div class = "slide" > < img src = "[URL][DOMAIN_NAME]" alt = "" > </ div > <!…" at bounding box center [491, 226] width 486 height 331
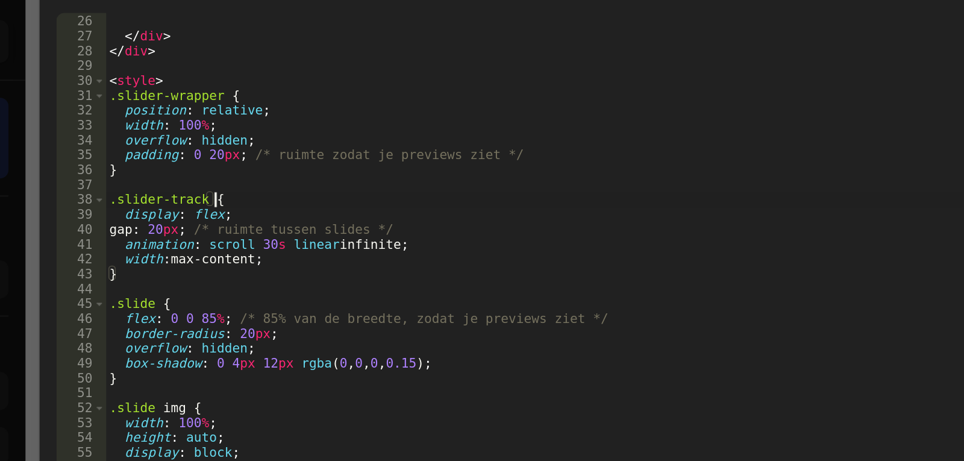
scroll to position [248, 0]
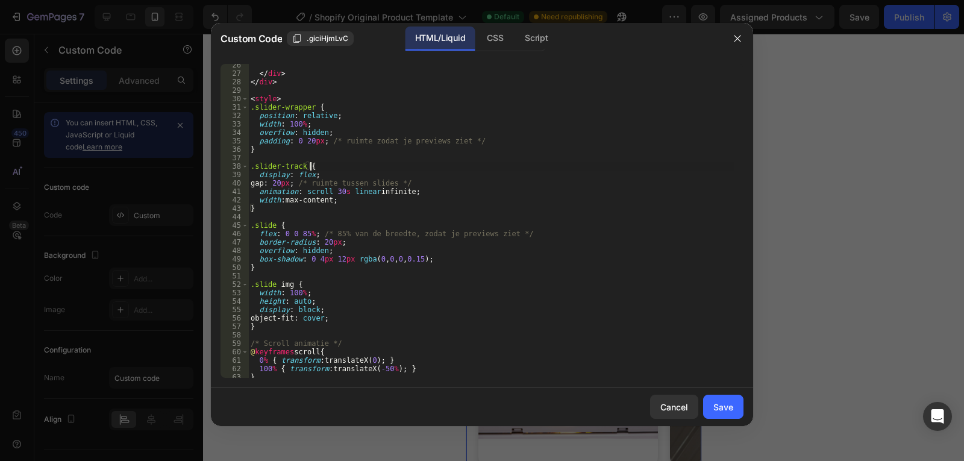
click at [449, 293] on div "</ div > </ div > < style > .slider-wrapper { position : relative ; width : 100…" at bounding box center [491, 226] width 486 height 331
type textarea "</style>"
paste textarea
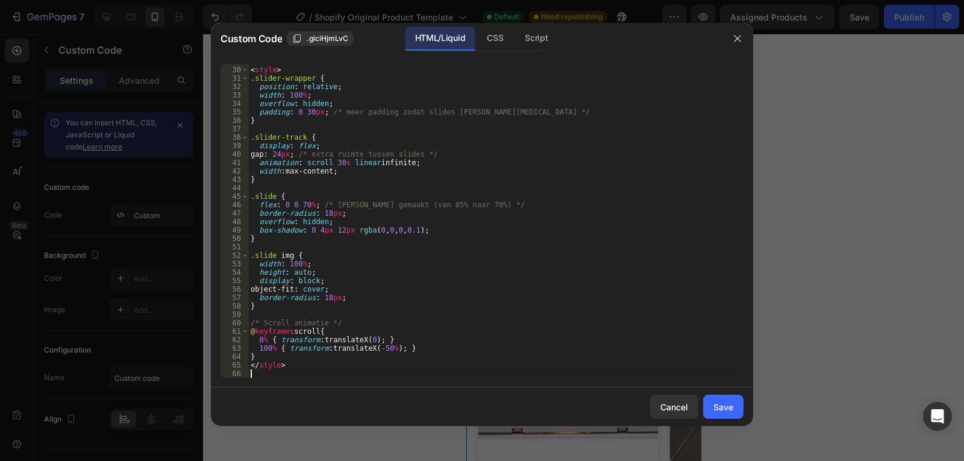
scroll to position [276, 0]
click at [718, 402] on div "Save" at bounding box center [723, 406] width 20 height 13
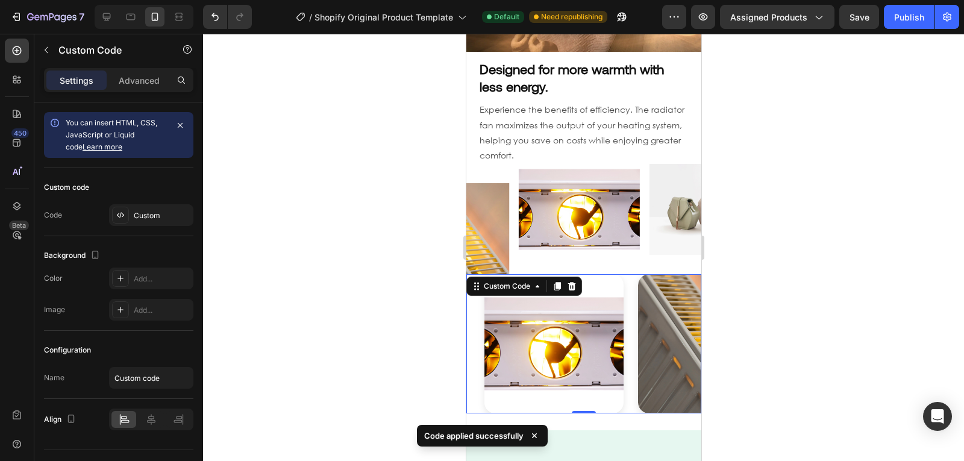
scroll to position [928, 0]
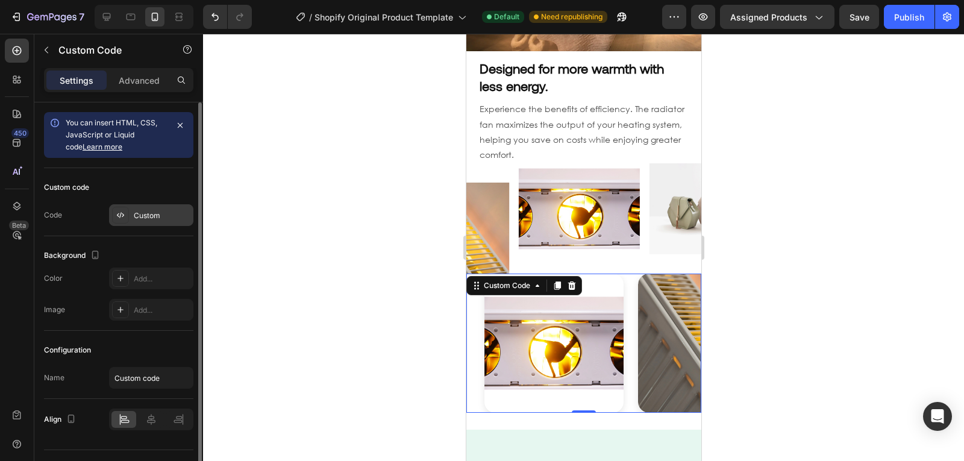
click at [160, 223] on div "Custom" at bounding box center [151, 215] width 84 height 22
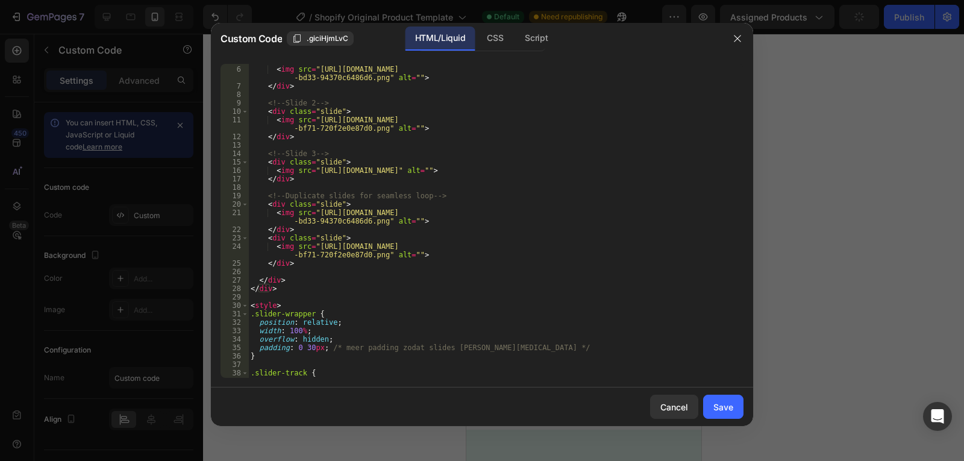
click at [288, 176] on div "< div class = "slide" > < img src = "[URL][DOMAIN_NAME] -bd33-94370c6486d6.png"…" at bounding box center [491, 222] width 486 height 331
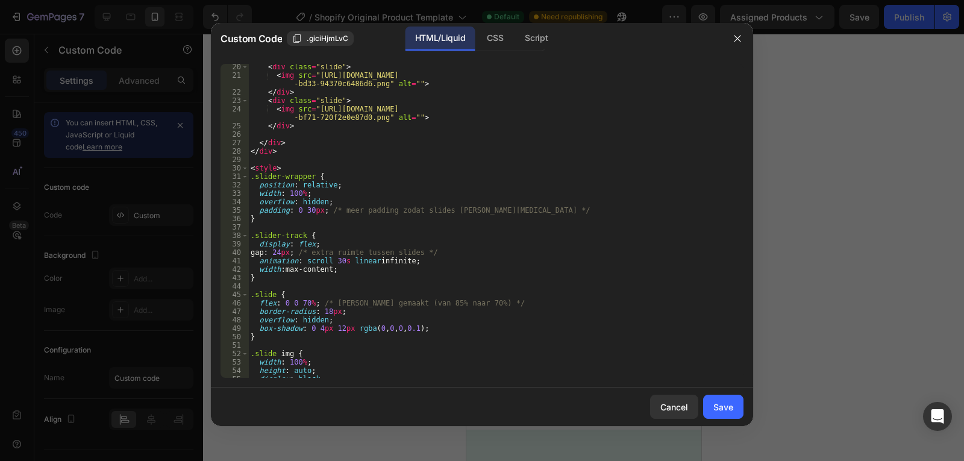
scroll to position [178, 0]
click at [335, 260] on div "< div class = "slide" > < img src = "[URL][DOMAIN_NAME] -bd33-94370c6486d6.png"…" at bounding box center [491, 228] width 486 height 331
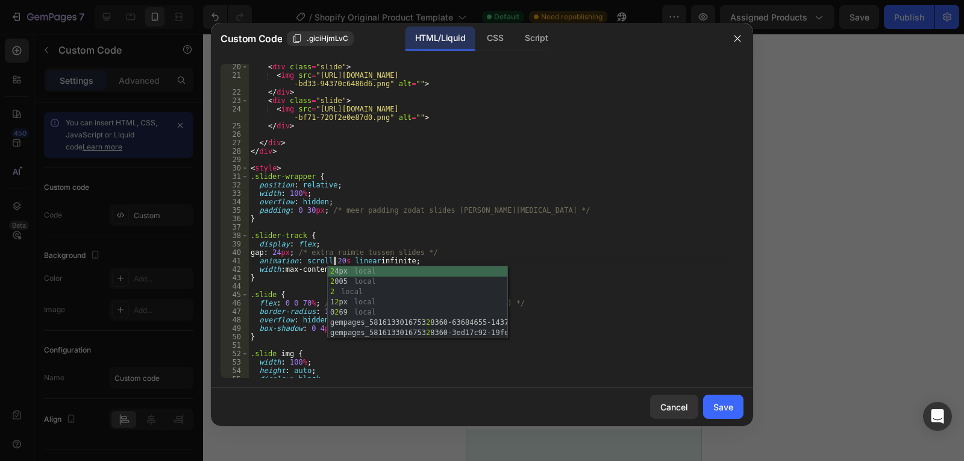
scroll to position [0, 7]
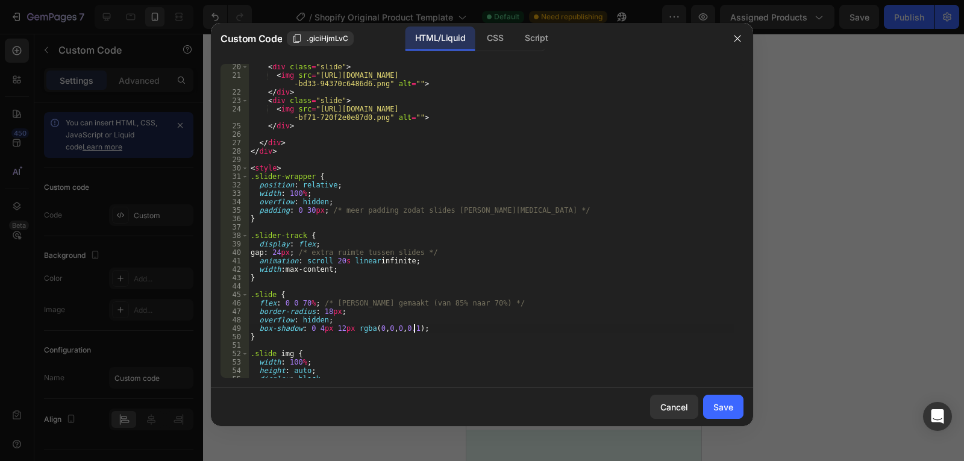
click at [647, 332] on div "< div class = "slide" > < img src = "[URL][DOMAIN_NAME] -bd33-94370c6486d6.png"…" at bounding box center [491, 228] width 486 height 331
type textarea "box-shadow: 0 4px 12px rgba(0,0,0,0.1);"
click at [718, 405] on div "Save" at bounding box center [723, 406] width 20 height 13
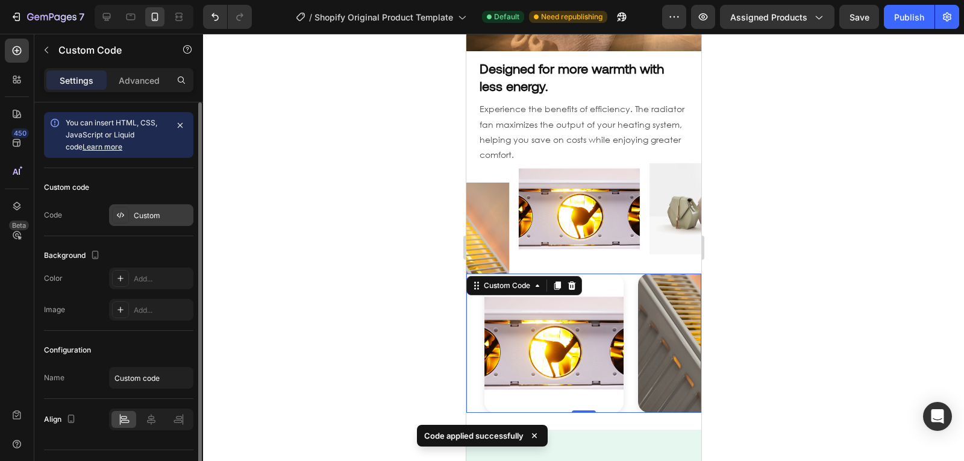
click at [152, 207] on div "Custom" at bounding box center [151, 215] width 84 height 22
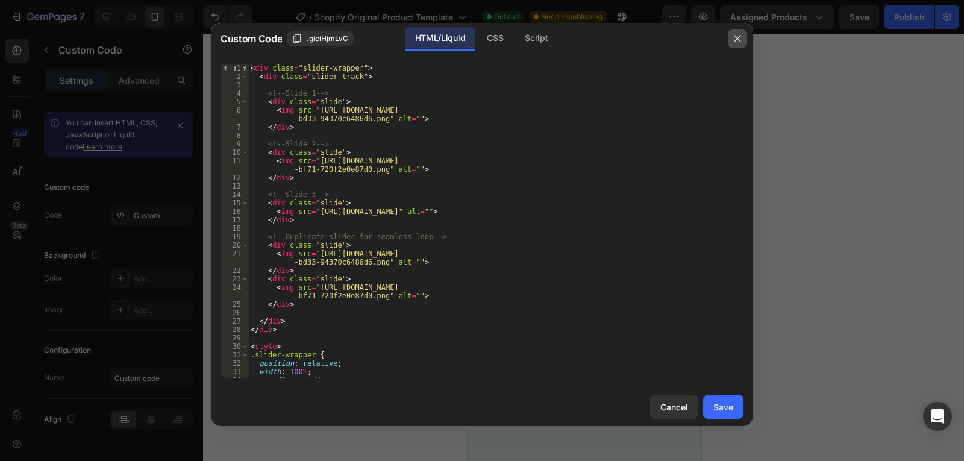
click at [736, 42] on icon "button" at bounding box center [737, 39] width 10 height 10
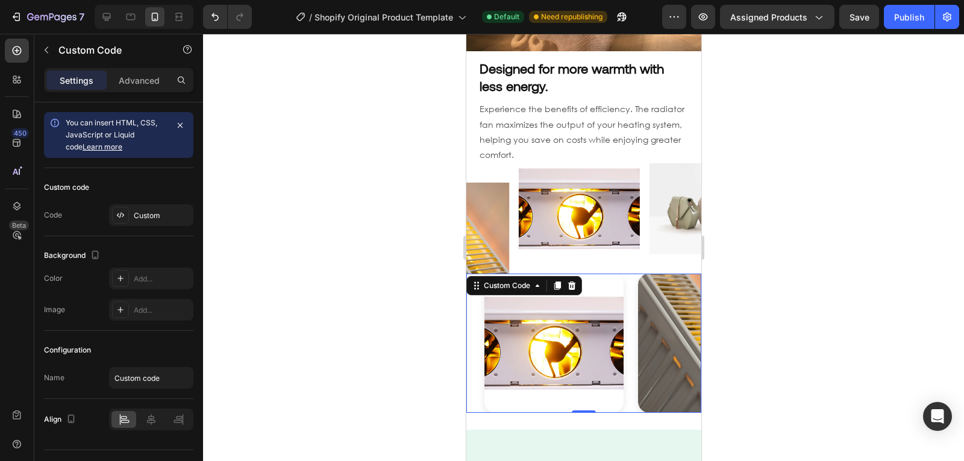
click at [637, 334] on img at bounding box center [706, 342] width 139 height 139
click at [554, 201] on img at bounding box center [578, 208] width 121 height 91
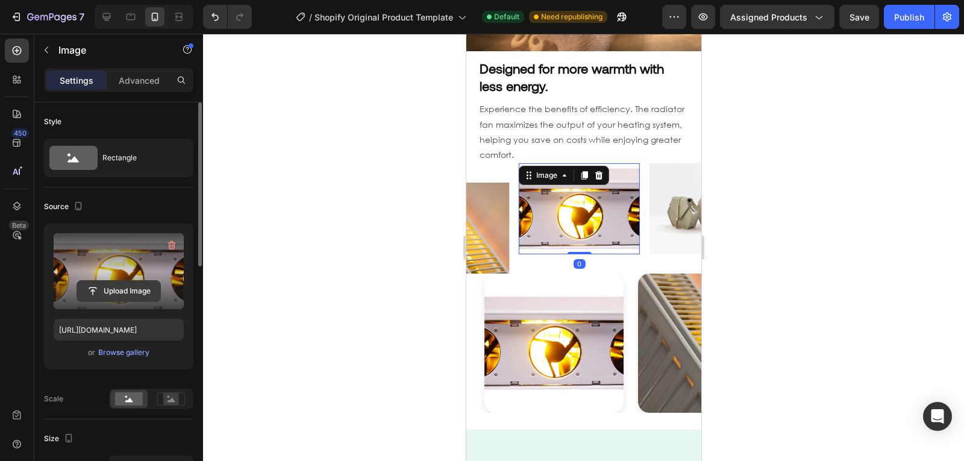
click at [128, 291] on input "file" at bounding box center [118, 291] width 83 height 20
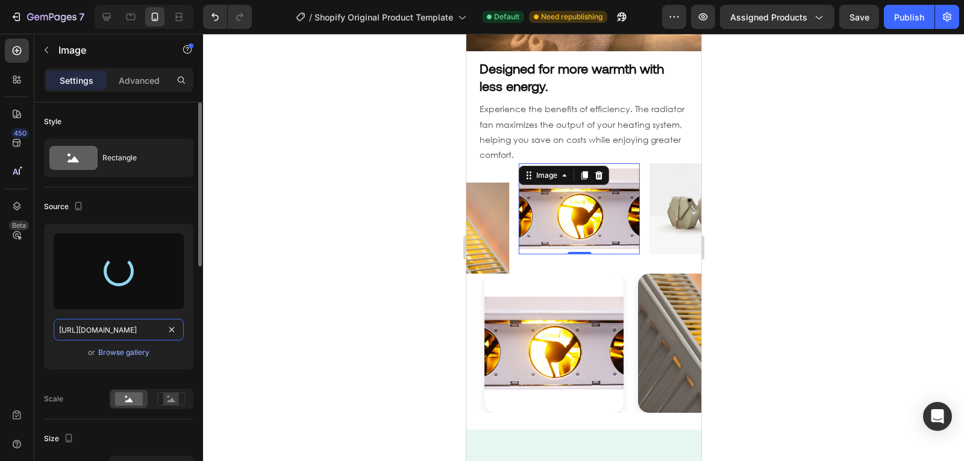
click at [130, 328] on input "[URL][DOMAIN_NAME]" at bounding box center [119, 330] width 130 height 22
click at [72, 372] on div "[URL][DOMAIN_NAME] or Browse gallery" at bounding box center [118, 300] width 149 height 155
type input "[URL][DOMAIN_NAME]"
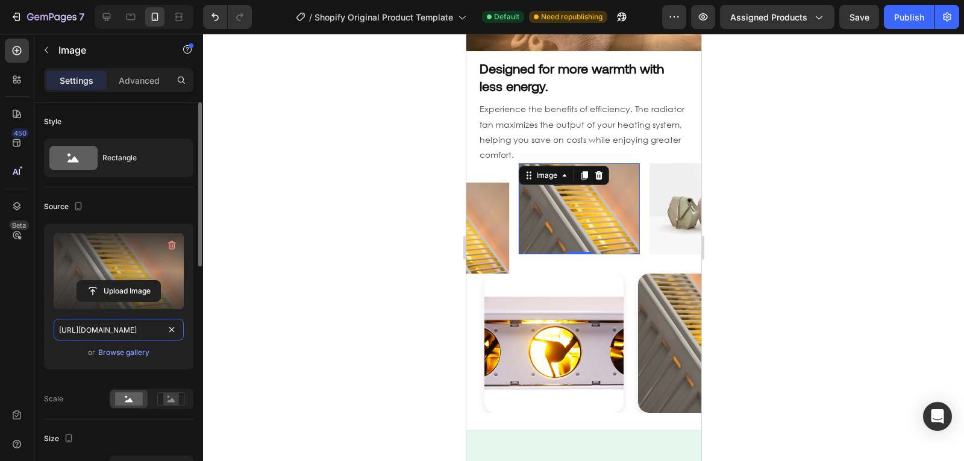
click at [117, 323] on input "[URL][DOMAIN_NAME]" at bounding box center [119, 330] width 130 height 22
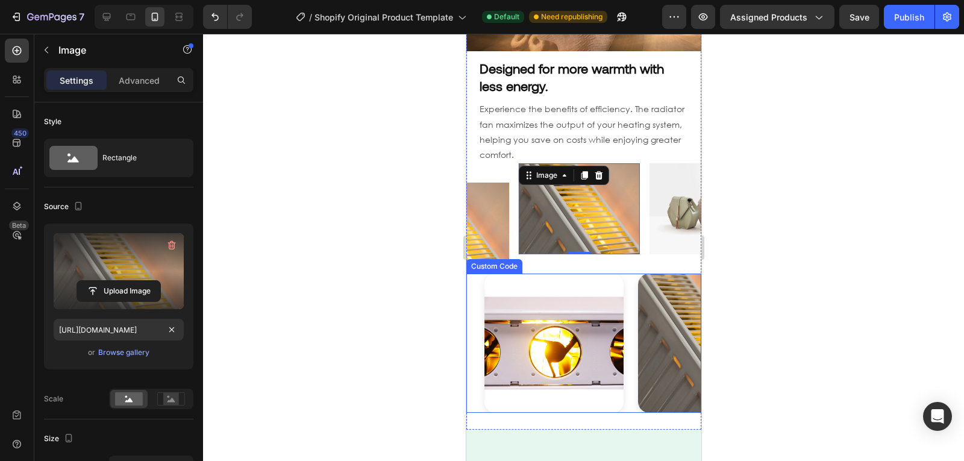
click at [637, 316] on img at bounding box center [706, 342] width 139 height 139
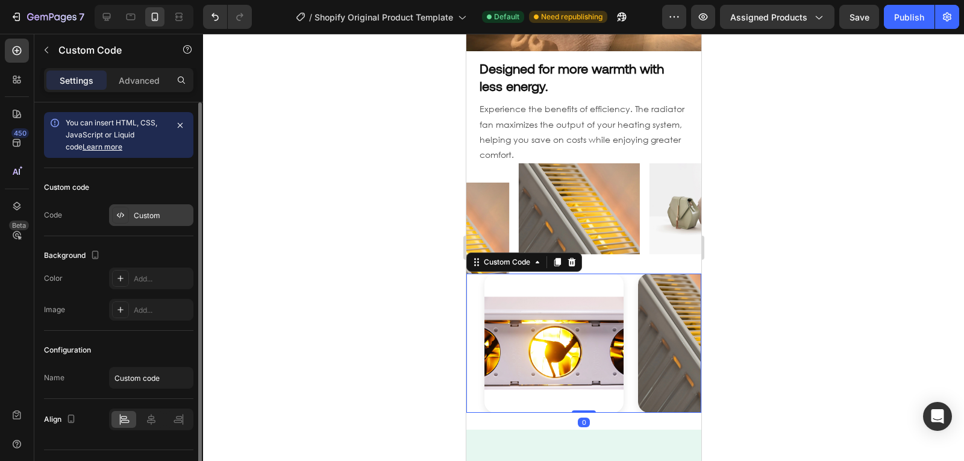
click at [142, 221] on div "Custom" at bounding box center [151, 215] width 84 height 22
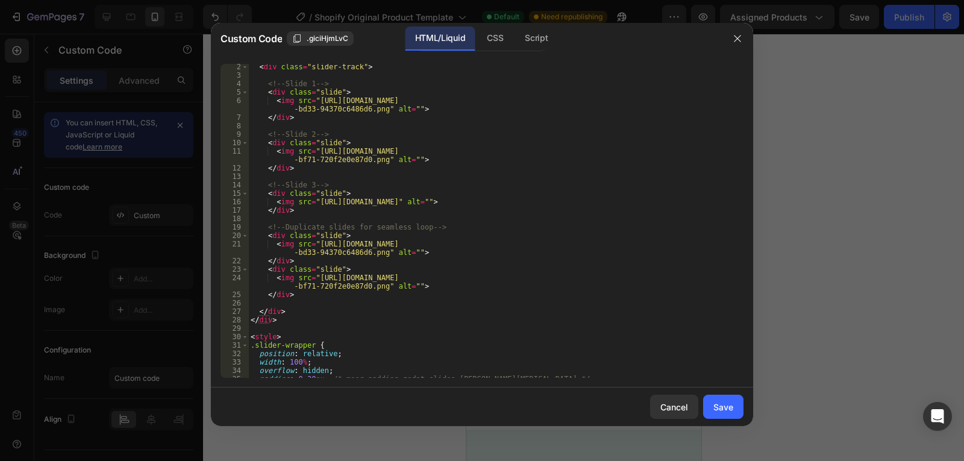
scroll to position [0, 0]
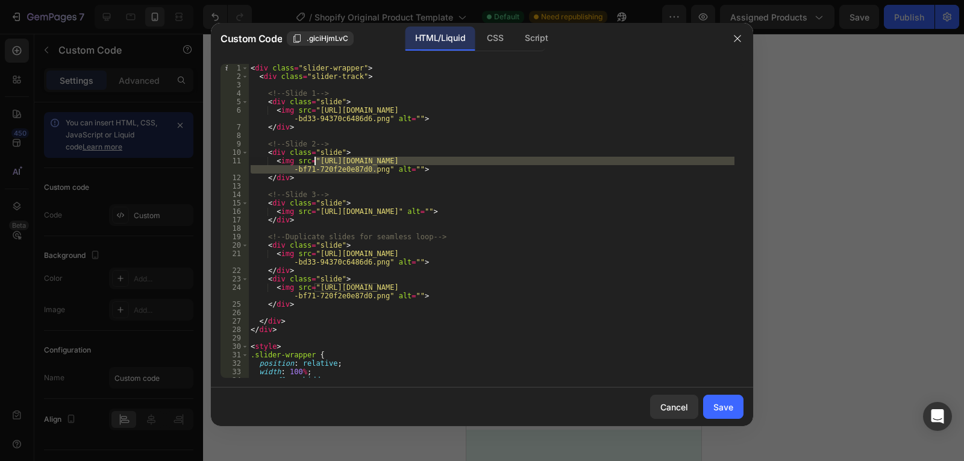
drag, startPoint x: 378, startPoint y: 170, endPoint x: 316, endPoint y: 164, distance: 63.0
click at [316, 164] on div "< div class = "slider-wrapper" > < div class = "slider-track" > <!-- Slide 1 --…" at bounding box center [491, 229] width 486 height 331
paste textarea "f3e45873-ce7b-4d93-9dd6-67c3d4647cec"
type textarea "<img src="[URL][DOMAIN_NAME]" alt="">"
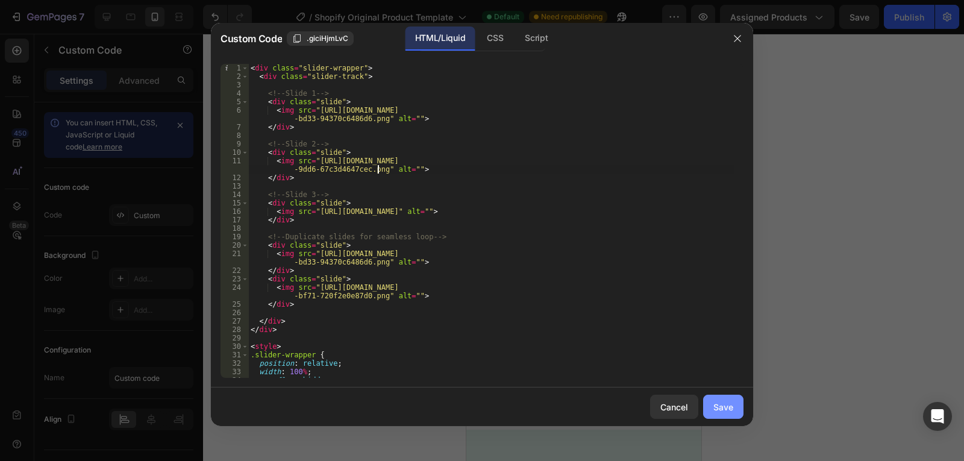
click at [703, 405] on button "Save" at bounding box center [723, 406] width 40 height 24
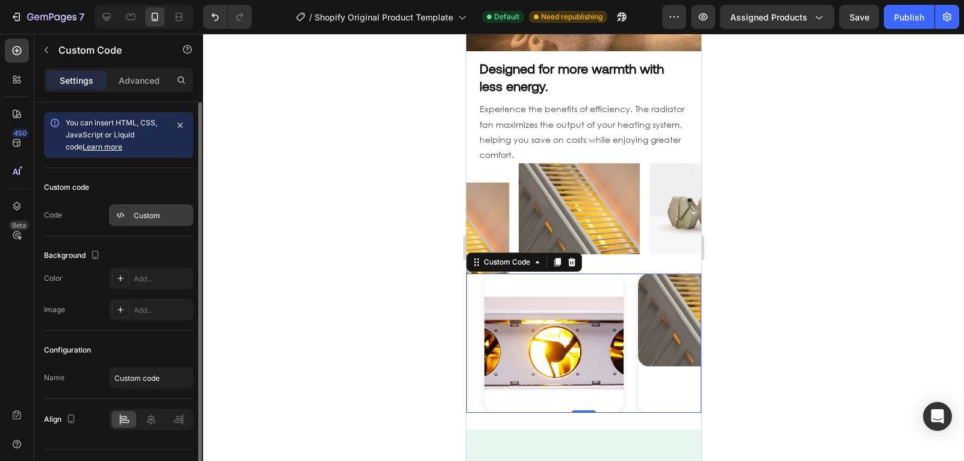
click at [131, 215] on div "Custom" at bounding box center [151, 215] width 84 height 22
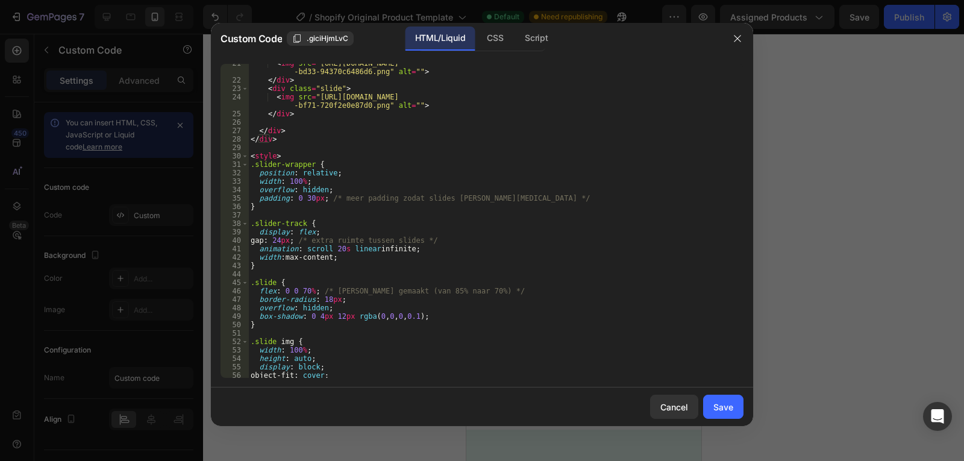
scroll to position [194, 0]
click at [336, 243] on div "< img src = "[URL][DOMAIN_NAME] -bd33-94370c6486d6.png" alt = "" > </ div > < d…" at bounding box center [491, 224] width 486 height 339
type textarea "animation: scroll 10s linear infinite;"
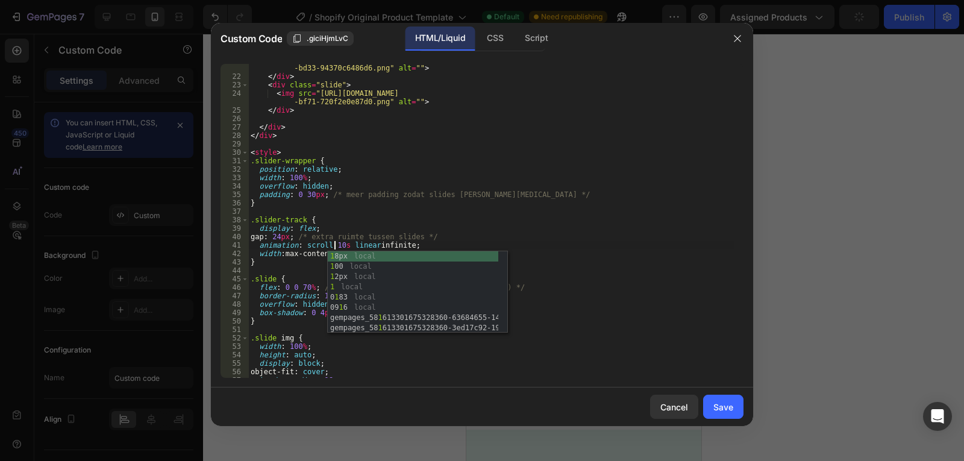
scroll to position [0, 7]
click at [603, 327] on div "< img src = "[URL][DOMAIN_NAME] -bd33-94370c6486d6.png" alt = "" > </ div > < d…" at bounding box center [491, 224] width 486 height 339
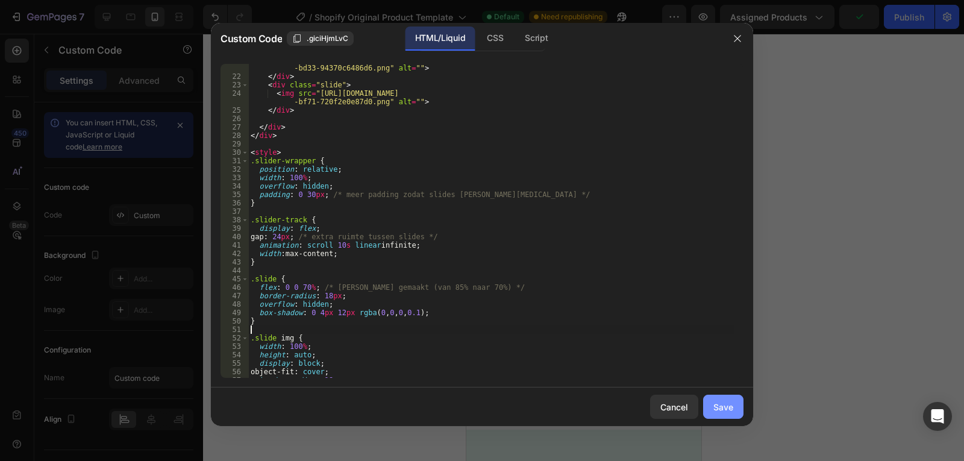
click at [708, 406] on button "Save" at bounding box center [723, 406] width 40 height 24
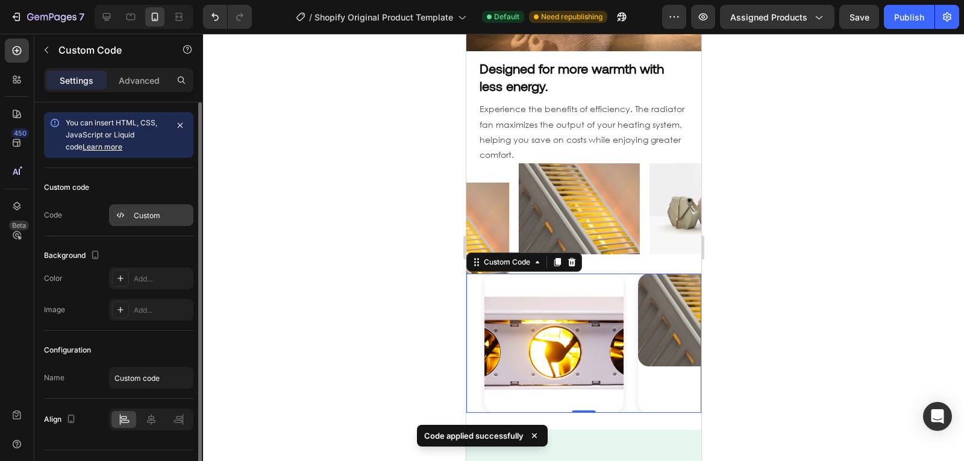
click at [131, 216] on div "Custom" at bounding box center [151, 215] width 84 height 22
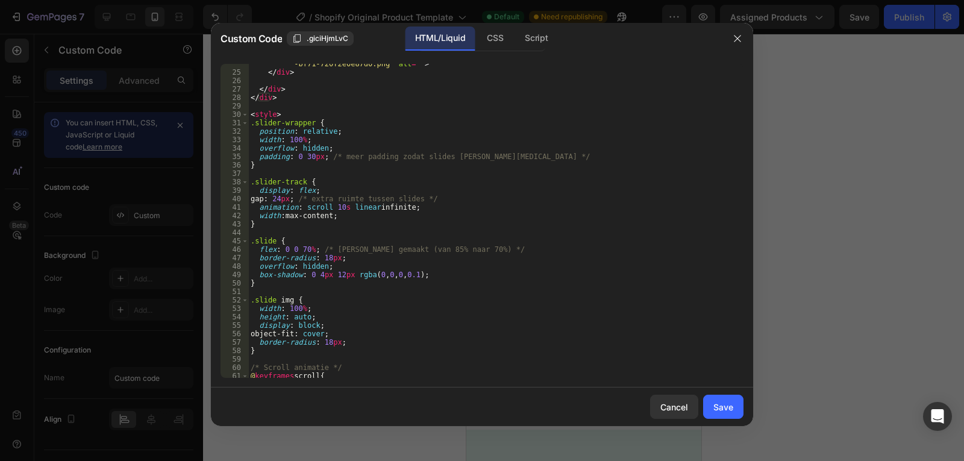
scroll to position [232, 0]
click at [335, 206] on div "< img src = "[URL][DOMAIN_NAME] -bf71-720f2e0e87d0.png" alt = "" > </ div > </ …" at bounding box center [491, 220] width 486 height 339
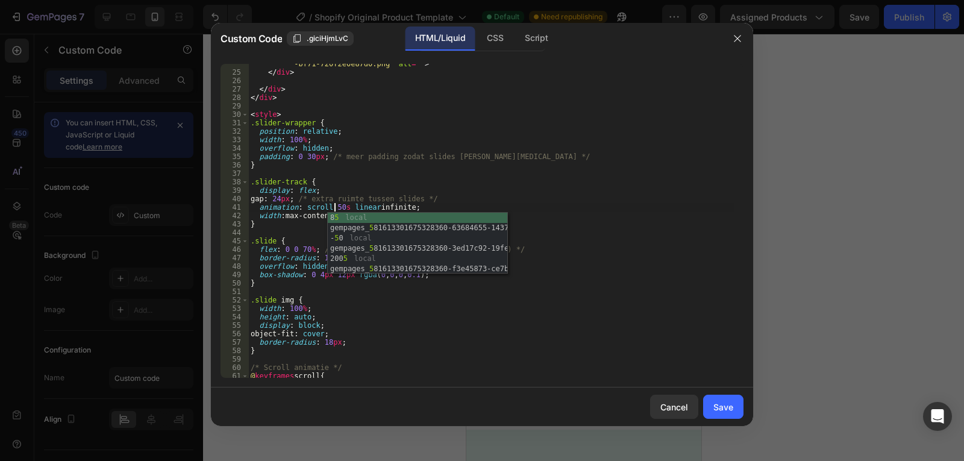
scroll to position [0, 7]
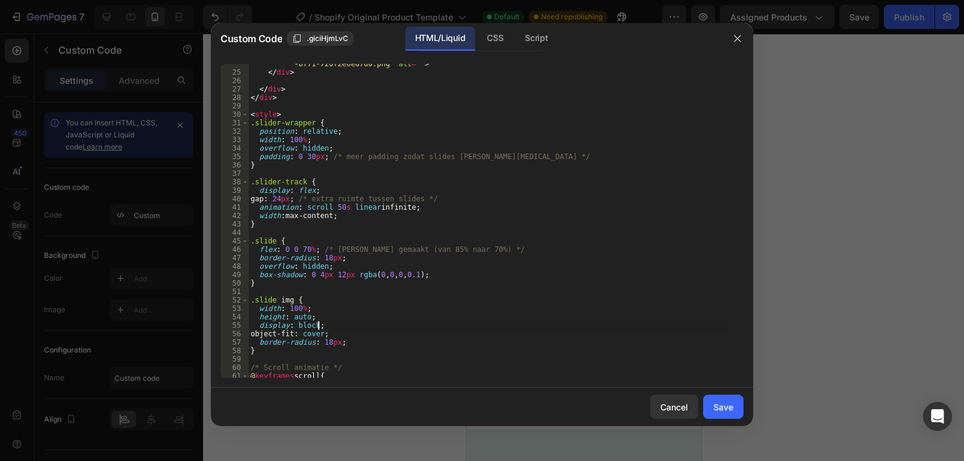
click at [561, 327] on div "< img src = "[URL][DOMAIN_NAME] -bf71-720f2e0e87d0.png" alt = "" > </ div > </ …" at bounding box center [491, 220] width 486 height 339
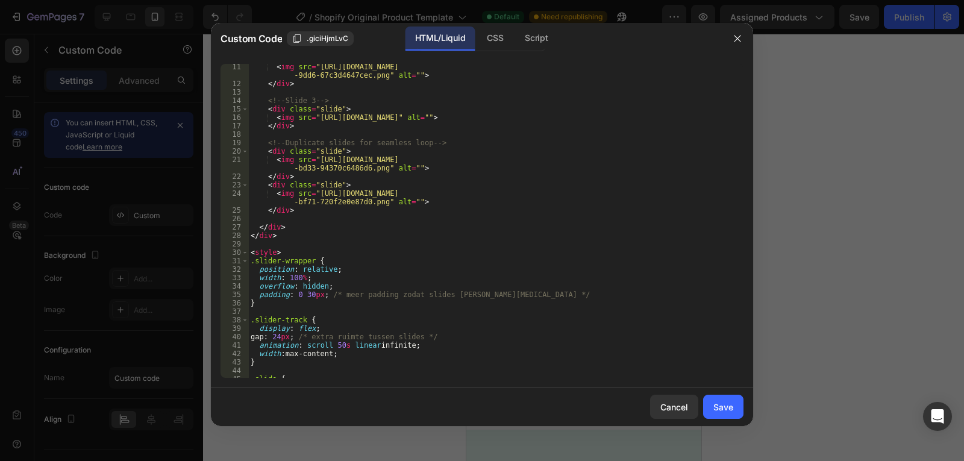
scroll to position [0, 0]
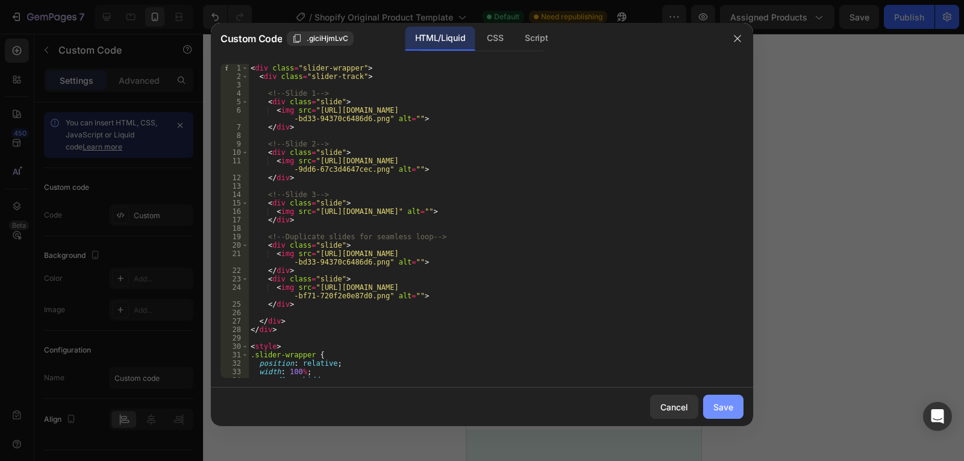
type textarea "display: block;"
click at [717, 408] on div "Save" at bounding box center [723, 406] width 20 height 13
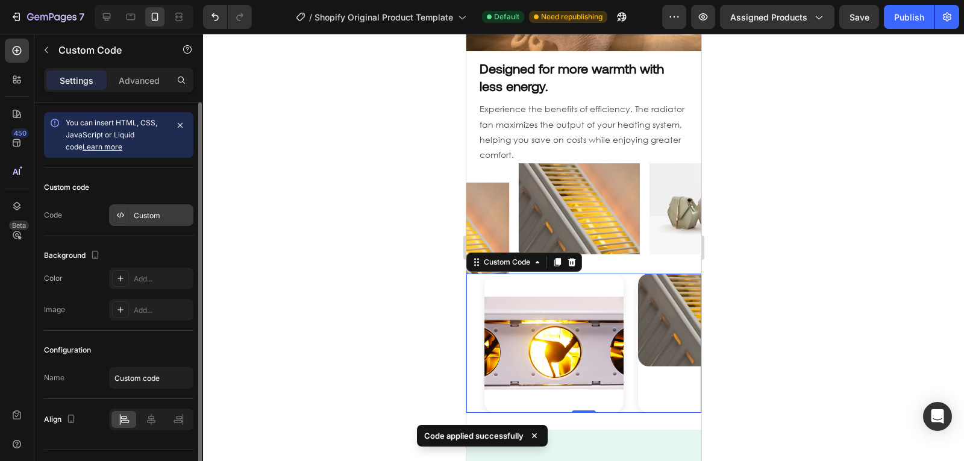
click at [148, 216] on div "Custom" at bounding box center [162, 215] width 57 height 11
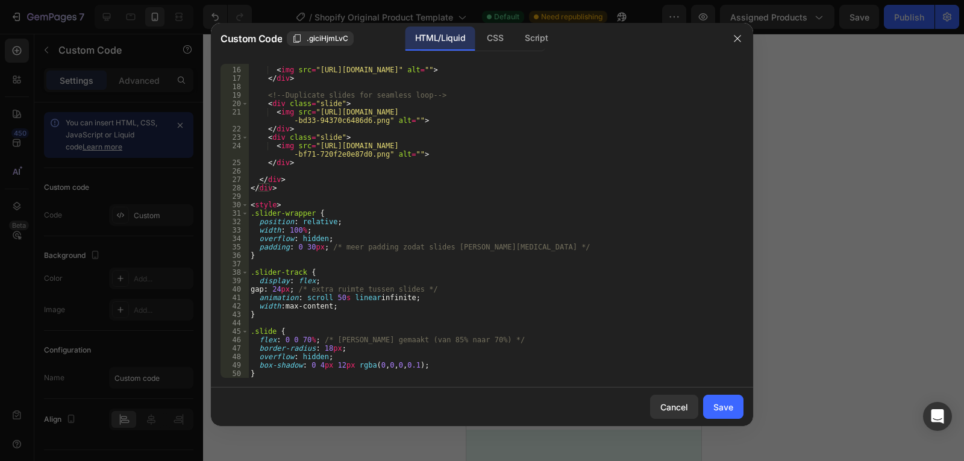
scroll to position [142, 0]
click at [336, 295] on div "< div class = "slide" > < img src = "[URL][DOMAIN_NAME]" alt = "" > </ div > <!…" at bounding box center [491, 222] width 486 height 331
click at [599, 358] on div "< div class = "slide" > < img src = "[URL][DOMAIN_NAME]" alt = "" > </ div > <!…" at bounding box center [491, 222] width 486 height 331
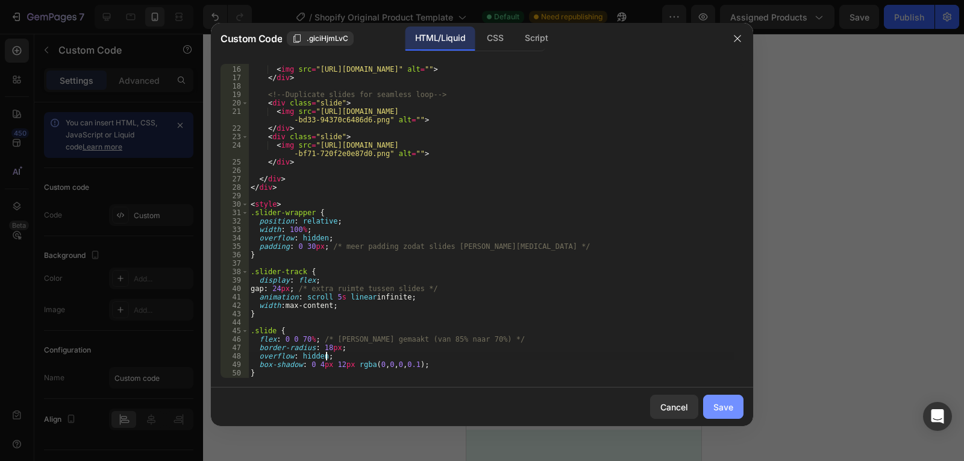
type textarea "overflow: hidden;"
click at [723, 408] on div "Save" at bounding box center [723, 406] width 20 height 13
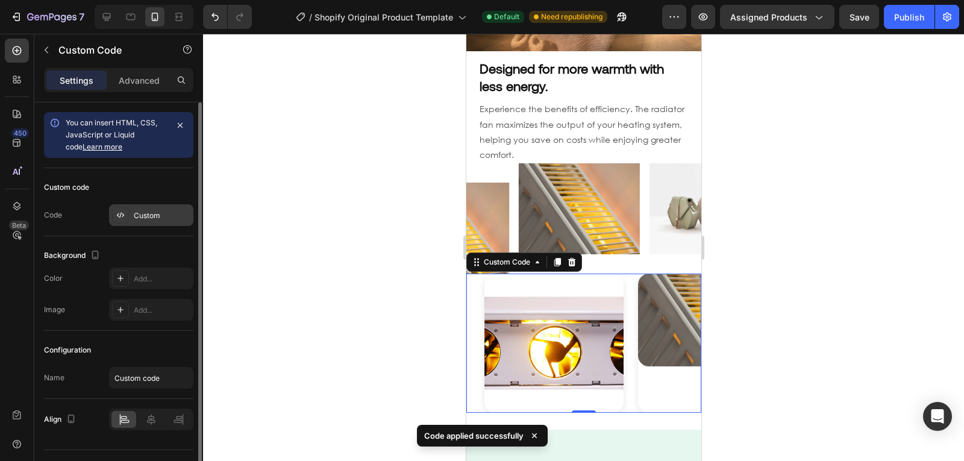
click at [168, 222] on div "Custom" at bounding box center [151, 215] width 84 height 22
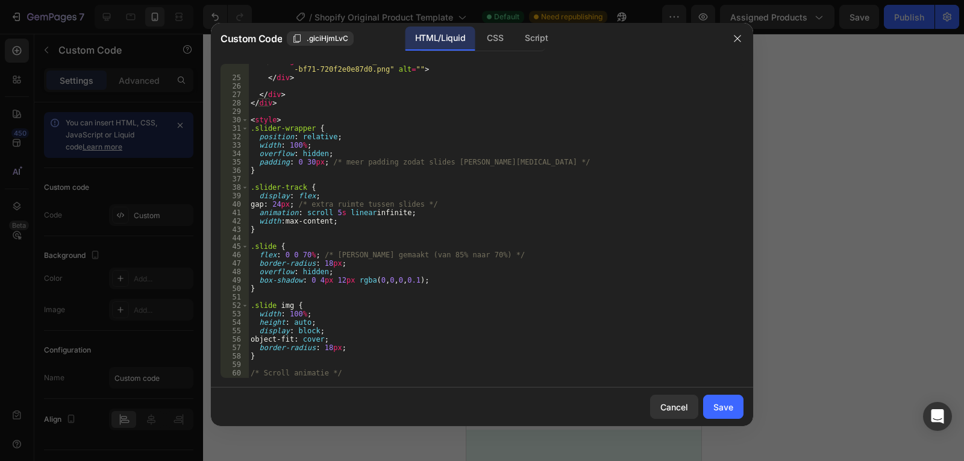
scroll to position [276, 0]
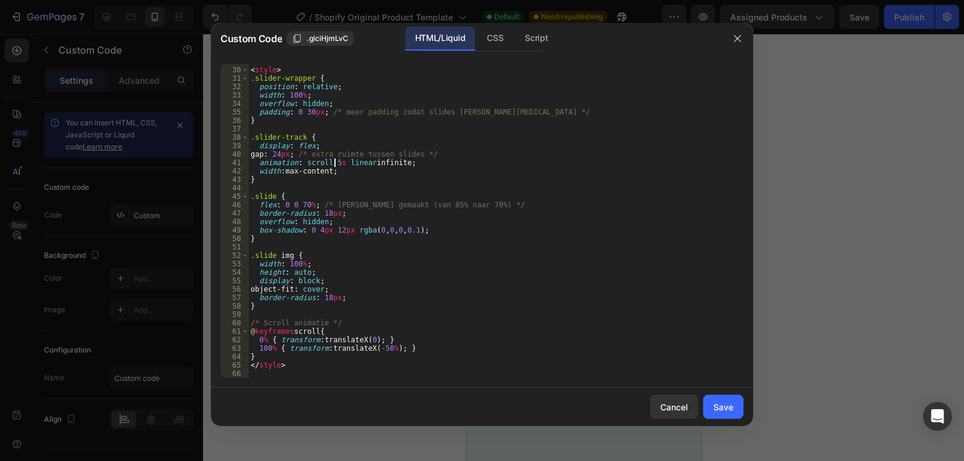
click at [332, 160] on div "< style > .slider-wrapper { position : relative ; width : 100 % ; overflow : hi…" at bounding box center [491, 222] width 486 height 331
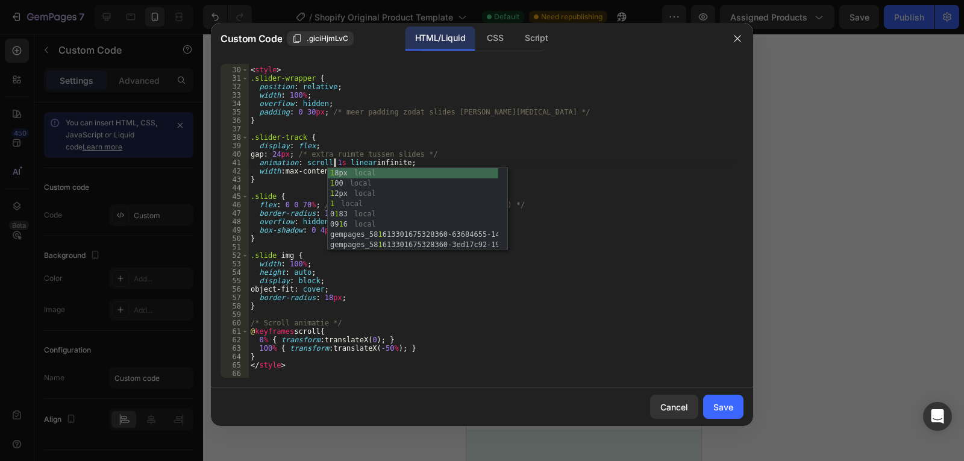
scroll to position [0, 7]
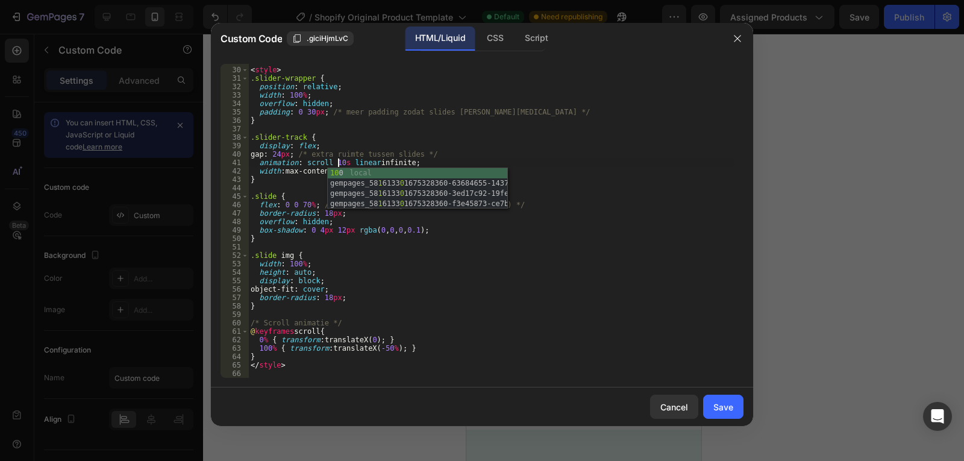
type textarea "animation: scroll 10s linear infinite;"
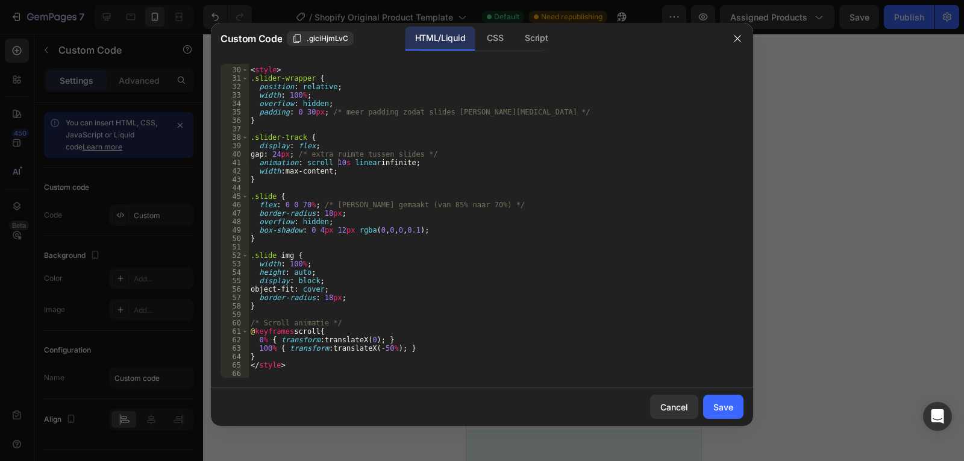
click at [648, 394] on div "Cancel Save" at bounding box center [482, 406] width 542 height 39
click at [718, 409] on div "Save" at bounding box center [723, 406] width 20 height 13
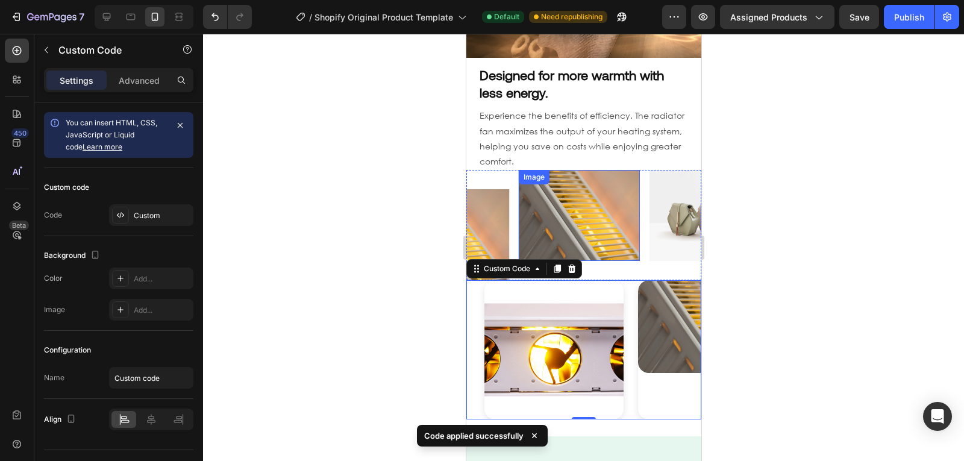
scroll to position [922, 0]
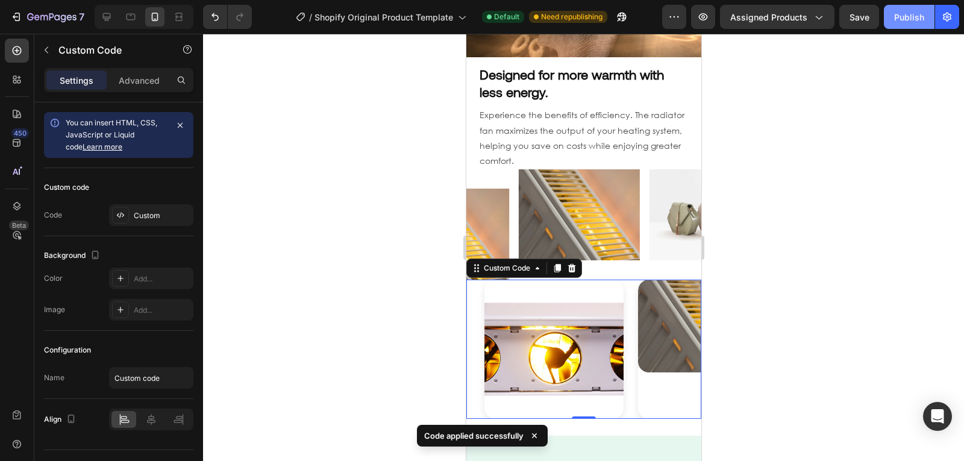
click at [909, 25] on button "Publish" at bounding box center [908, 17] width 51 height 24
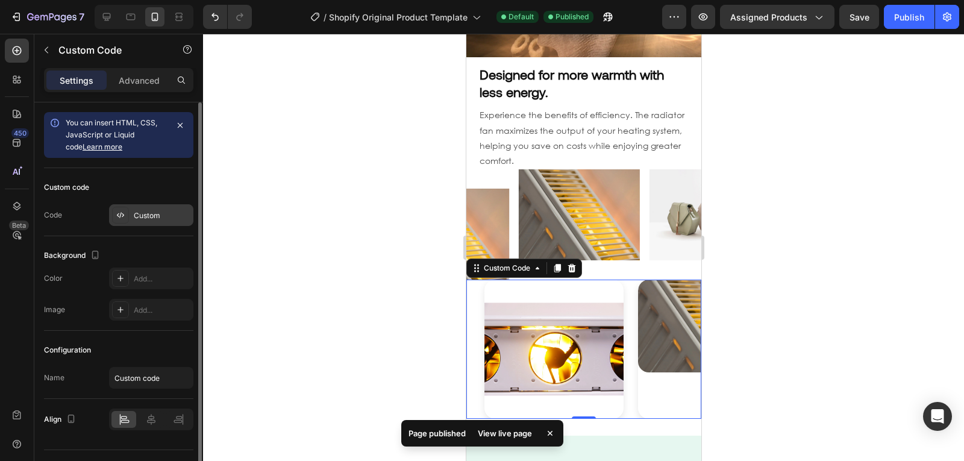
click at [145, 222] on div "Custom" at bounding box center [151, 215] width 84 height 22
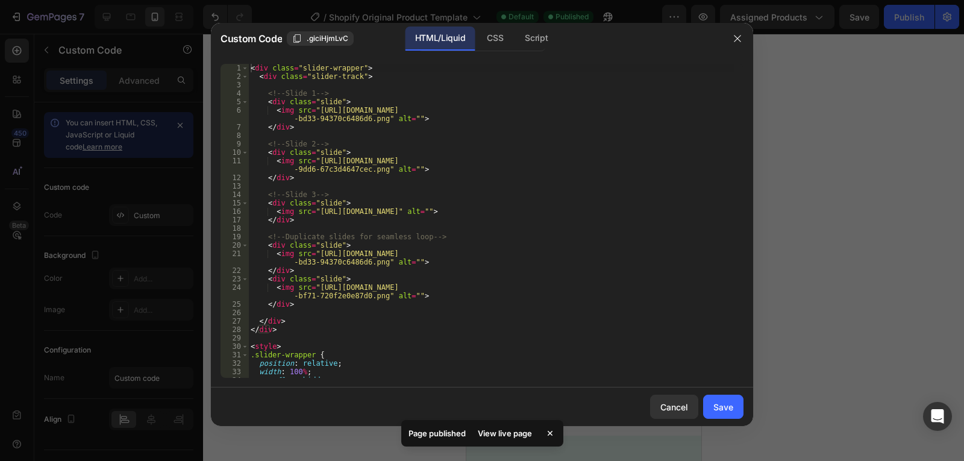
click at [292, 238] on div "< div class = "slider-wrapper" > < div class = "slider-track" > <!-- Slide 1 --…" at bounding box center [491, 229] width 486 height 331
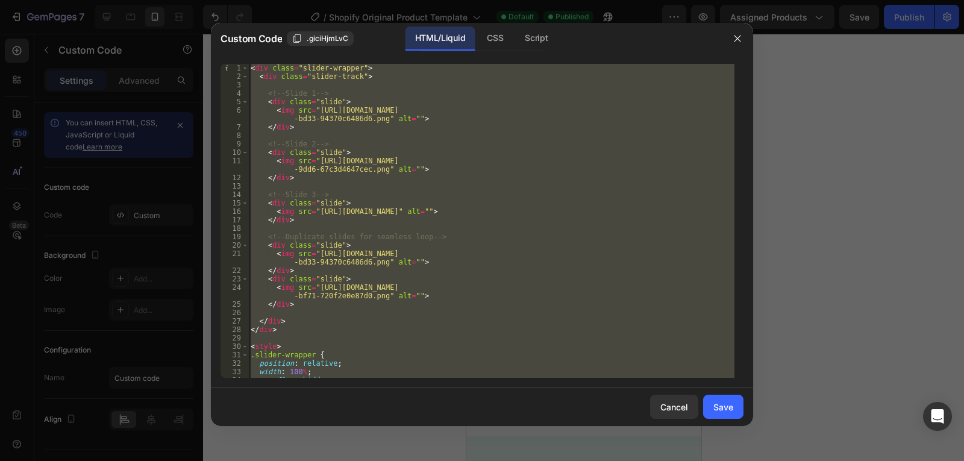
click at [483, 323] on div "< div class = "slider-wrapper" > < div class = "slider-track" > <!-- Slide 1 --…" at bounding box center [491, 221] width 486 height 314
click at [483, 323] on div "< div class = "slider-wrapper" > < div class = "slider-track" > <!-- Slide 1 --…" at bounding box center [491, 229] width 486 height 331
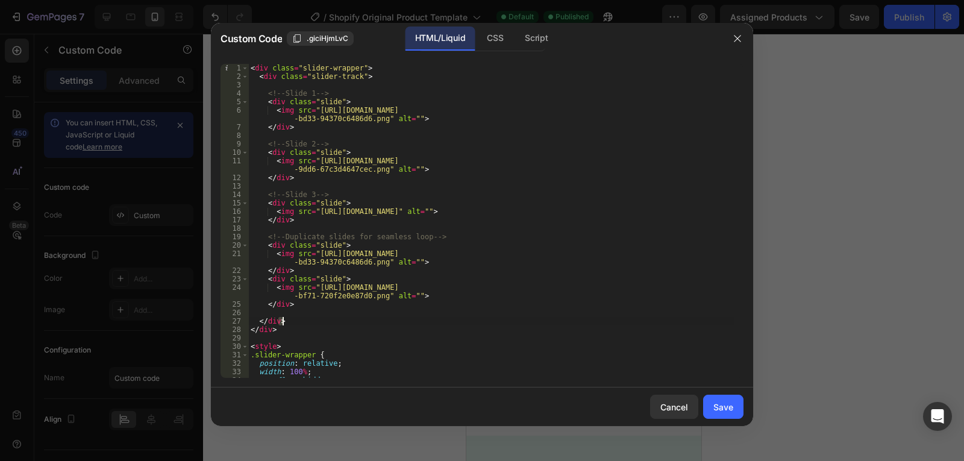
type textarea "</style>"
paste textarea
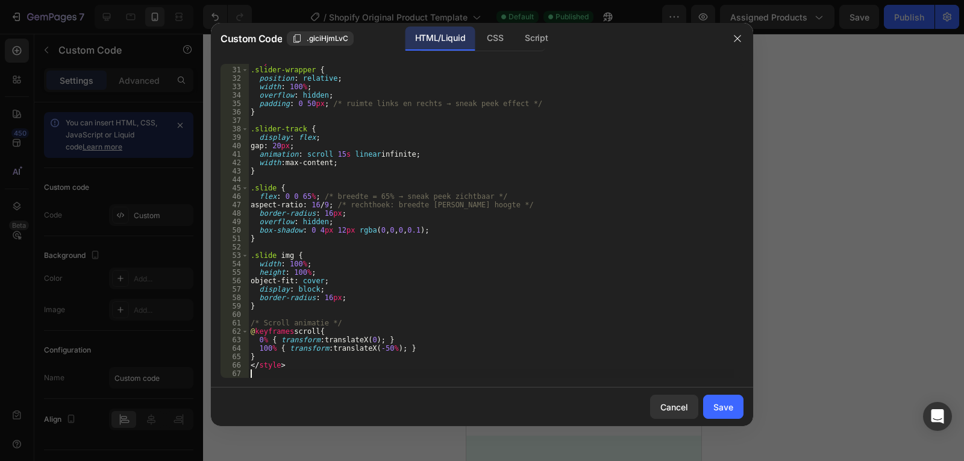
scroll to position [285, 0]
click at [713, 406] on div "Save" at bounding box center [723, 406] width 20 height 13
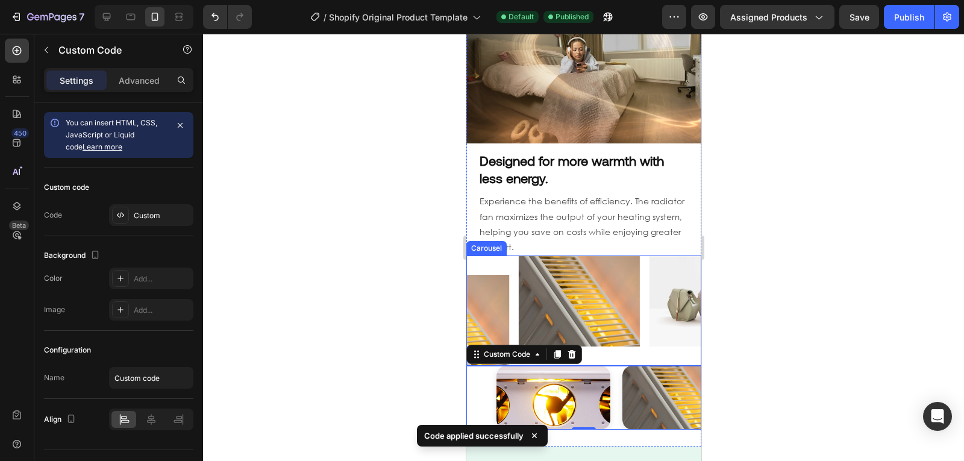
scroll to position [883, 0]
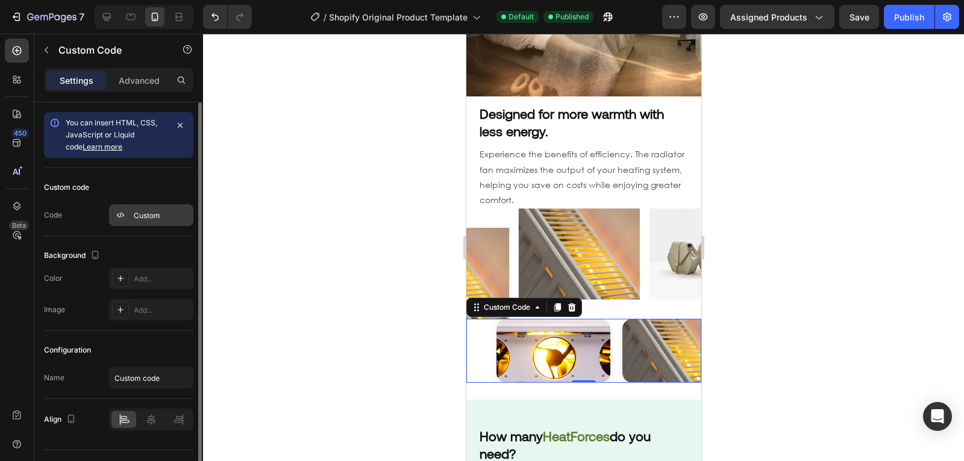
click at [161, 212] on div "Custom" at bounding box center [162, 215] width 57 height 11
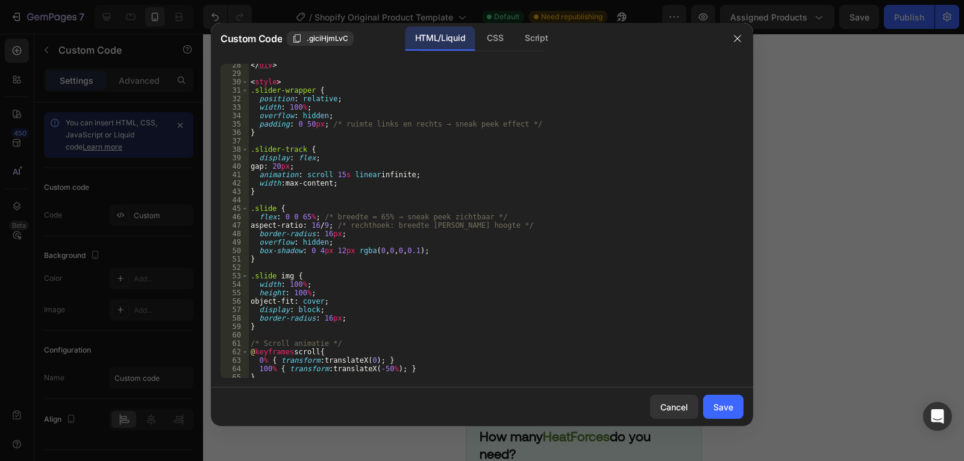
scroll to position [285, 0]
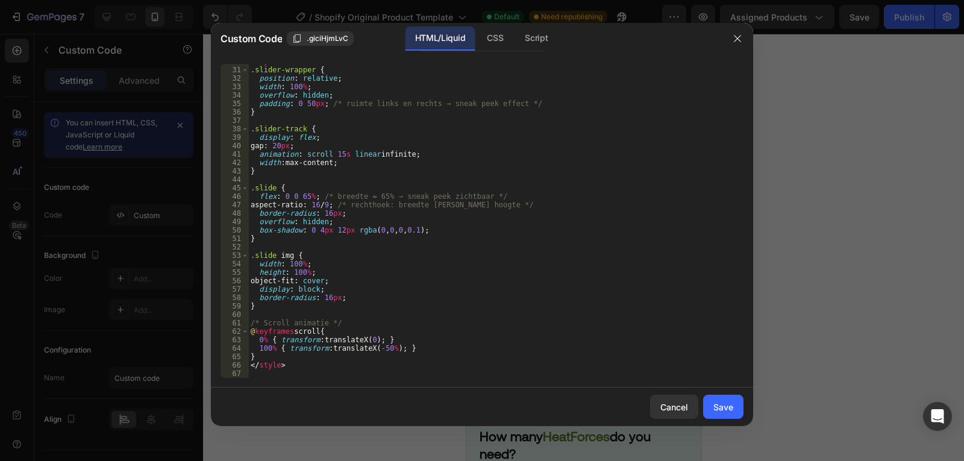
click at [492, 332] on div "< style > .slider-wrapper { position : relative ; width : 100 % ; overflow : hi…" at bounding box center [491, 222] width 486 height 331
type textarea "</style>"
paste textarea
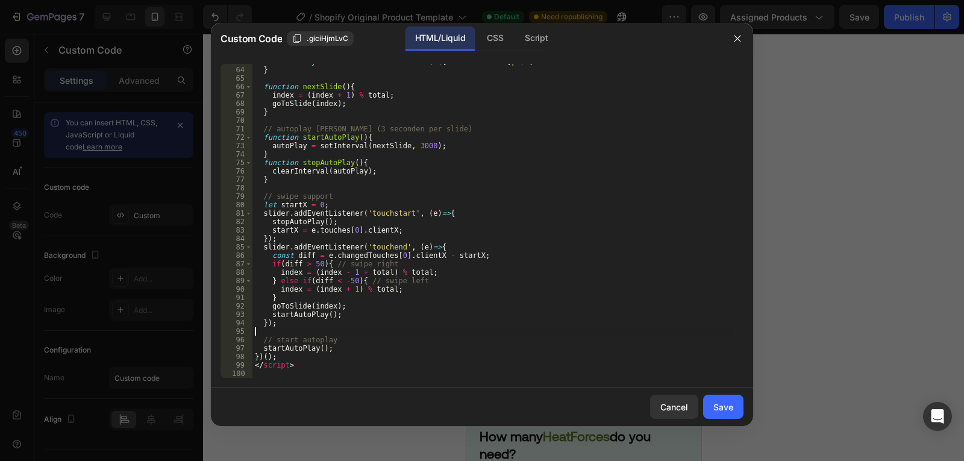
click at [588, 334] on div "slider . style . transform = ` translateX(- ${ i * slideWidth } px) ` ; } funct…" at bounding box center [493, 222] width 482 height 331
click at [490, 325] on div "slider . style . transform = ` translateX(- ${ i * slideWidth } px) ` ; } funct…" at bounding box center [493, 222] width 482 height 331
type textarea "</script>"
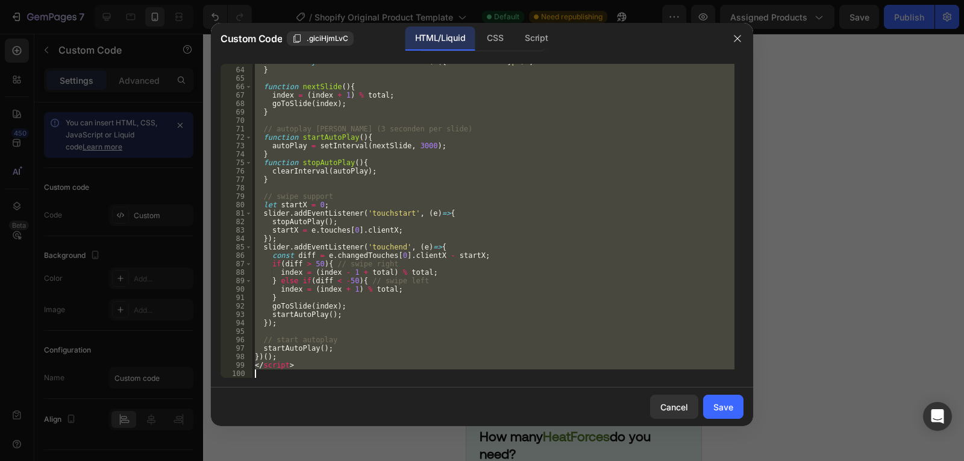
paste textarea
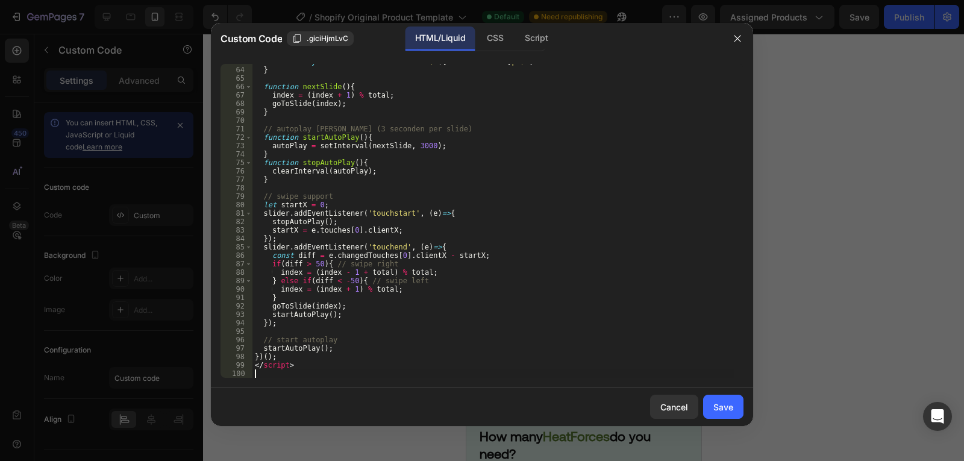
type textarea "</script>"
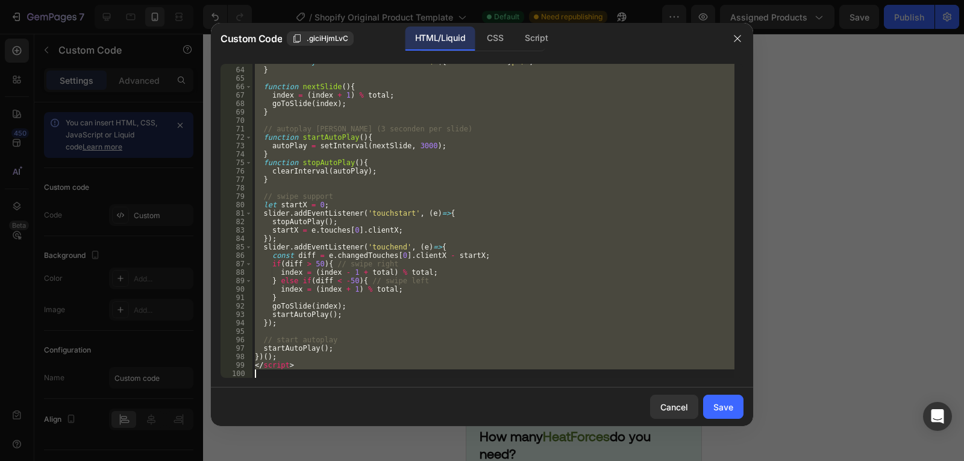
paste textarea
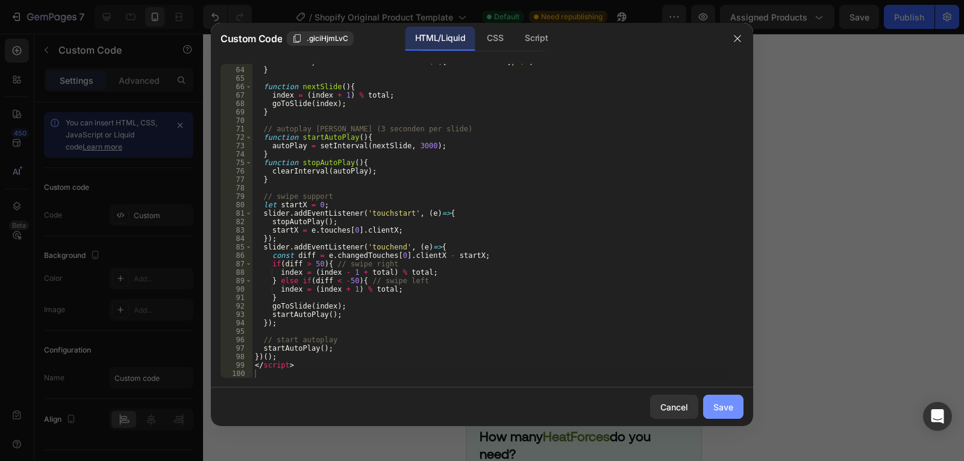
click at [727, 403] on div "Save" at bounding box center [723, 406] width 20 height 13
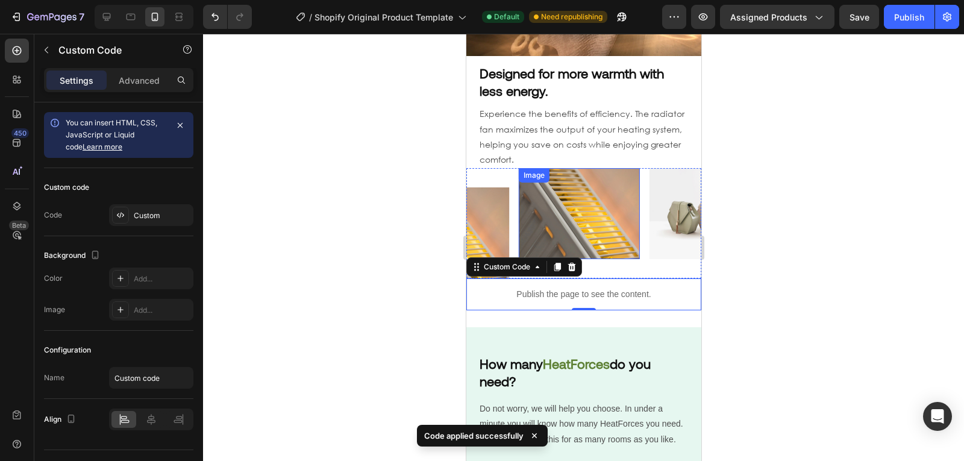
scroll to position [925, 0]
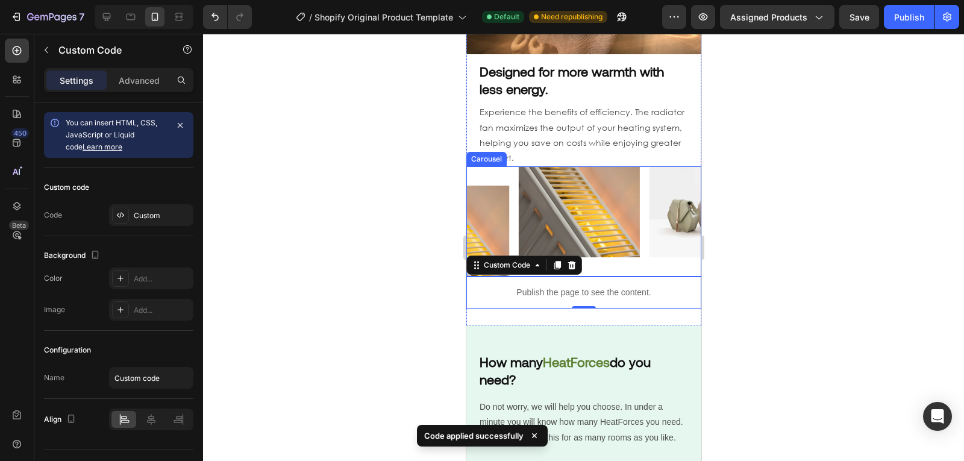
click at [633, 254] on div "Image" at bounding box center [578, 221] width 121 height 110
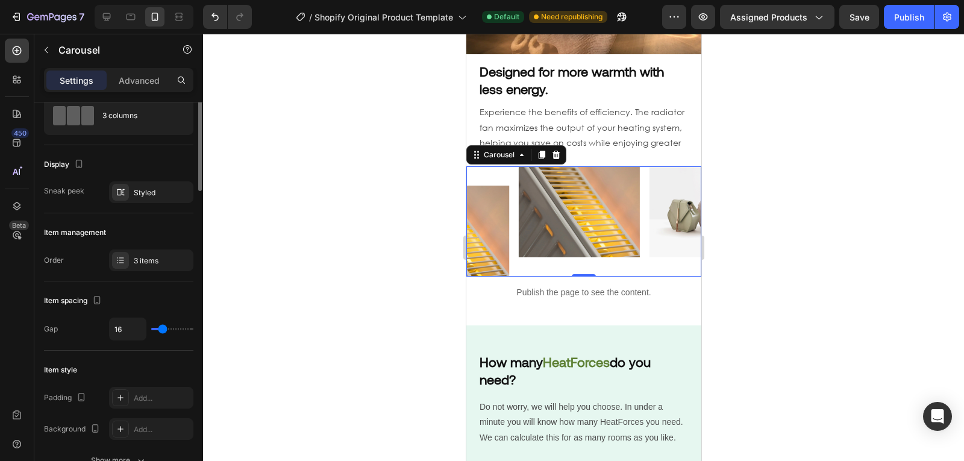
scroll to position [0, 0]
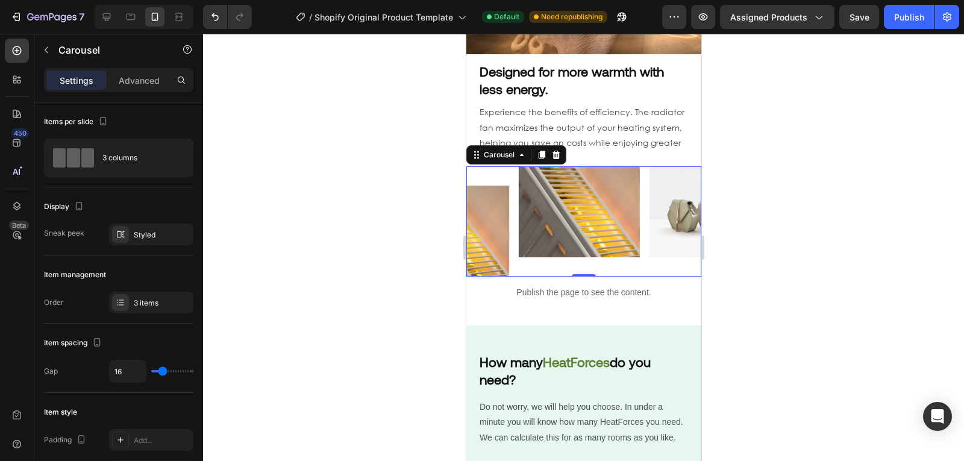
click at [388, 316] on div at bounding box center [583, 247] width 761 height 427
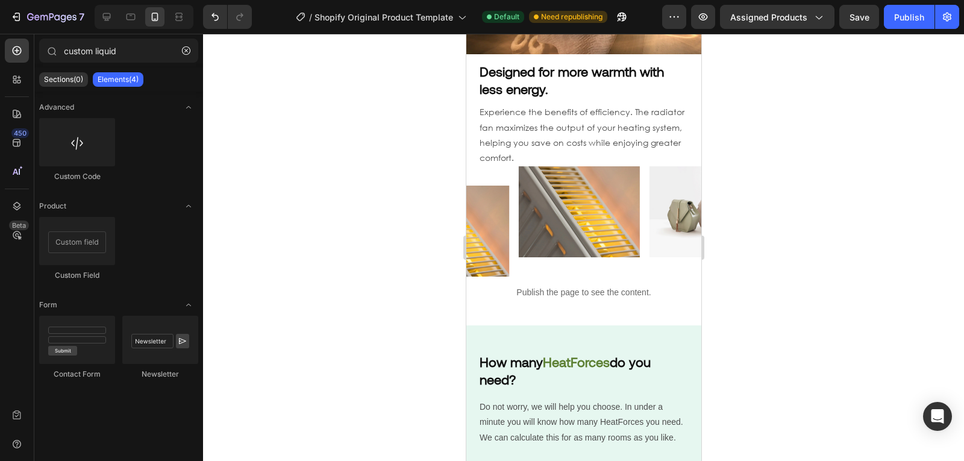
click at [388, 316] on div at bounding box center [583, 247] width 761 height 427
click at [382, 320] on div at bounding box center [583, 247] width 761 height 427
drag, startPoint x: 382, startPoint y: 321, endPoint x: 393, endPoint y: 315, distance: 12.9
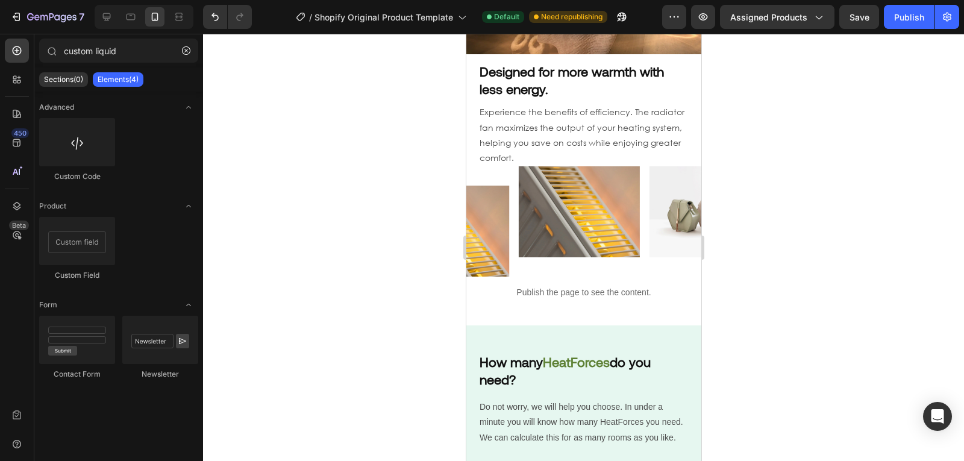
click at [393, 315] on div at bounding box center [583, 247] width 761 height 427
click at [509, 166] on div "Image Image Image" at bounding box center [582, 221] width 235 height 110
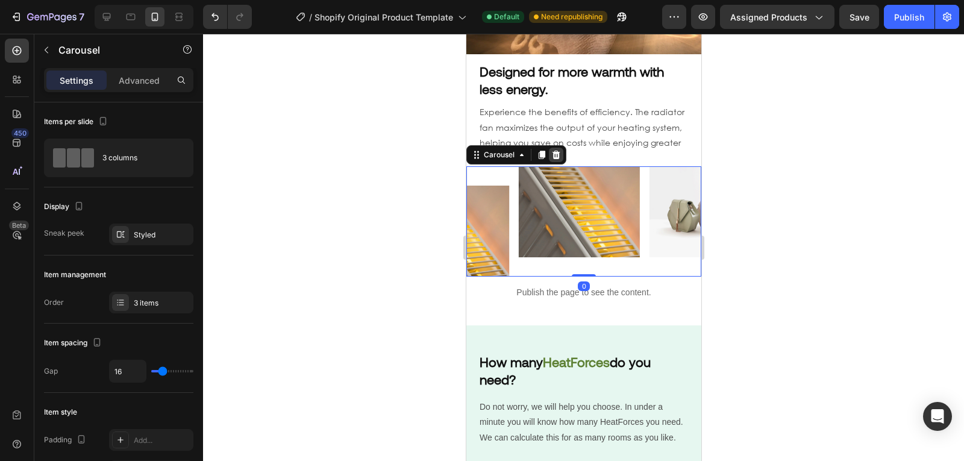
click at [555, 151] on icon at bounding box center [556, 155] width 8 height 8
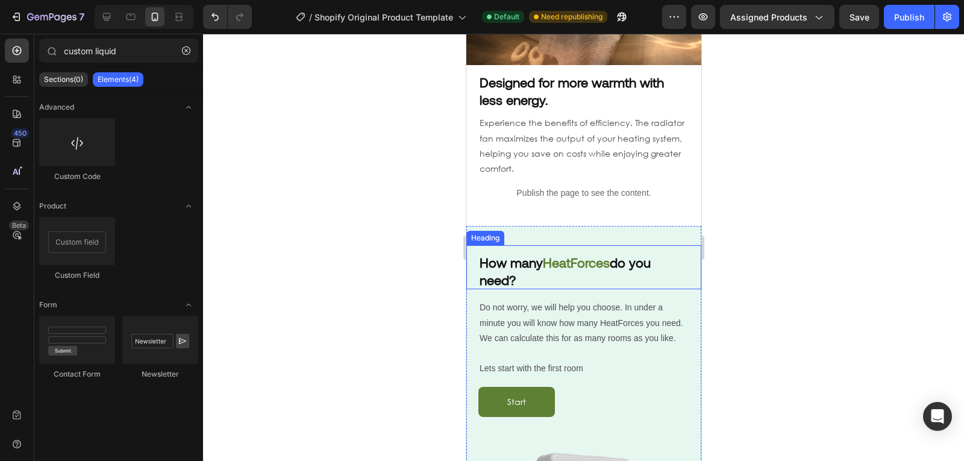
scroll to position [914, 0]
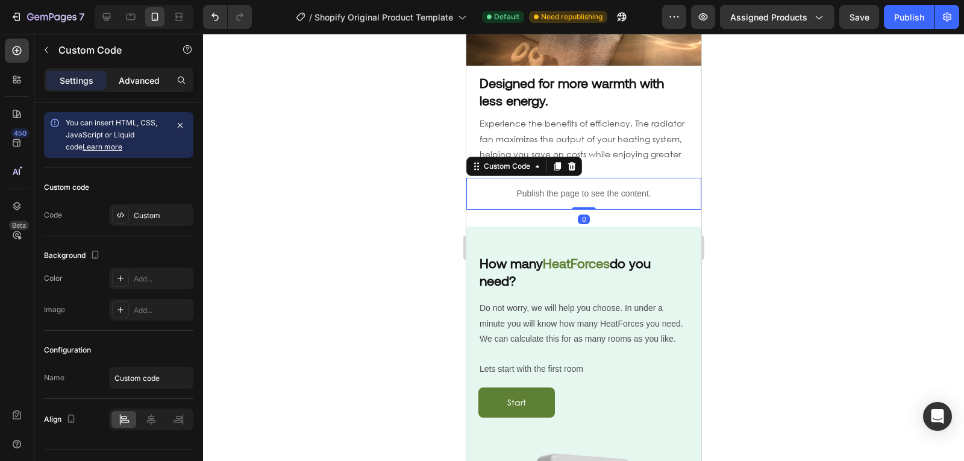
click at [141, 86] on p "Advanced" at bounding box center [139, 80] width 41 height 13
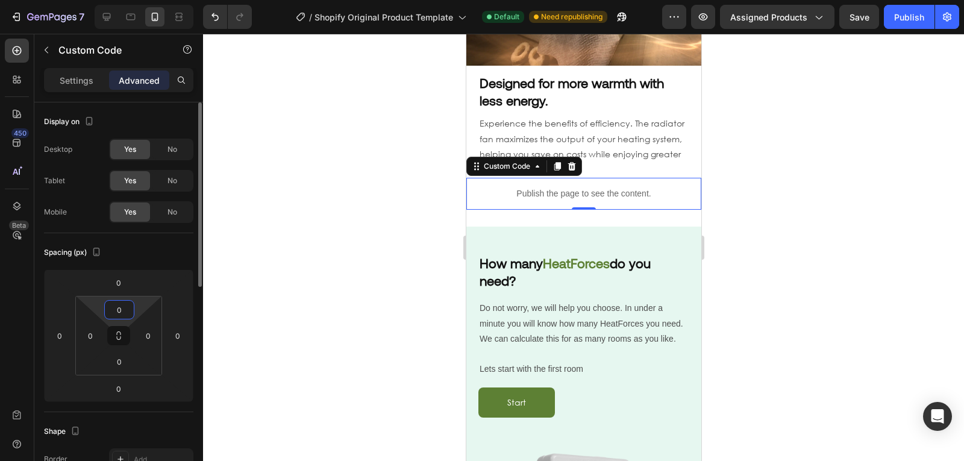
click at [123, 304] on input "0" at bounding box center [119, 309] width 24 height 18
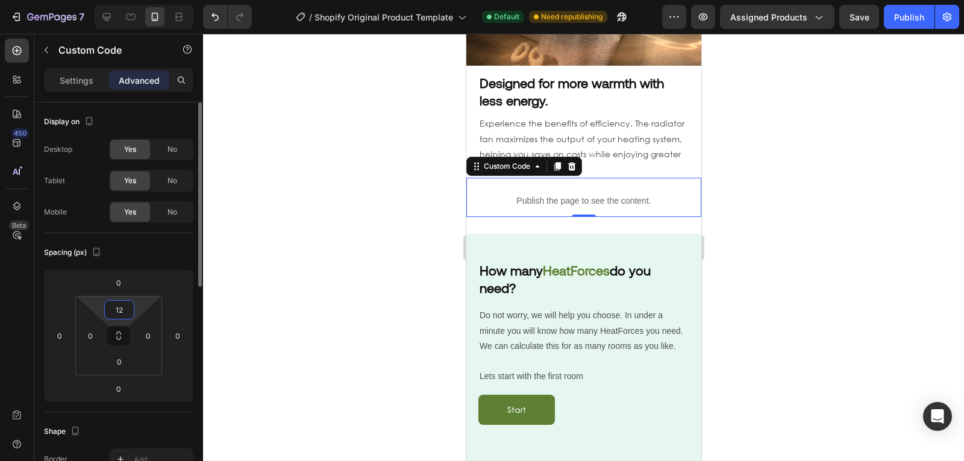
click at [115, 312] on input "12" at bounding box center [119, 309] width 24 height 18
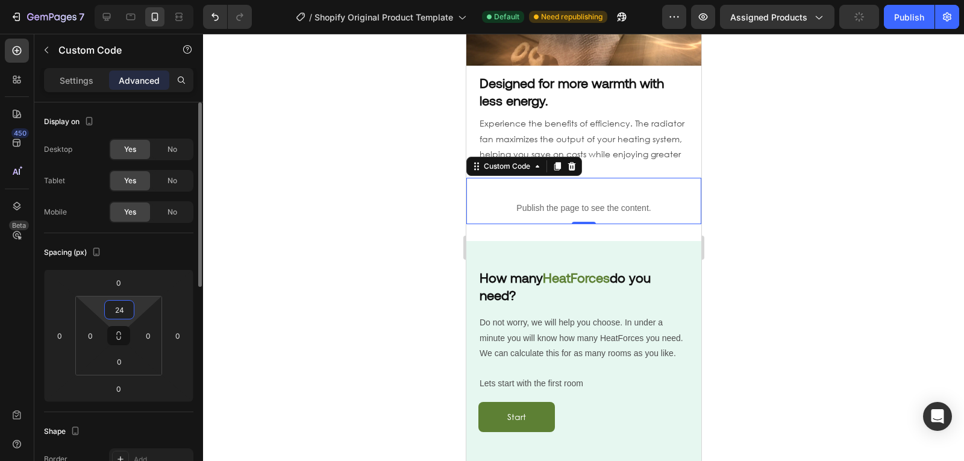
type input "24"
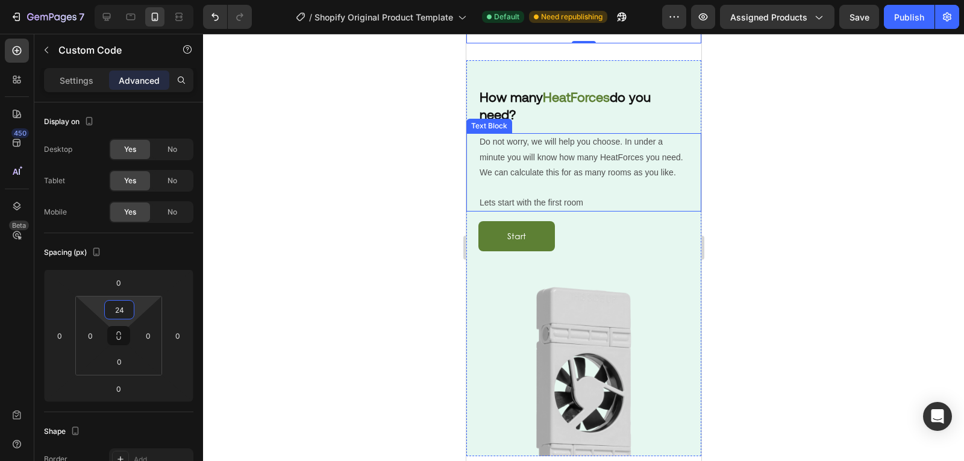
scroll to position [990, 0]
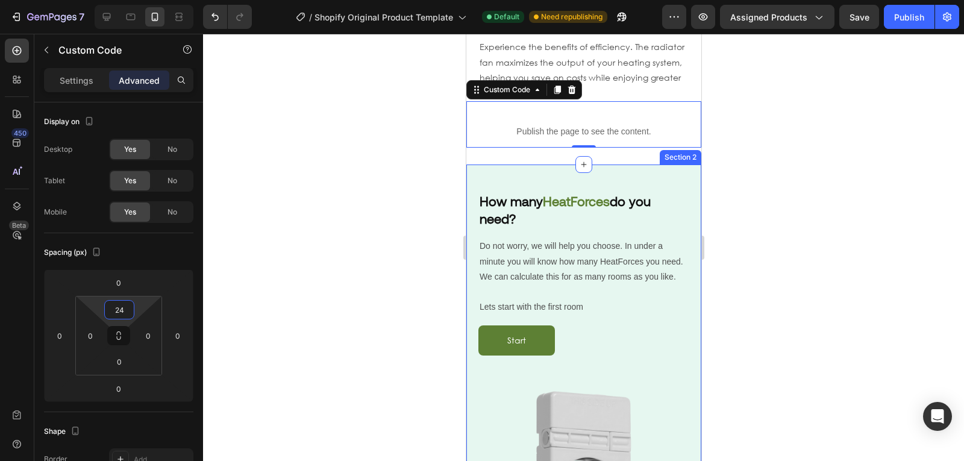
click at [526, 164] on div "How many HeatForces do you need? Heading Do not worry, we will help you choose.…" at bounding box center [582, 361] width 235 height 395
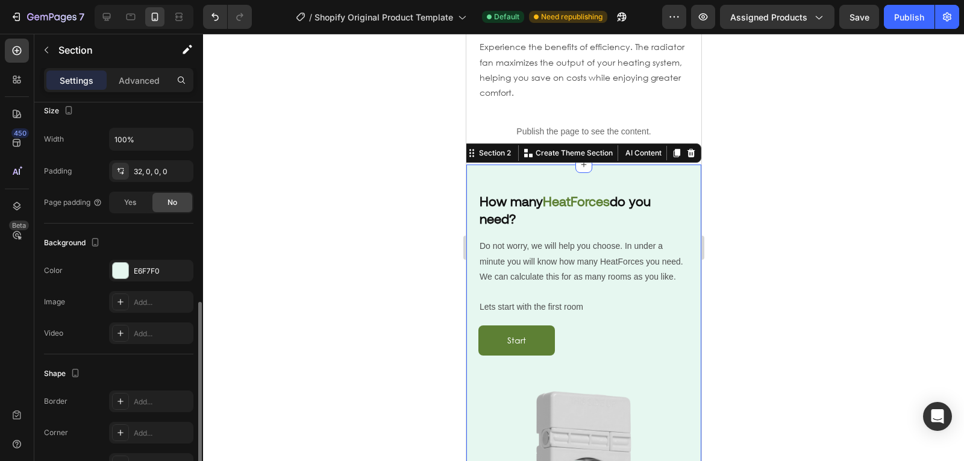
scroll to position [307, 0]
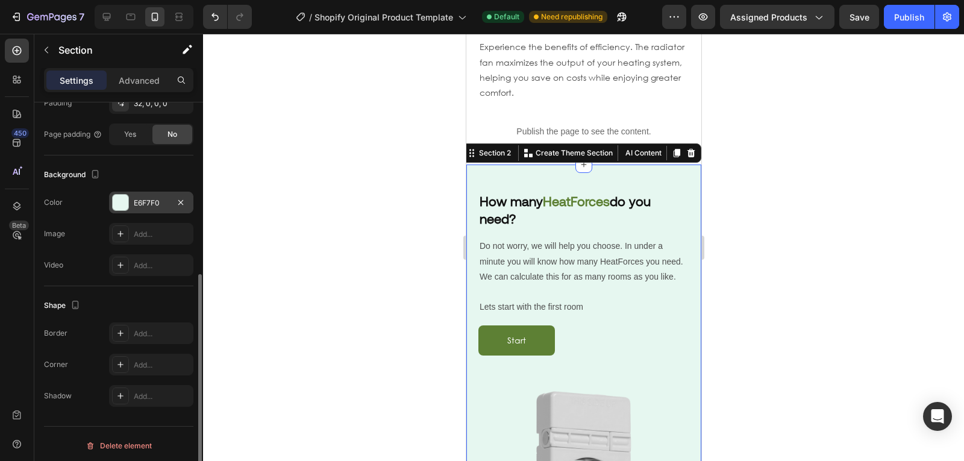
click at [117, 193] on div "E6F7F0" at bounding box center [151, 202] width 84 height 22
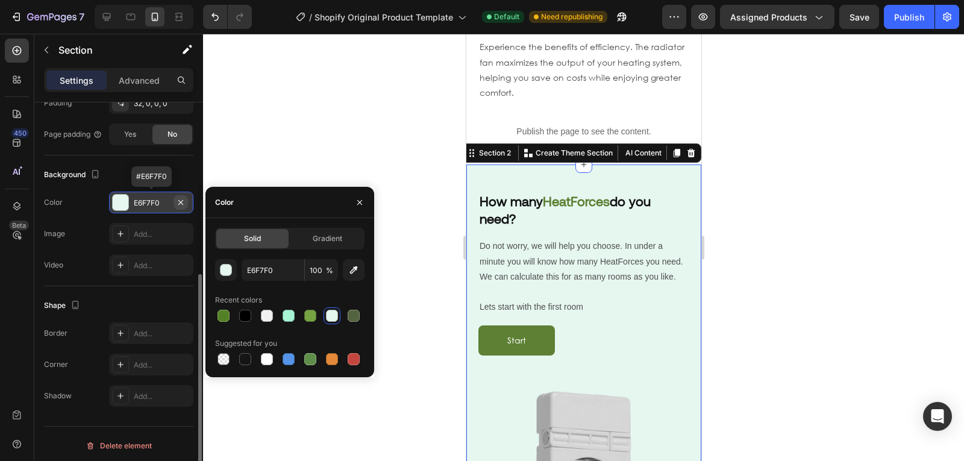
click at [182, 203] on icon "button" at bounding box center [181, 203] width 10 height 10
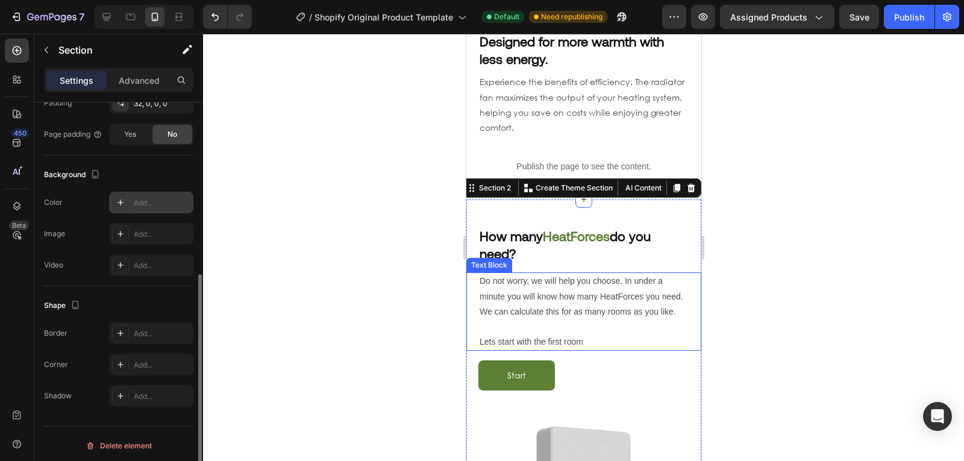
scroll to position [954, 0]
click at [589, 202] on div "How many HeatForces do you need? Heading Do not worry, we will help you choose.…" at bounding box center [582, 397] width 235 height 395
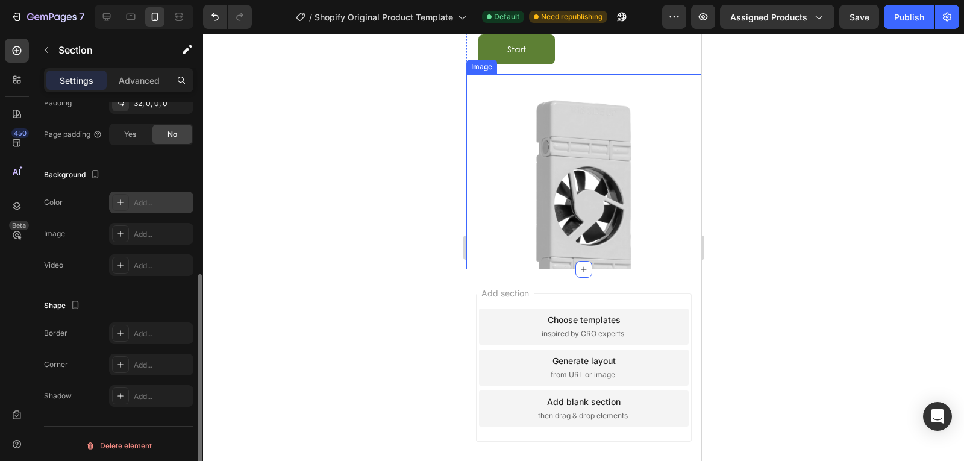
scroll to position [1268, 0]
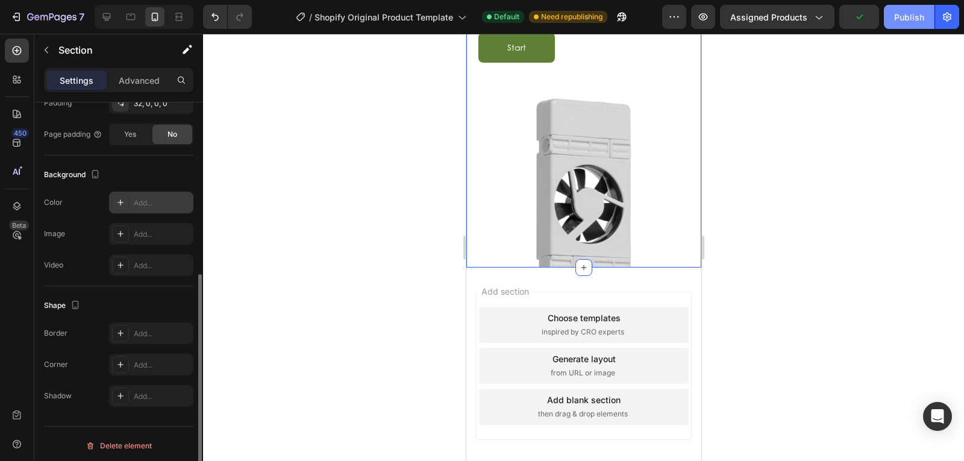
click at [914, 25] on button "Publish" at bounding box center [908, 17] width 51 height 24
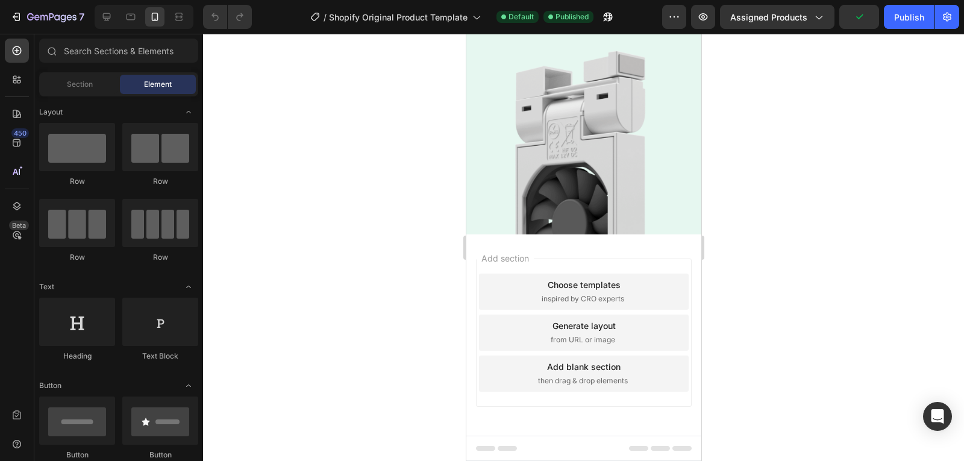
scroll to position [1098, 0]
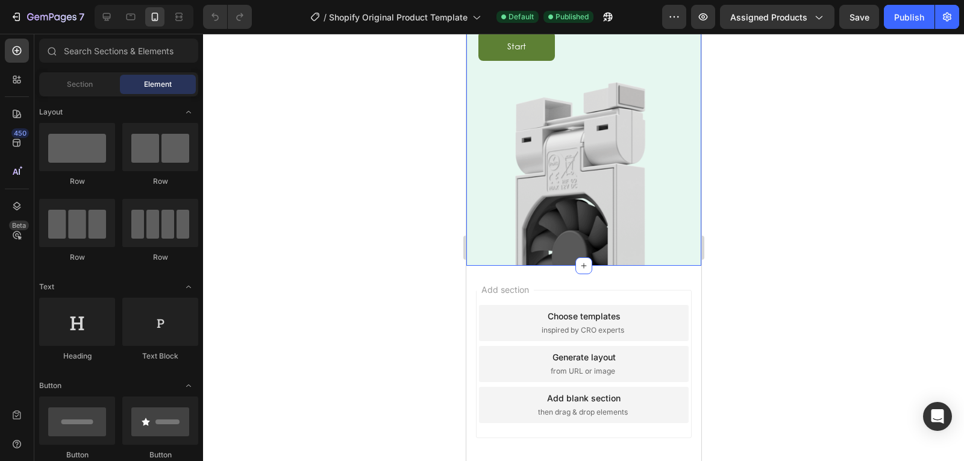
click at [537, 205] on div "How many HeatForces do you need? Heading Do not worry, we will help you choose.…" at bounding box center [582, 68] width 235 height 395
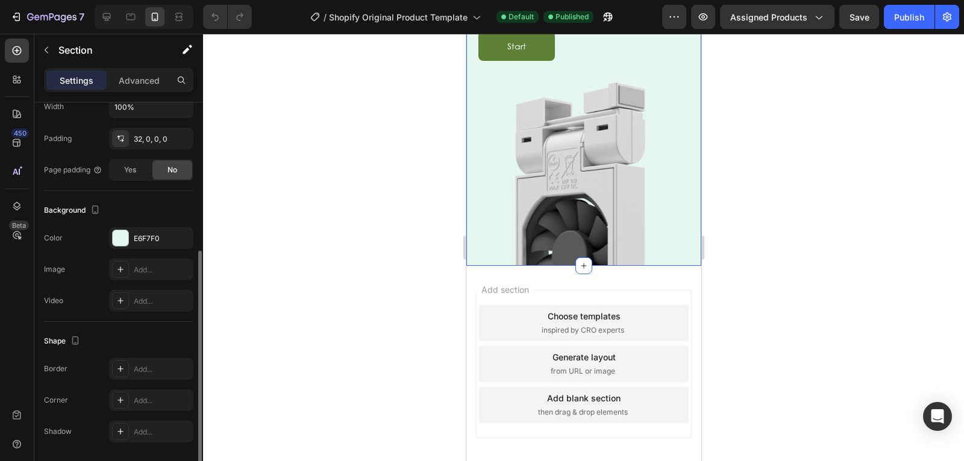
scroll to position [272, 0]
click at [140, 240] on div "E6F7F0" at bounding box center [151, 237] width 35 height 11
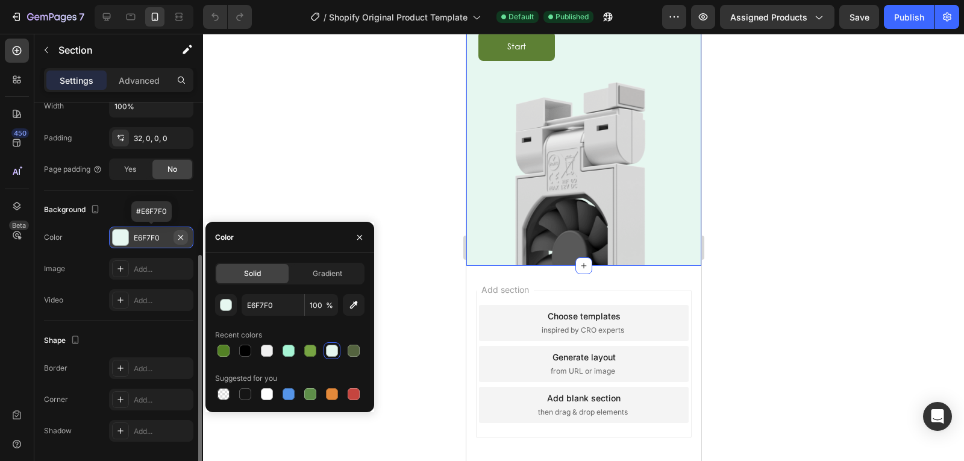
click at [179, 233] on icon "button" at bounding box center [181, 237] width 10 height 10
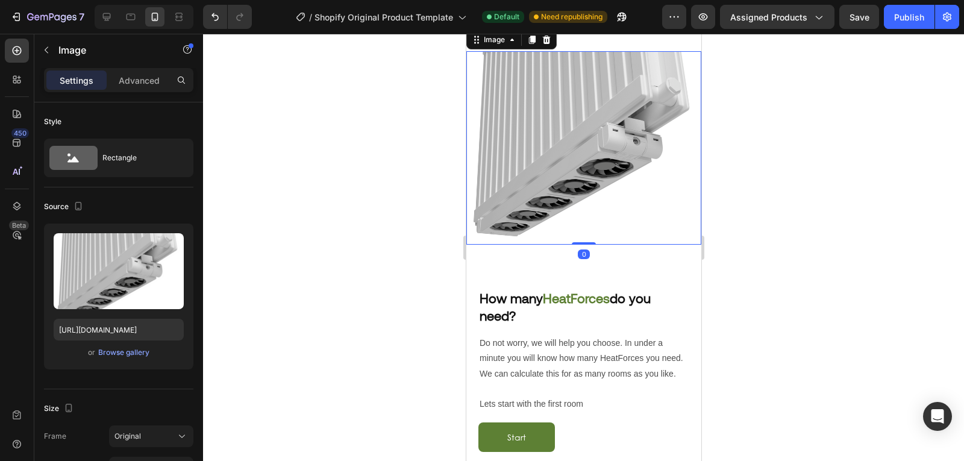
scroll to position [393, 0]
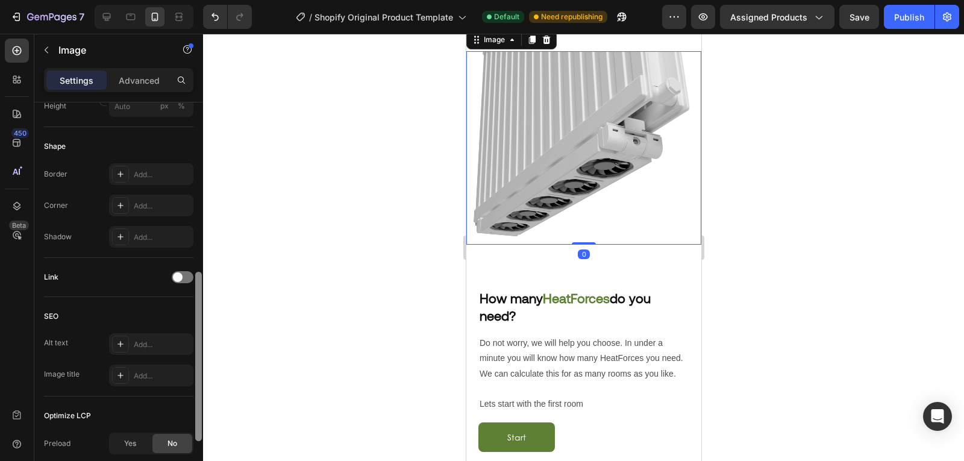
click at [201, 278] on div at bounding box center [198, 298] width 9 height 393
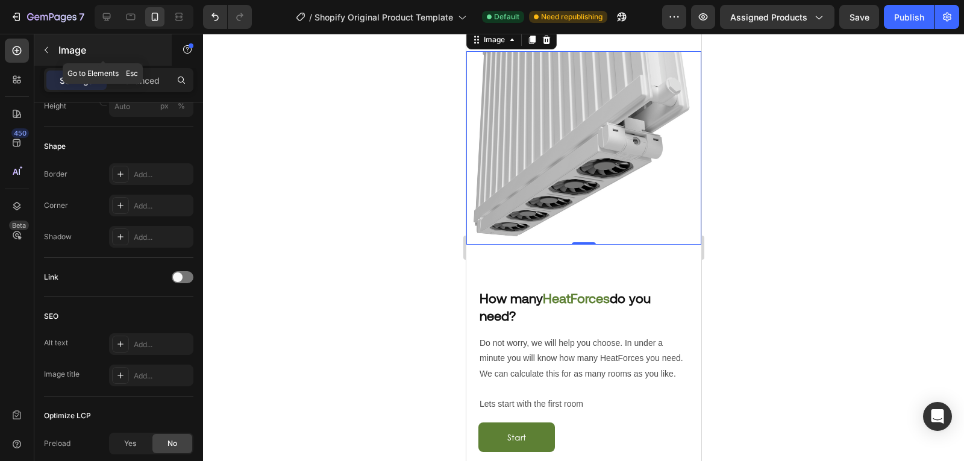
click at [46, 46] on icon "button" at bounding box center [47, 50] width 10 height 10
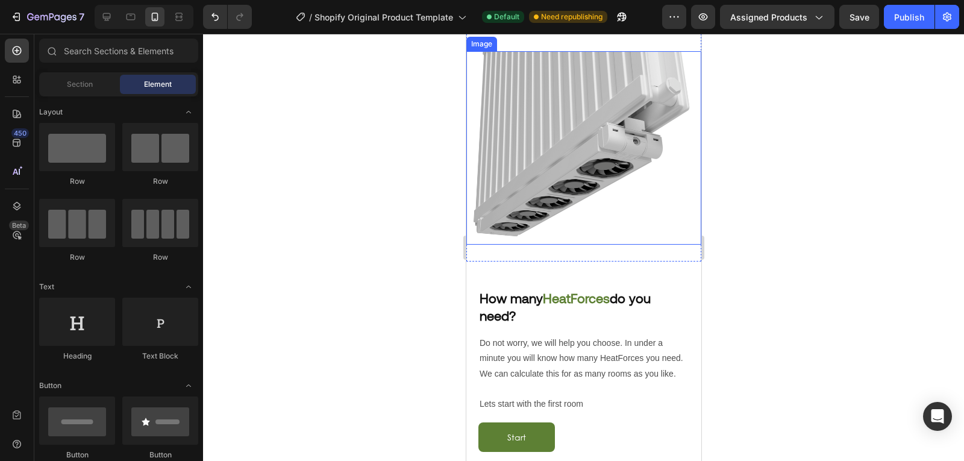
click at [592, 244] on img at bounding box center [582, 147] width 235 height 193
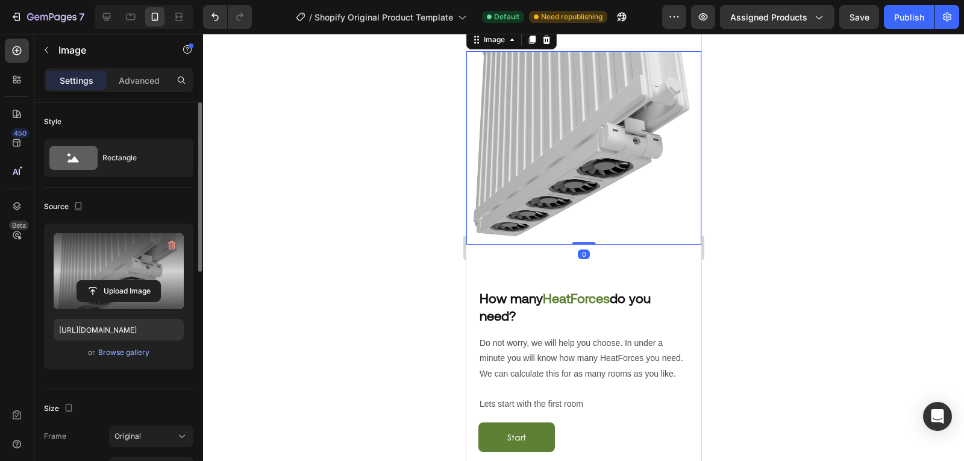
click at [149, 267] on label at bounding box center [119, 271] width 130 height 76
click at [149, 281] on input "file" at bounding box center [118, 291] width 83 height 20
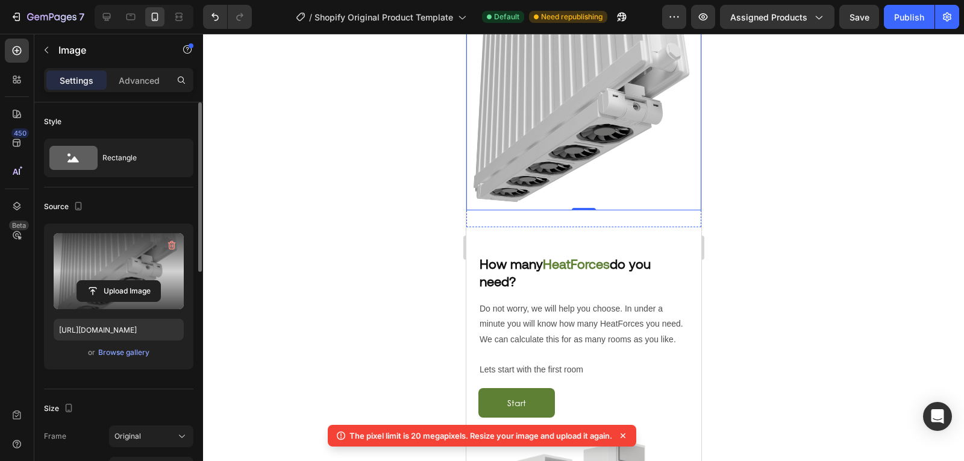
scroll to position [933, 0]
